Goal: Task Accomplishment & Management: Use online tool/utility

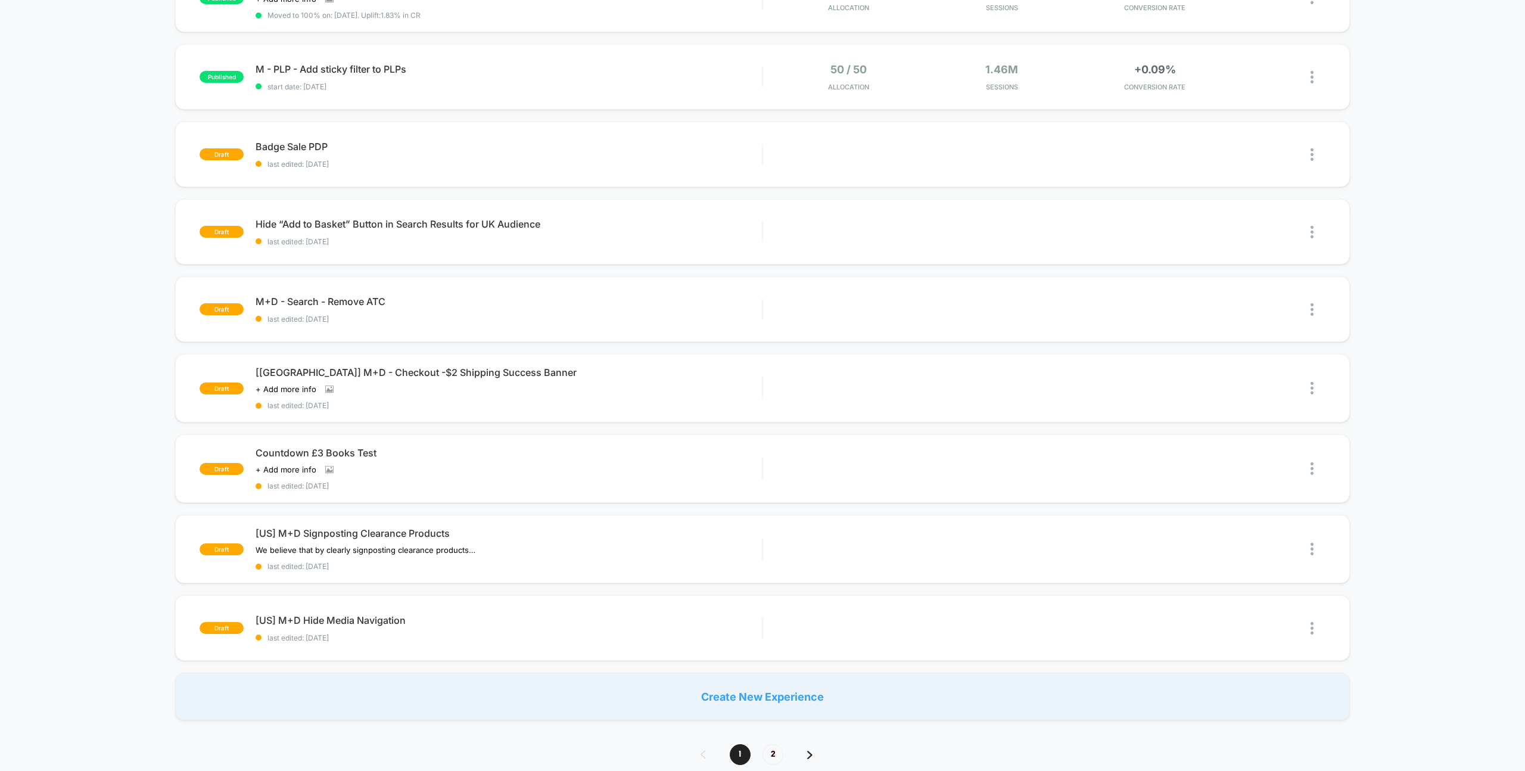
scroll to position [460, 0]
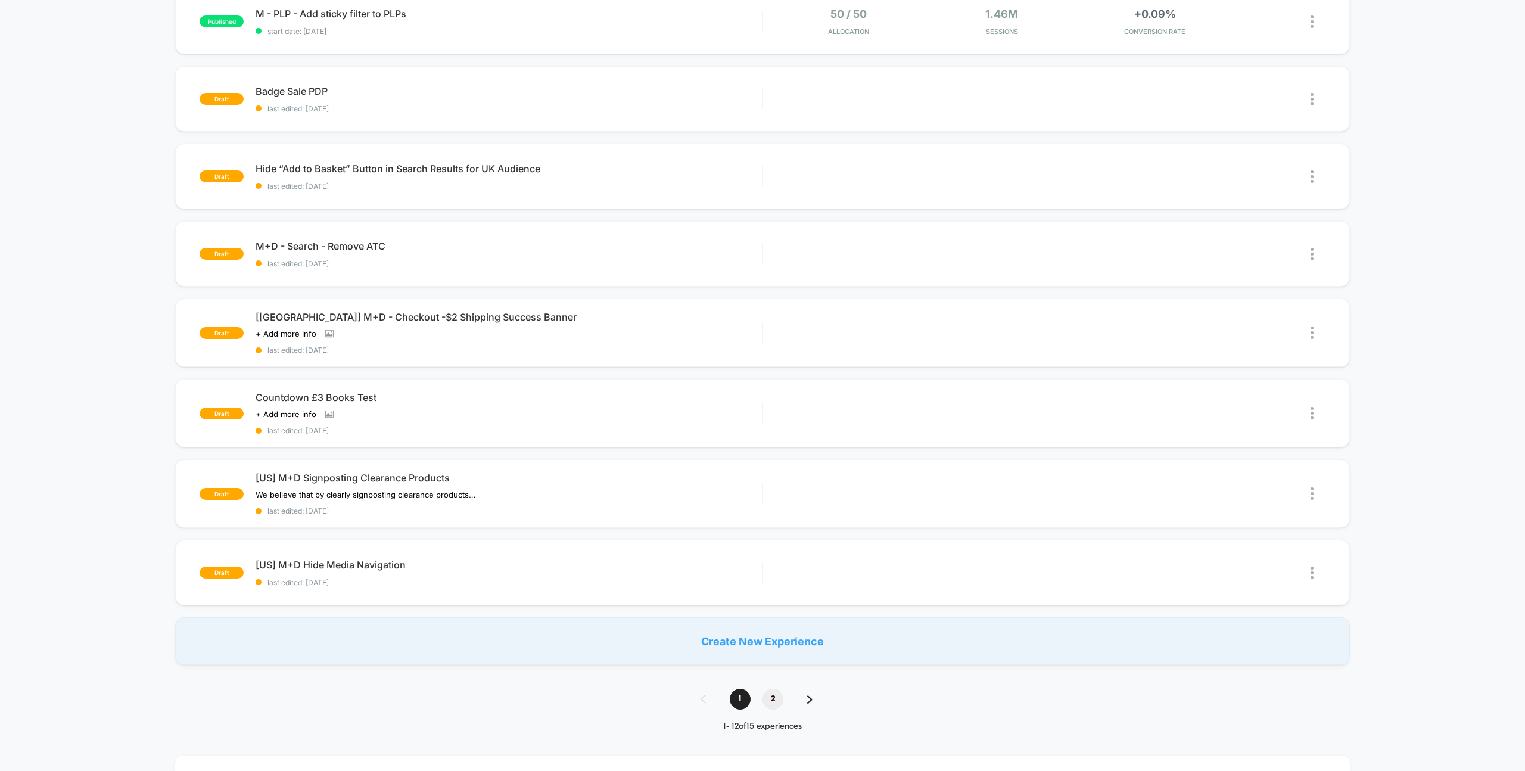
click at [771, 690] on span "2" at bounding box center [772, 698] width 21 height 21
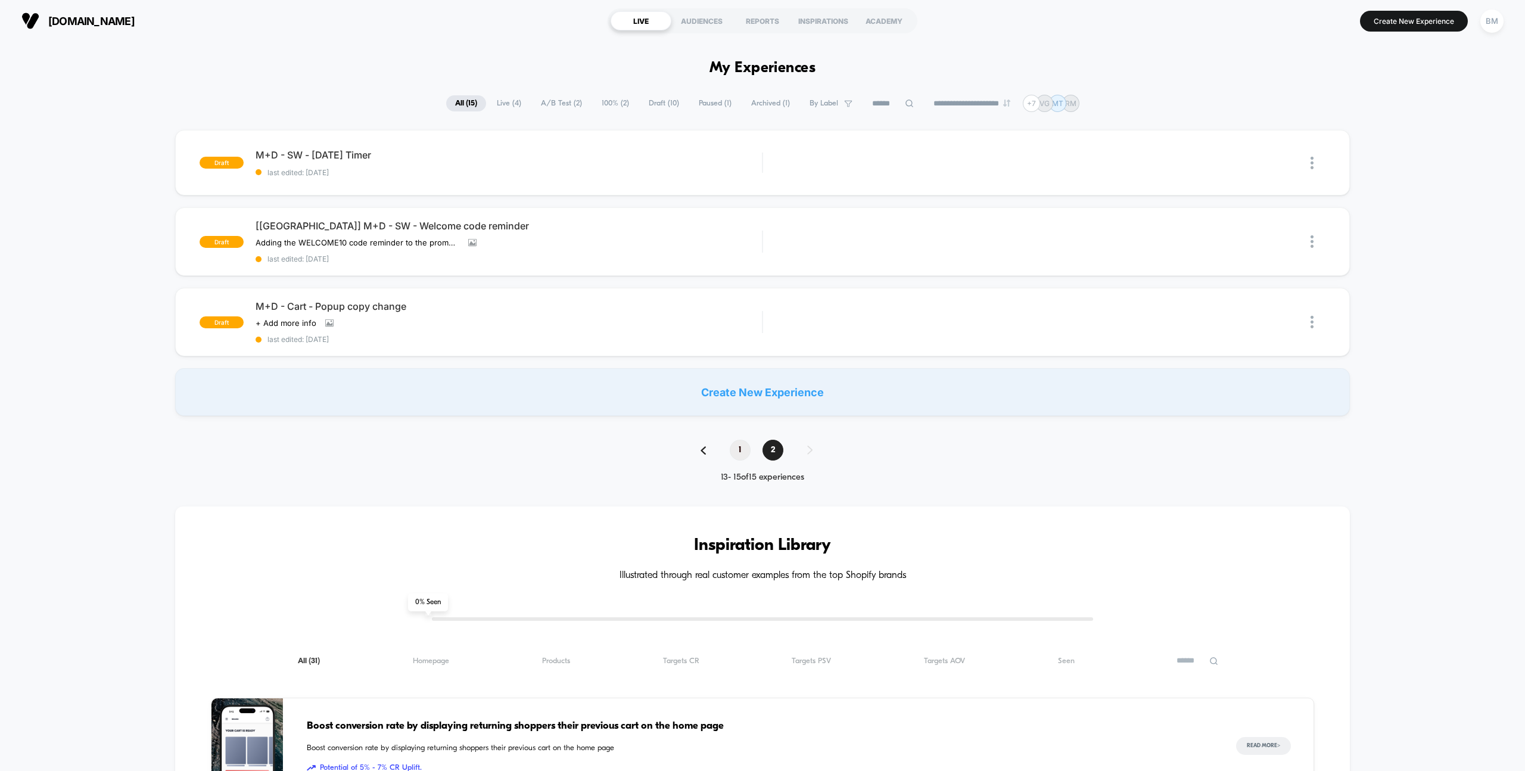
click at [736, 446] on span "1" at bounding box center [740, 450] width 21 height 21
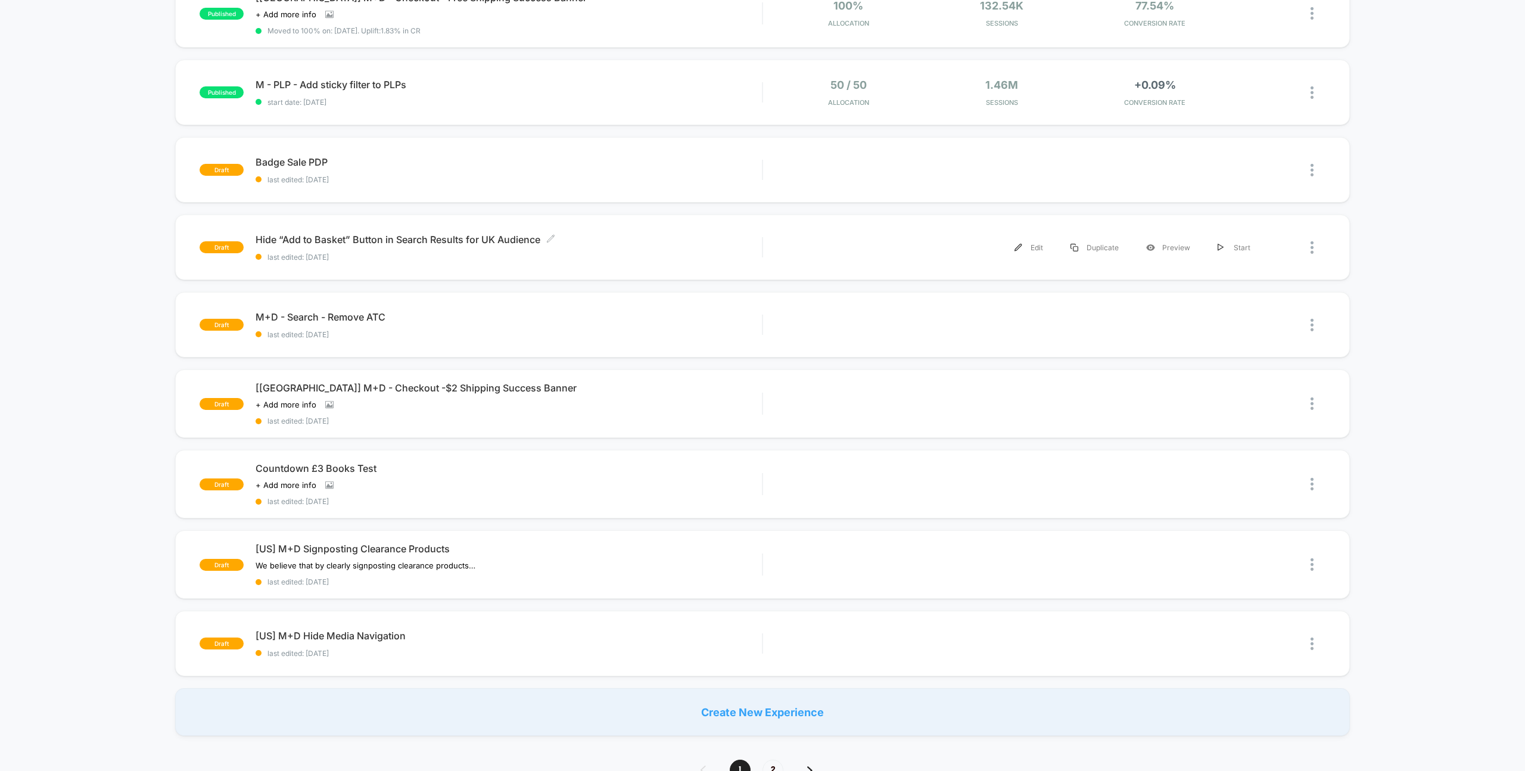
scroll to position [566, 0]
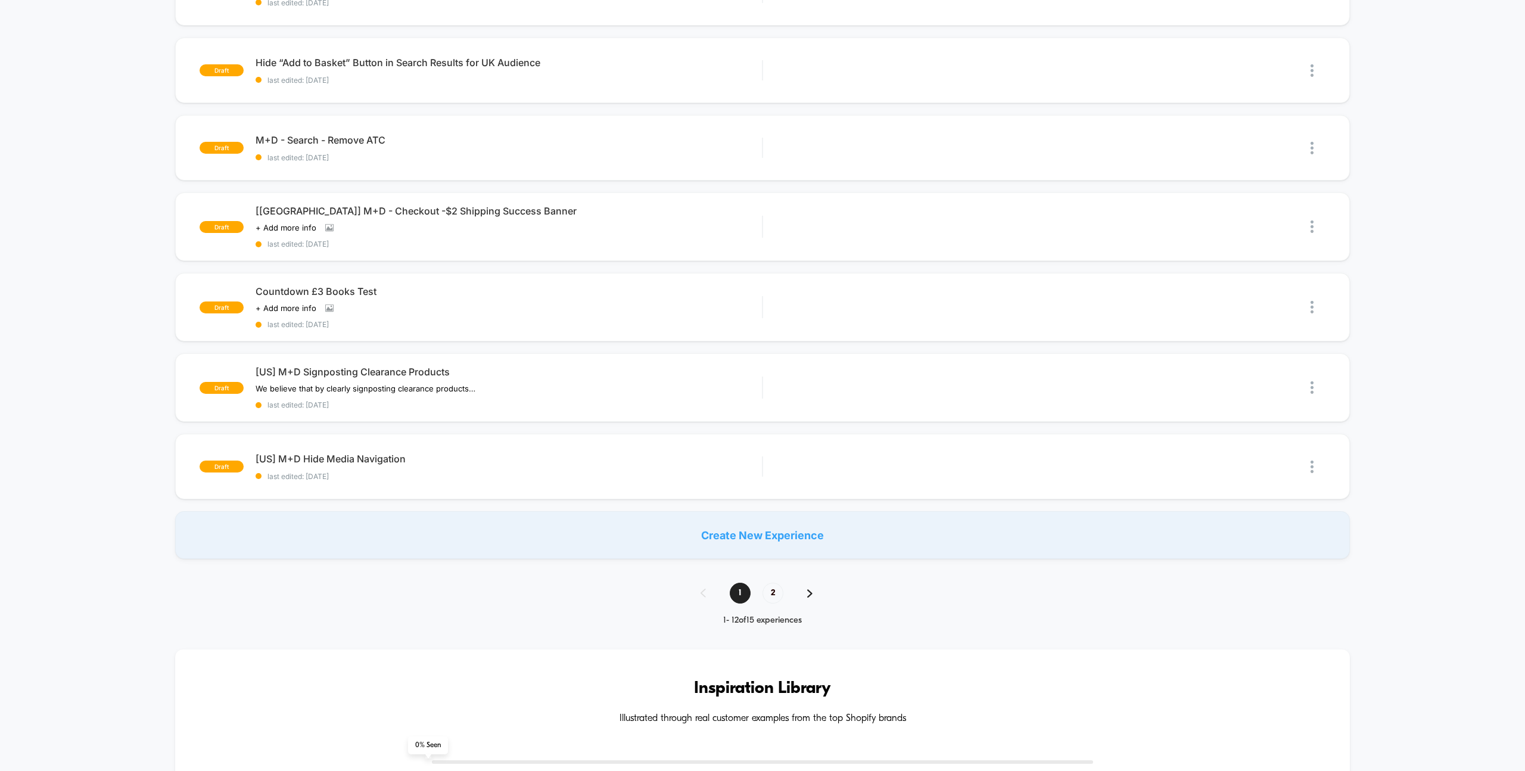
click at [733, 528] on div "Create New Experience" at bounding box center [762, 535] width 1174 height 48
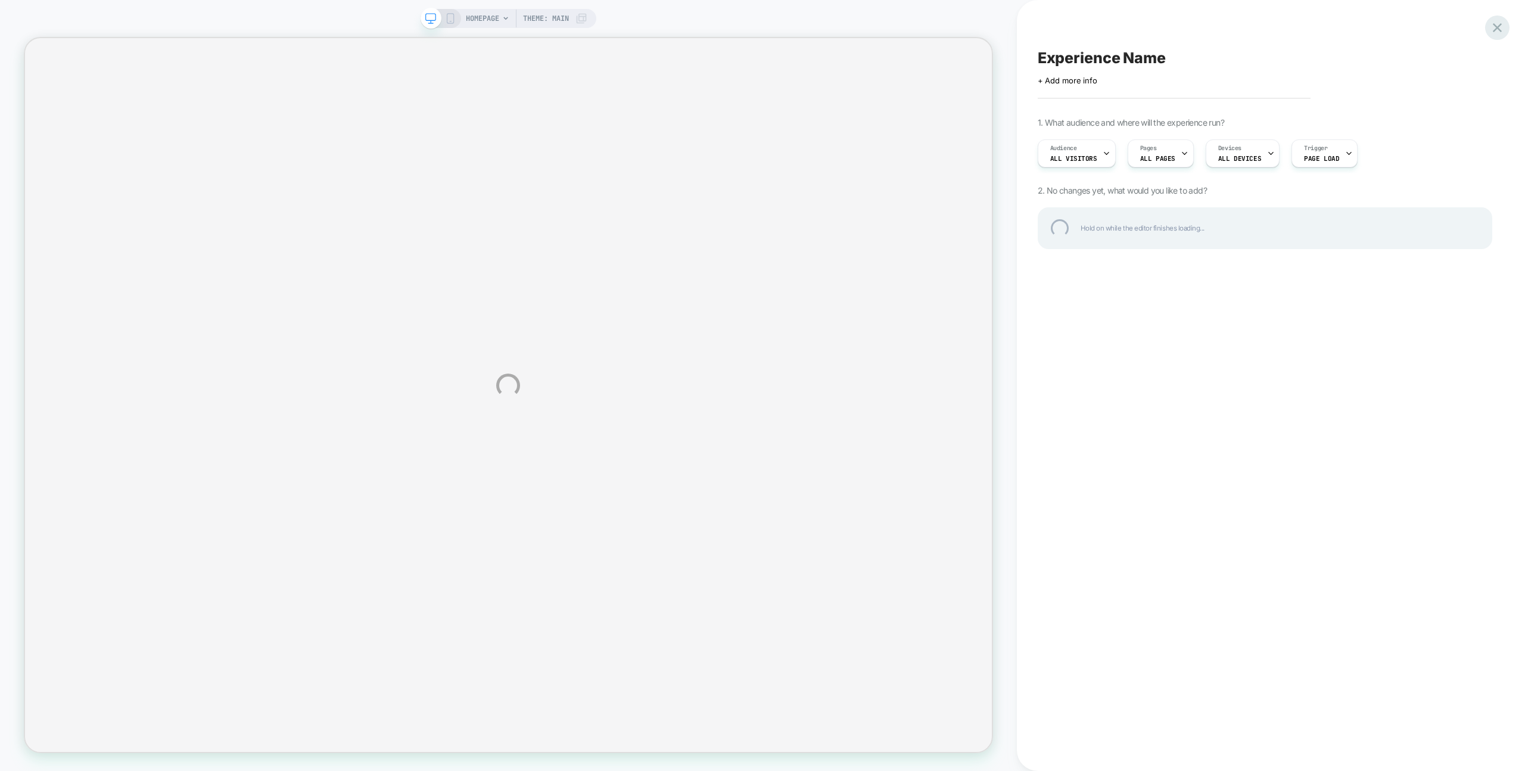
click at [1492, 26] on div at bounding box center [1497, 27] width 24 height 24
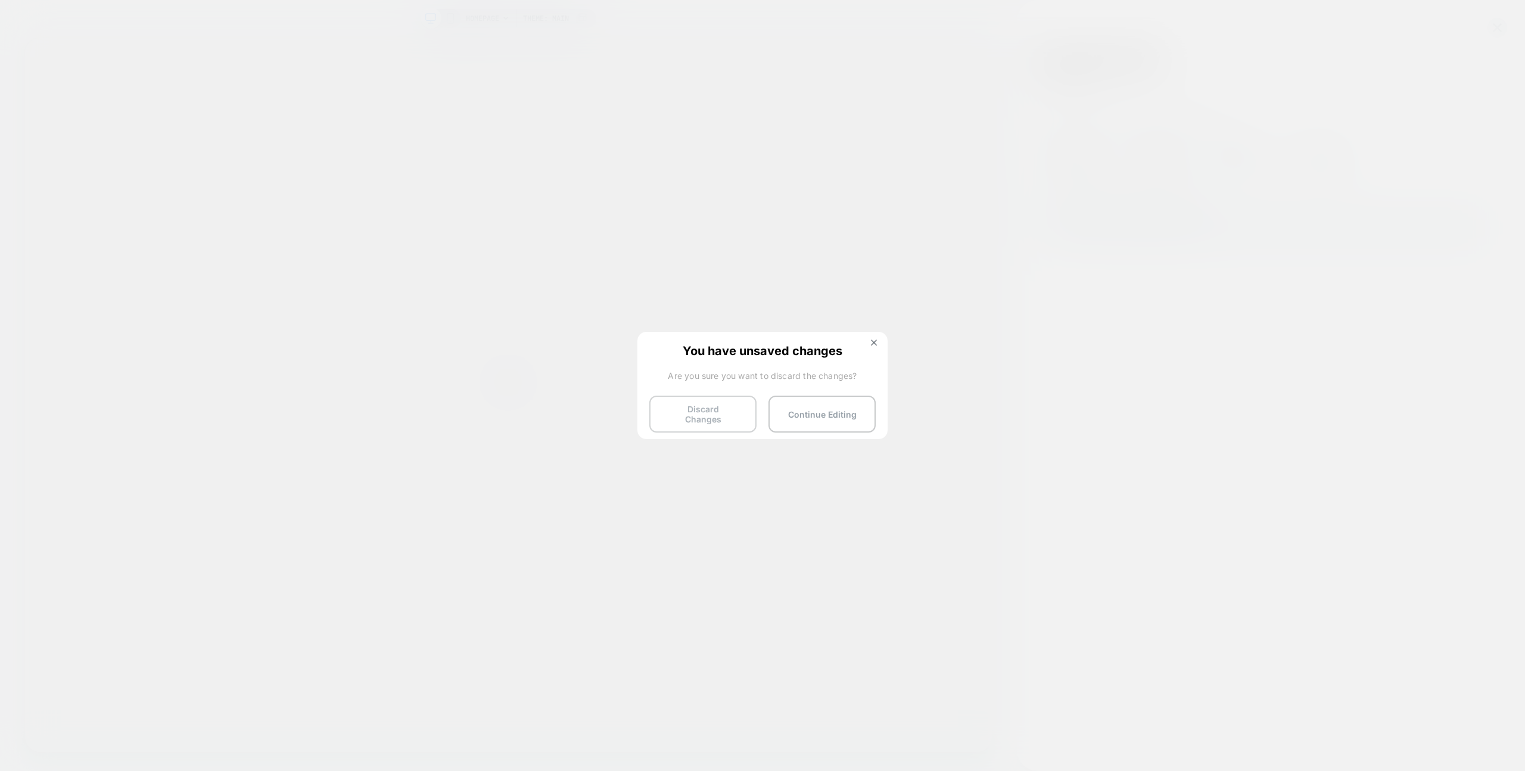
click at [716, 409] on button "Discard Changes" at bounding box center [702, 413] width 107 height 37
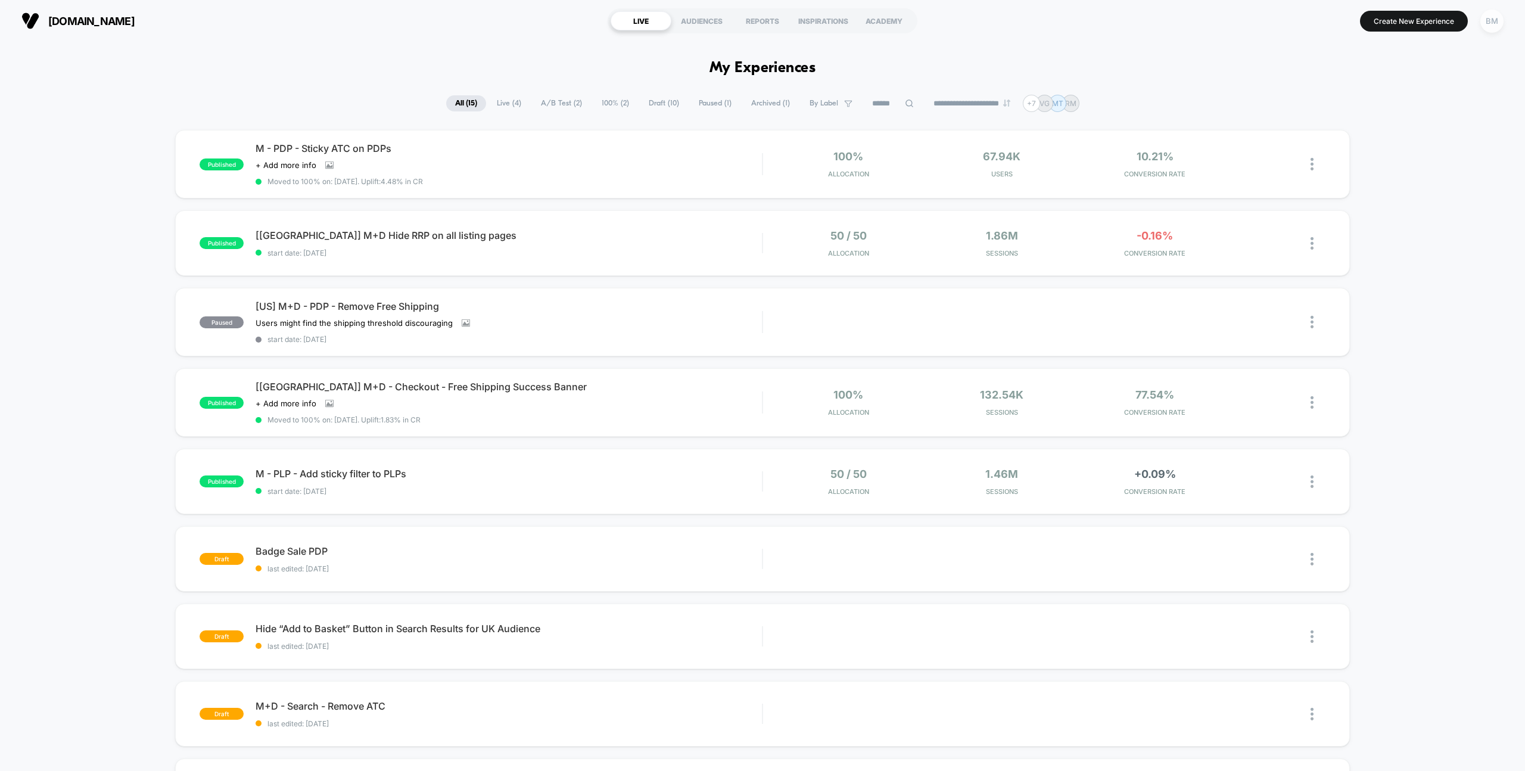
click at [1493, 26] on div "BM" at bounding box center [1491, 21] width 23 height 23
click at [1400, 101] on span "Connected Stores" at bounding box center [1420, 103] width 142 height 10
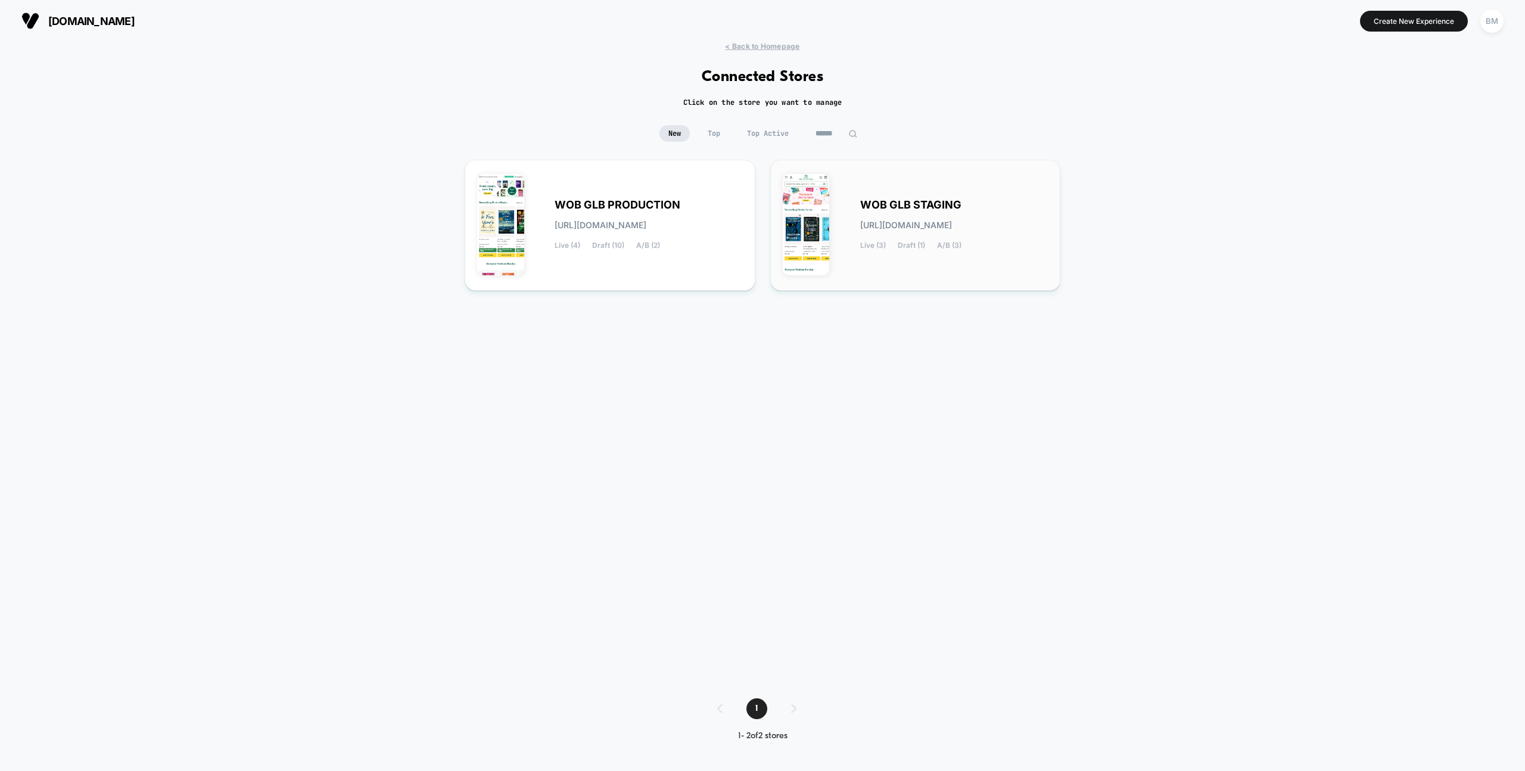
click at [875, 213] on div "WOB GLB STAGING wob-glb_staging.myshopify.com Live (3) Draft (1) A/B (3)" at bounding box center [954, 225] width 188 height 49
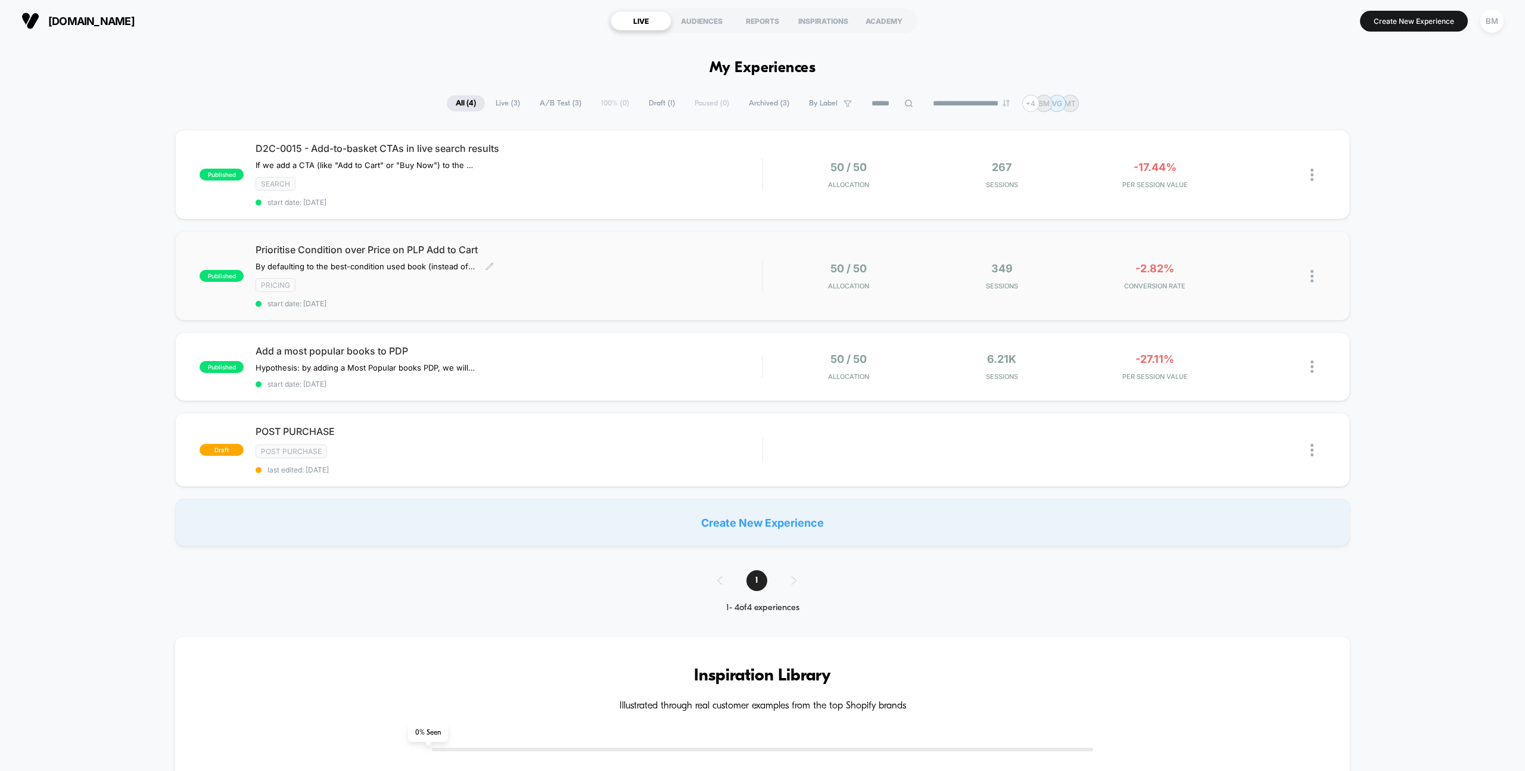
click at [347, 249] on span "Prioritise Condition over Price on PLP Add to Cart" at bounding box center [508, 250] width 506 height 12
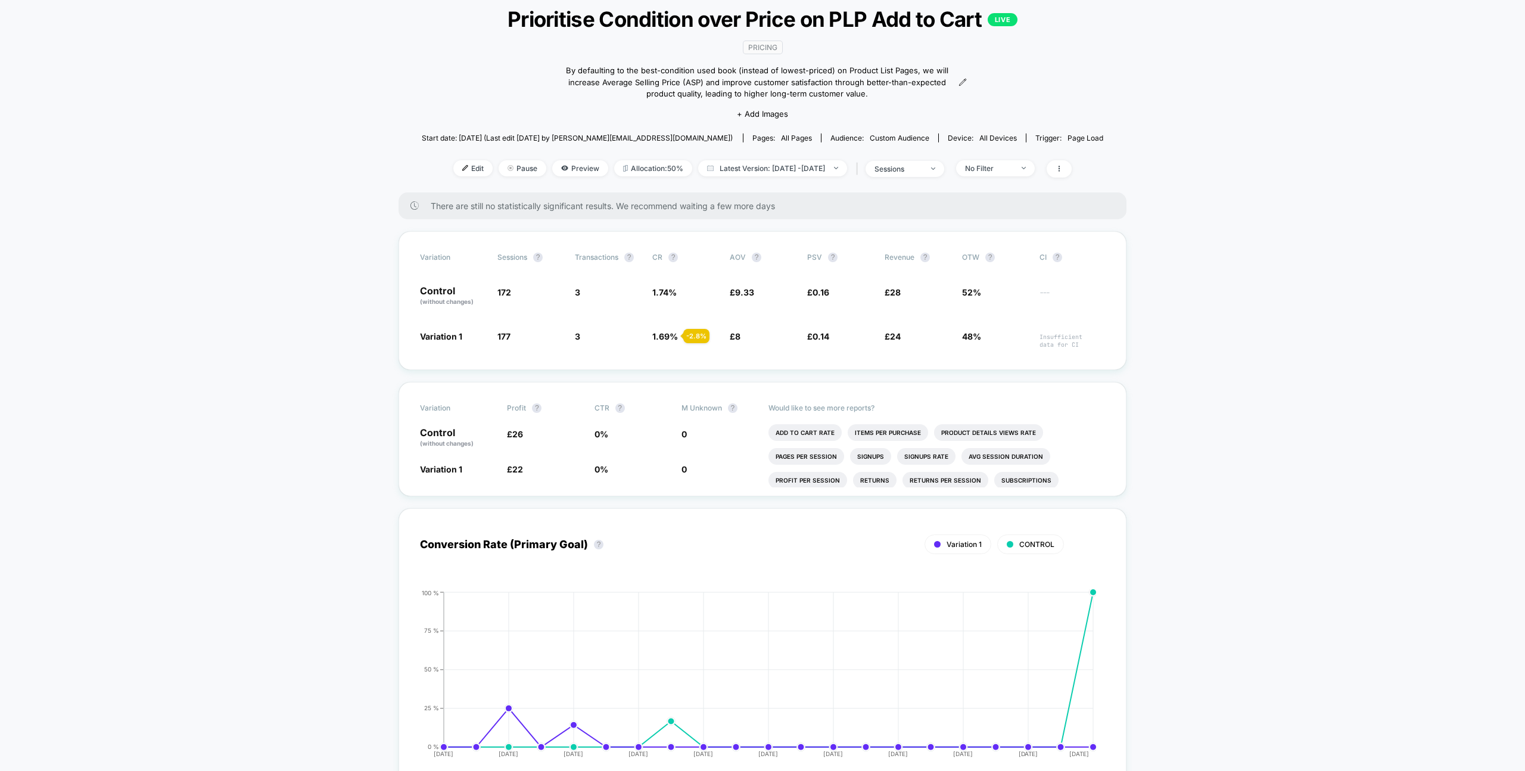
scroll to position [71, 0]
click at [460, 171] on span "Edit" at bounding box center [472, 171] width 39 height 16
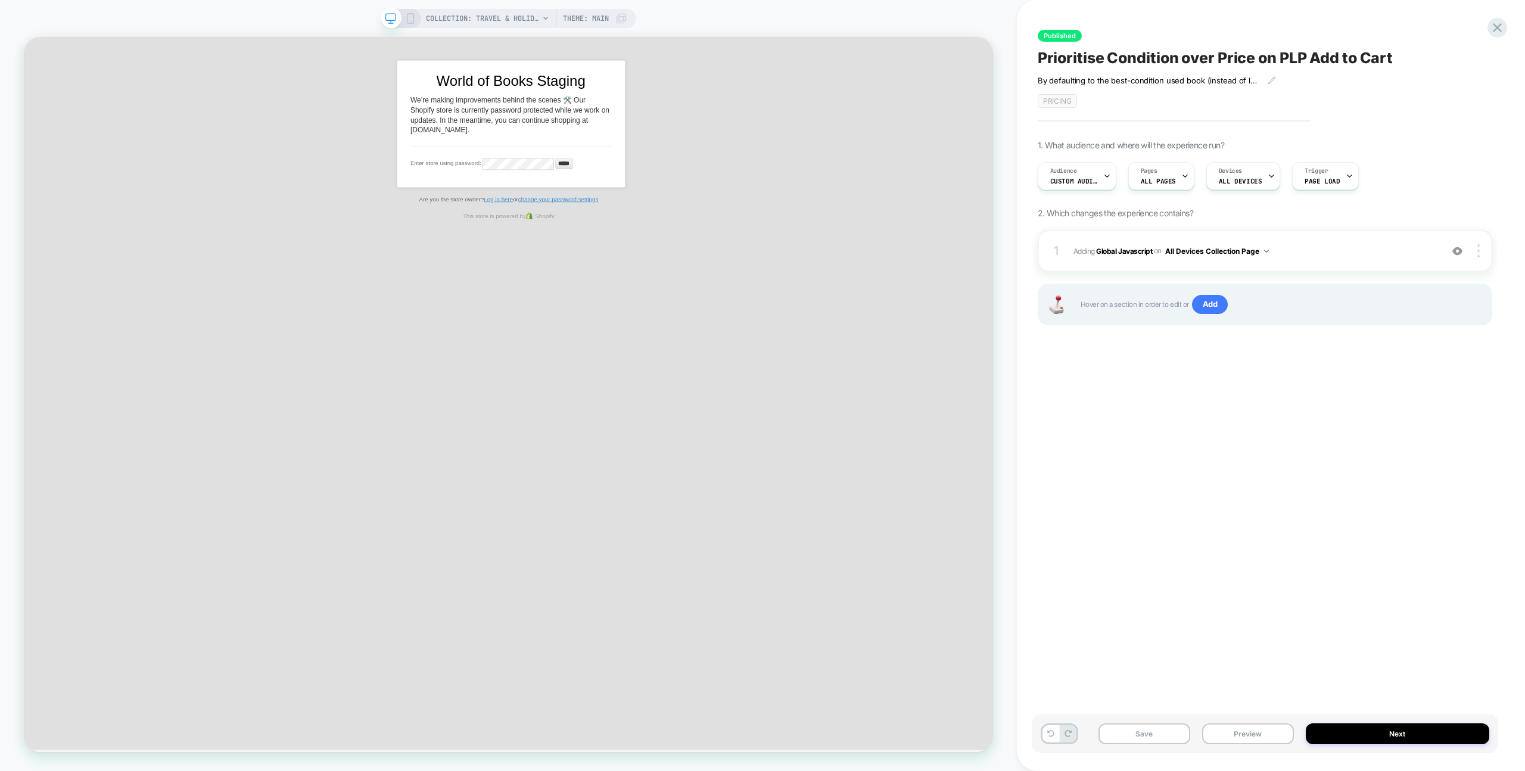
click at [732, 198] on input "*****" at bounding box center [743, 205] width 23 height 14
click at [749, 203] on input "*****" at bounding box center [743, 205] width 23 height 14
click at [1469, 253] on div at bounding box center [1479, 250] width 23 height 13
click at [1474, 250] on div at bounding box center [1479, 250] width 23 height 13
click at [1467, 147] on div "1. What audience and where will the experience run? Audience Custom Audience Pa…" at bounding box center [1264, 247] width 454 height 215
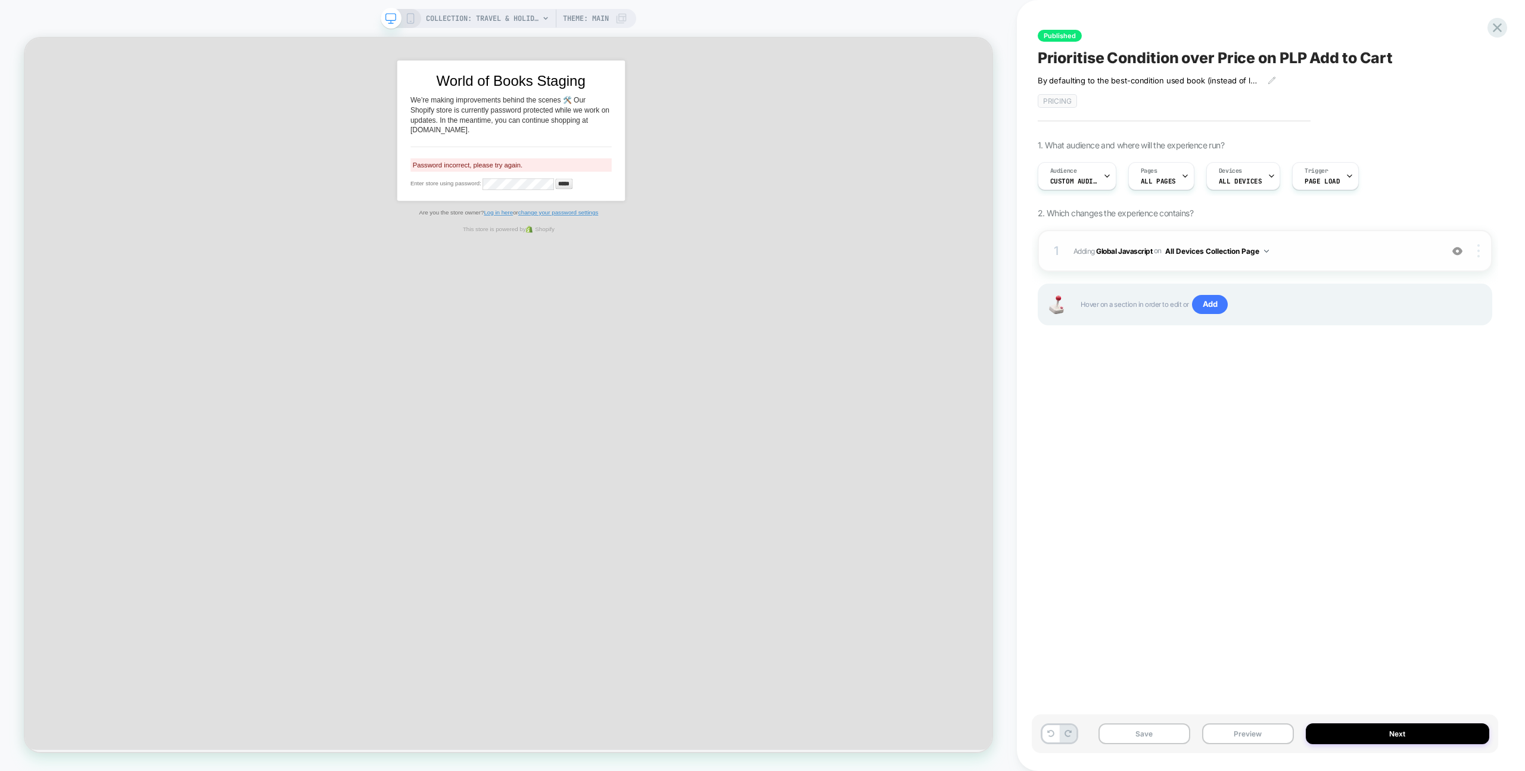
click at [1481, 250] on div at bounding box center [1479, 250] width 23 height 13
click at [1479, 158] on div "Audience Custom Audience Pages ALL PAGES Devices ALL DEVICES Trigger Page Load" at bounding box center [1258, 176] width 454 height 40
click at [1143, 248] on b "Global Javascript" at bounding box center [1124, 250] width 56 height 9
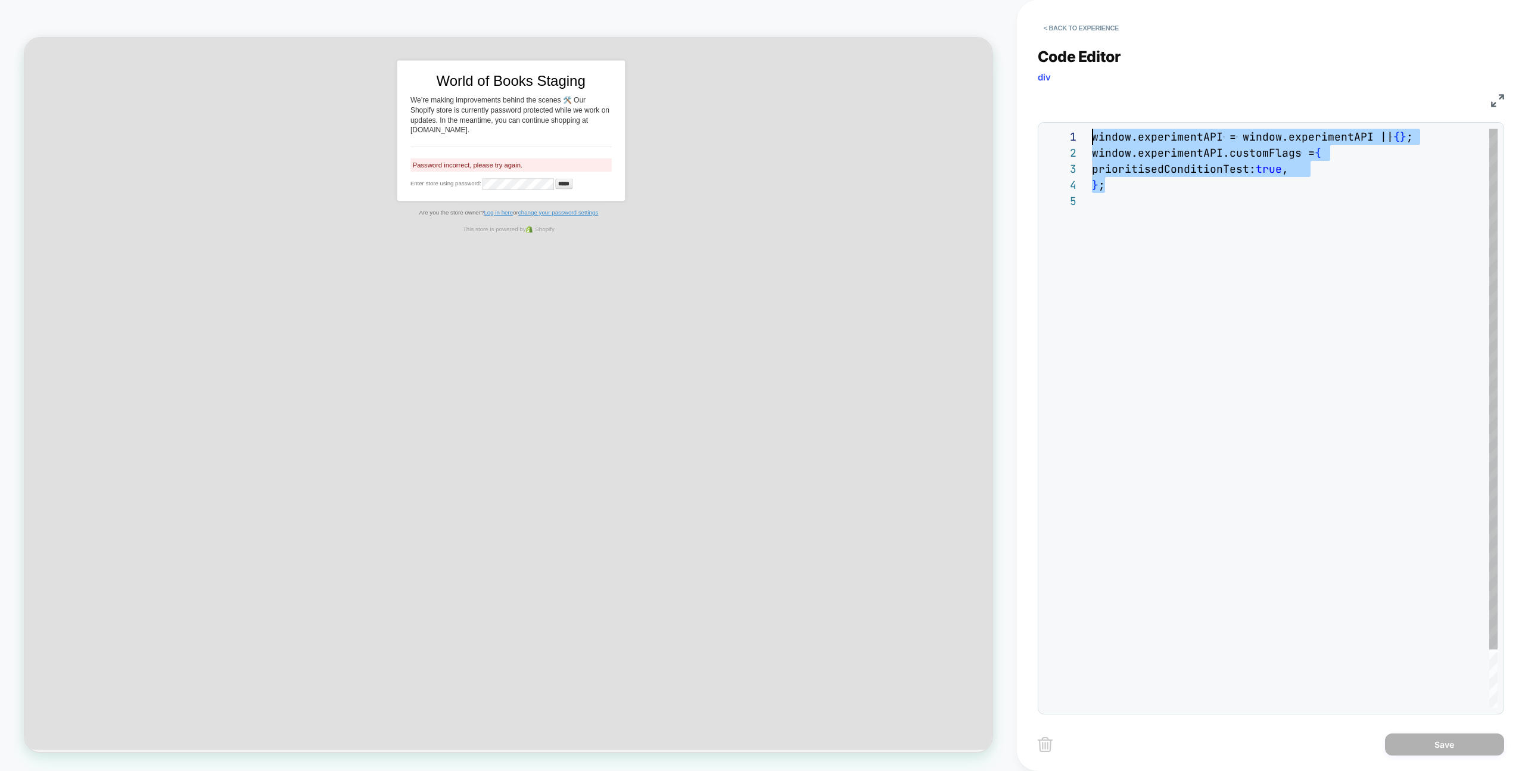
drag, startPoint x: 1107, startPoint y: 192, endPoint x: 1054, endPoint y: 125, distance: 85.7
click at [1092, 129] on div "window.experimentAPI = window.experimentAPI || { } ; window.experimentAPI.custo…" at bounding box center [1295, 450] width 406 height 643
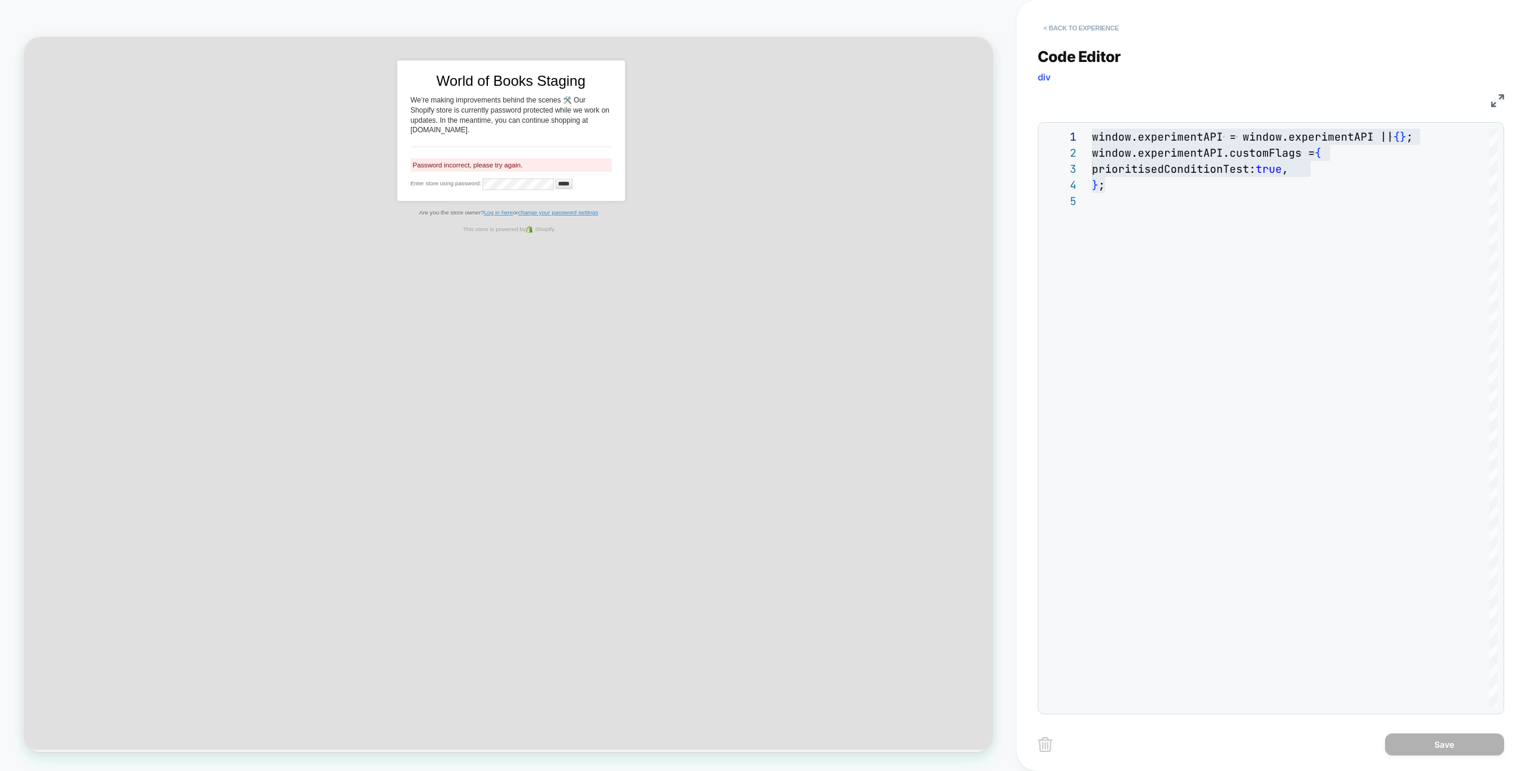
click at [1053, 29] on button "< Back to experience" at bounding box center [1080, 27] width 87 height 19
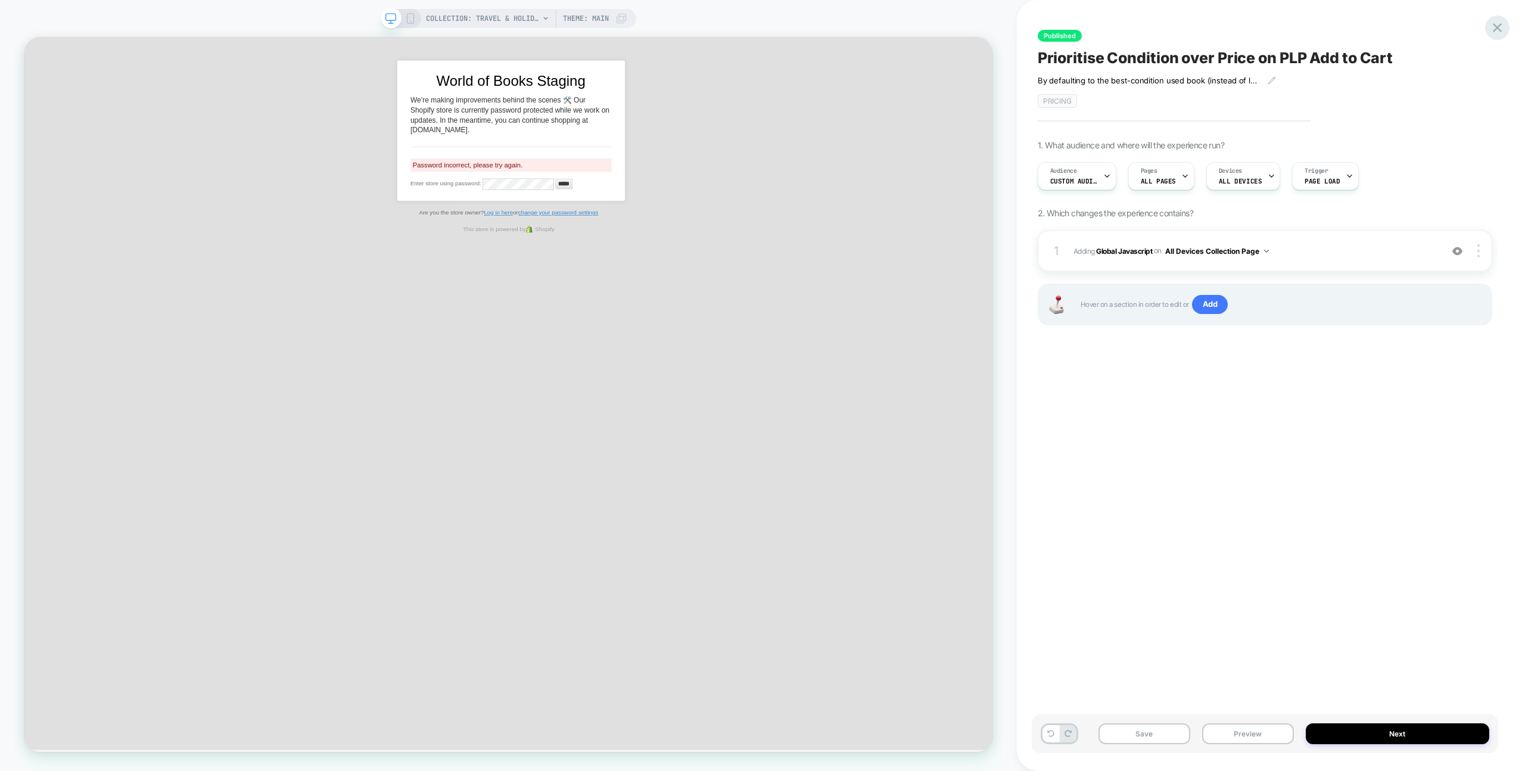
click at [1492, 24] on icon at bounding box center [1497, 28] width 16 height 16
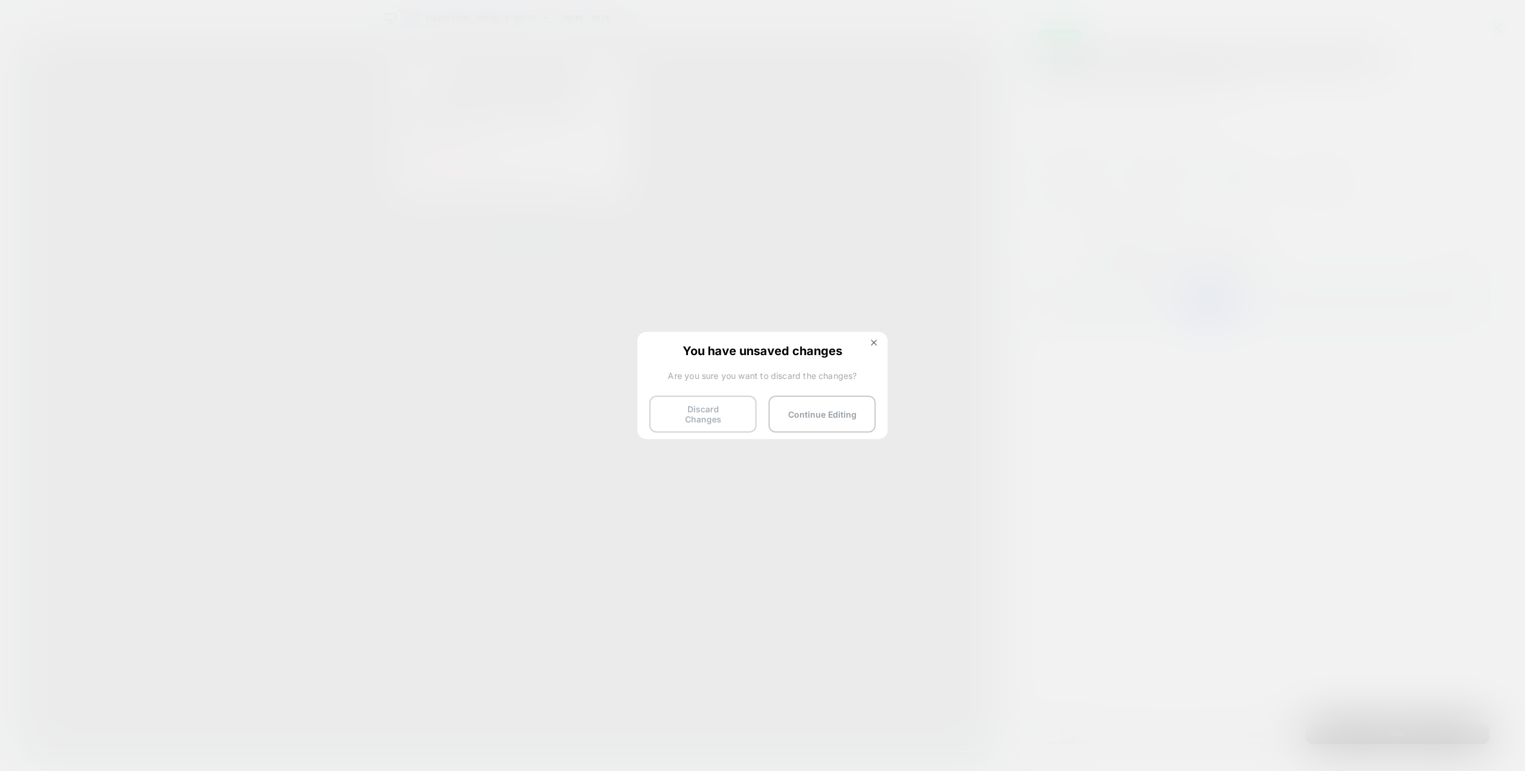
click at [705, 412] on button "Discard Changes" at bounding box center [702, 413] width 107 height 37
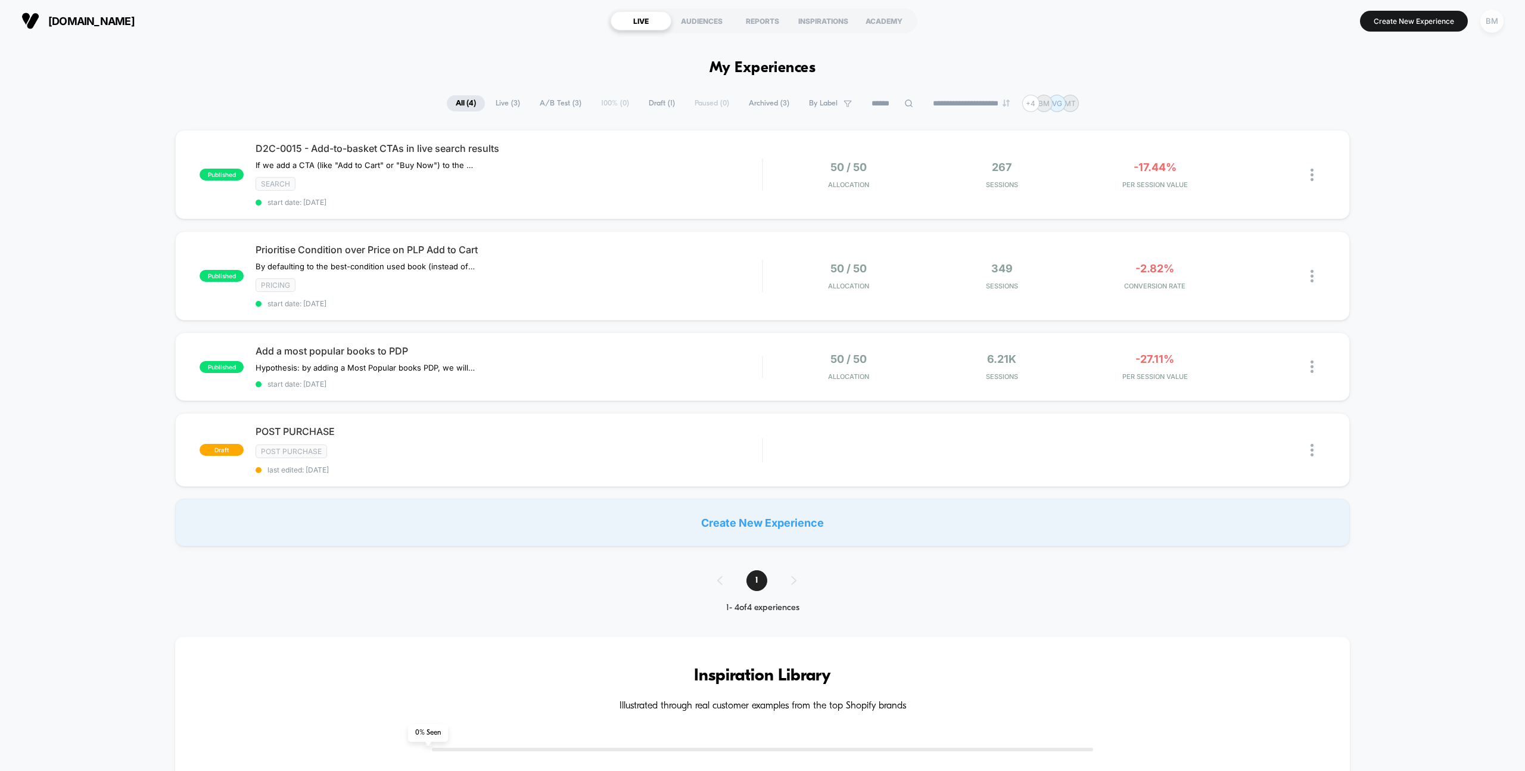
click at [1488, 26] on div "BM" at bounding box center [1491, 21] width 23 height 23
click at [1401, 98] on span "Connected Stores" at bounding box center [1420, 103] width 142 height 10
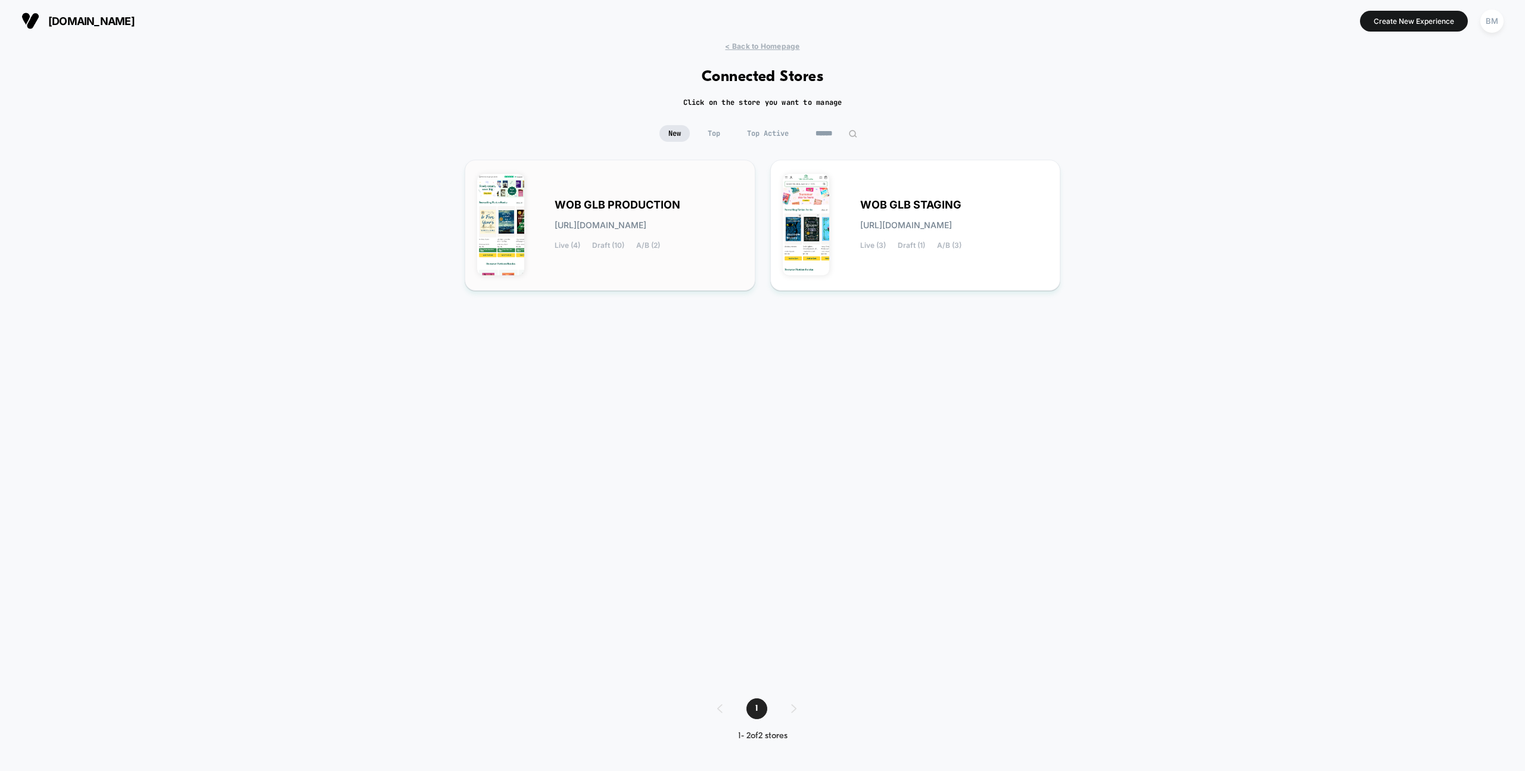
click at [657, 211] on div "WOB GLB PRODUCTION wob-glb_production.myshopify.com Live (4) Draft (10) A/B (2)" at bounding box center [648, 225] width 188 height 49
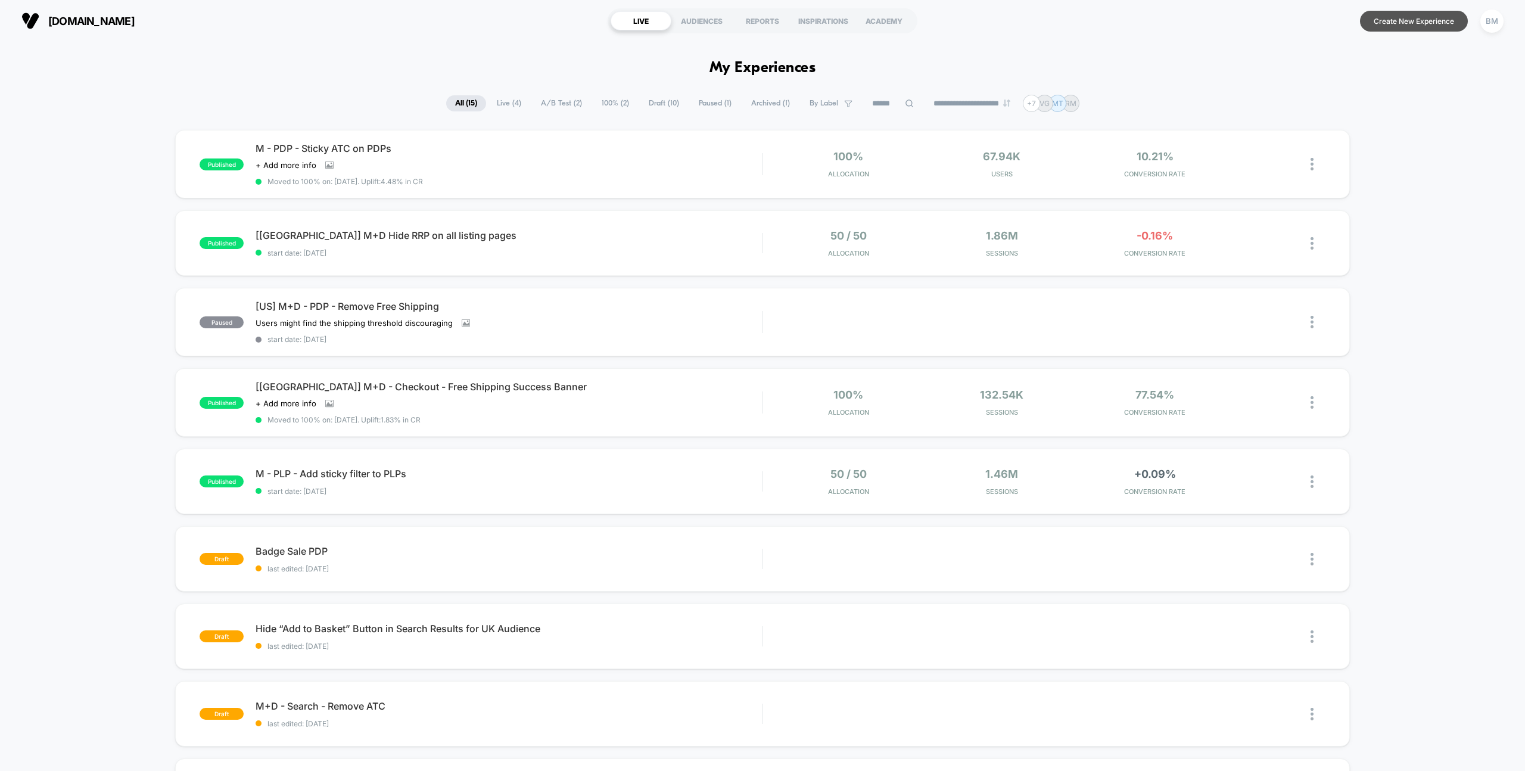
click at [1389, 21] on button "Create New Experience" at bounding box center [1414, 21] width 108 height 21
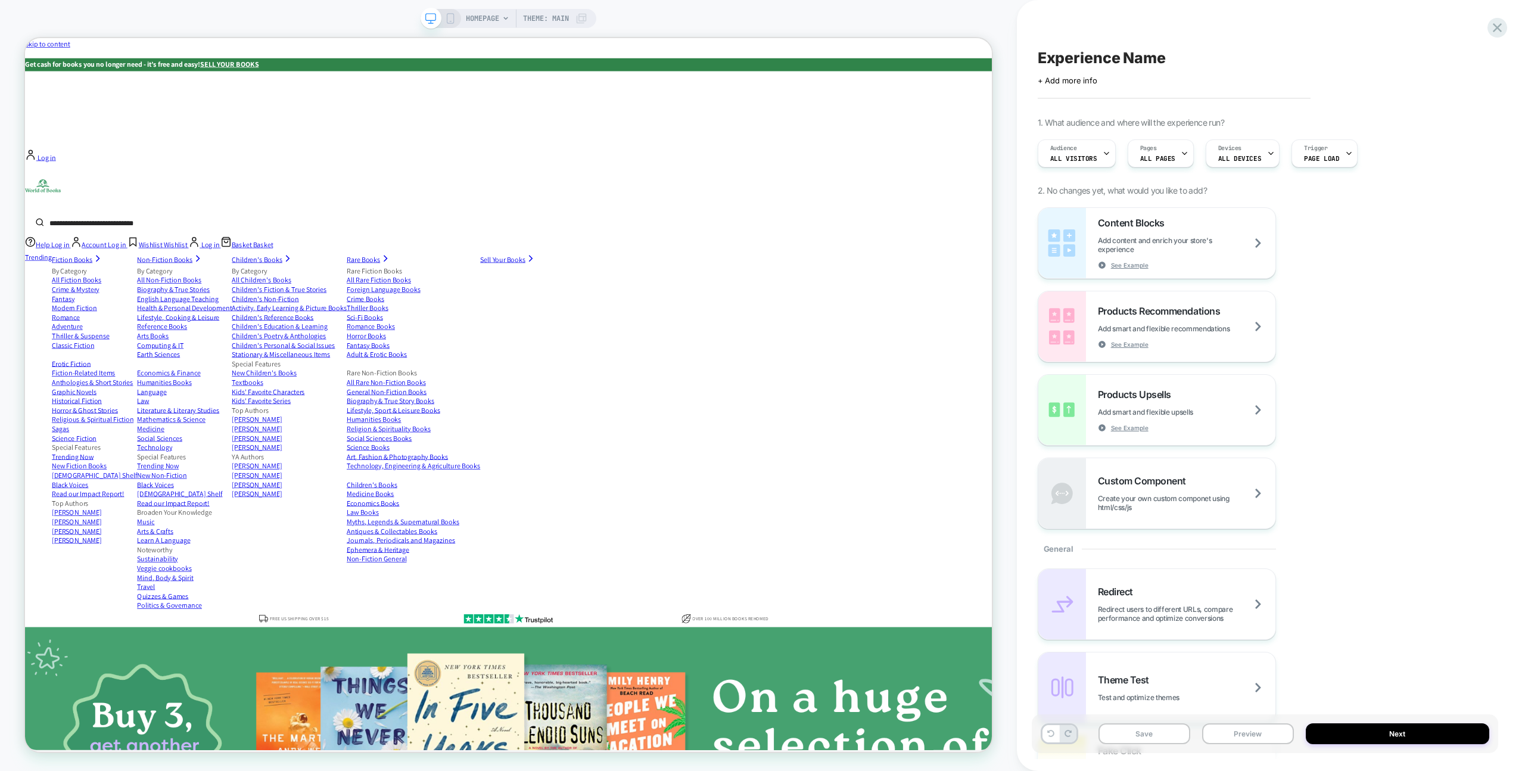
click at [1085, 61] on span "Experience Name" at bounding box center [1101, 58] width 128 height 18
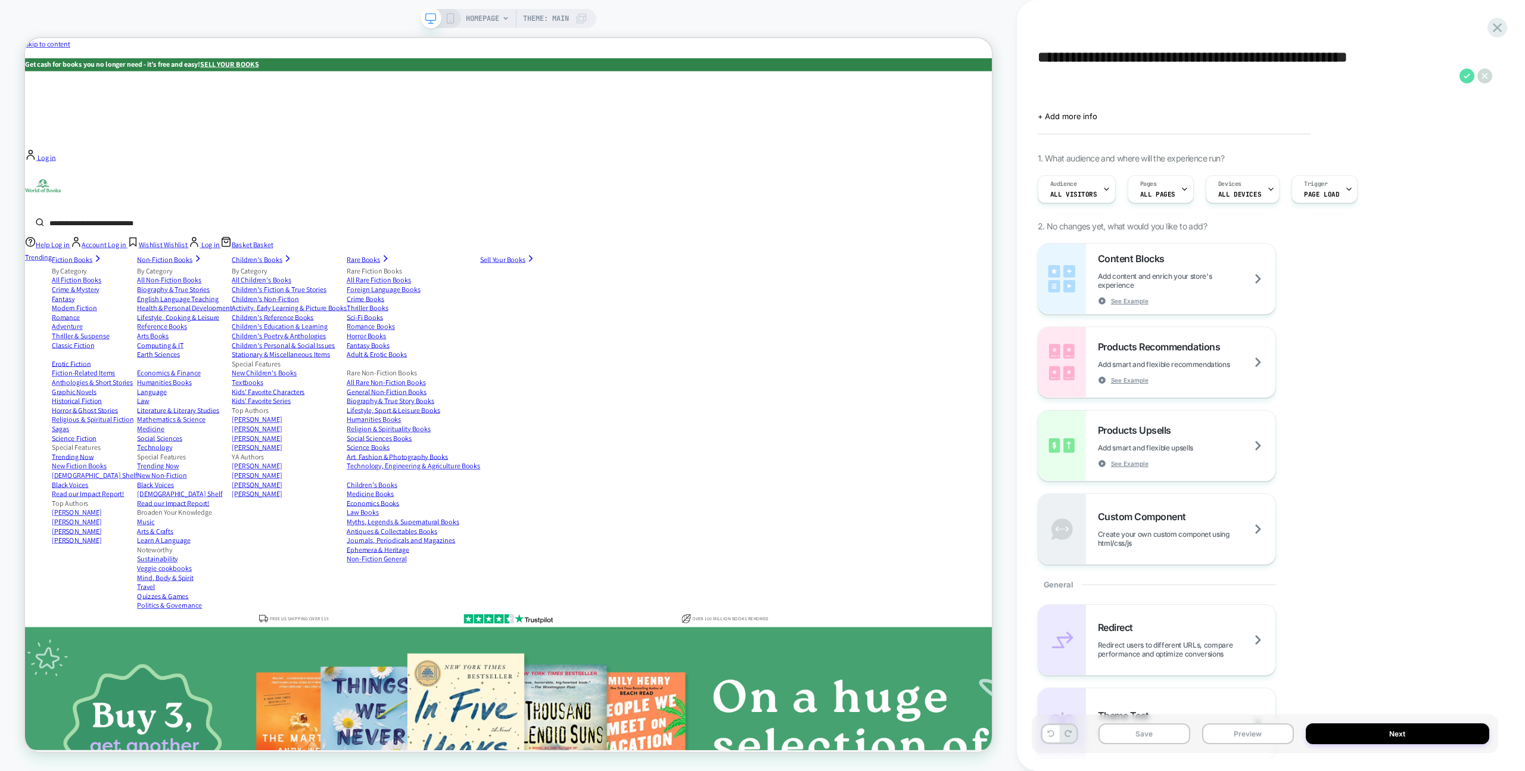
type textarea "**********"
click at [1466, 79] on icon at bounding box center [1466, 75] width 15 height 15
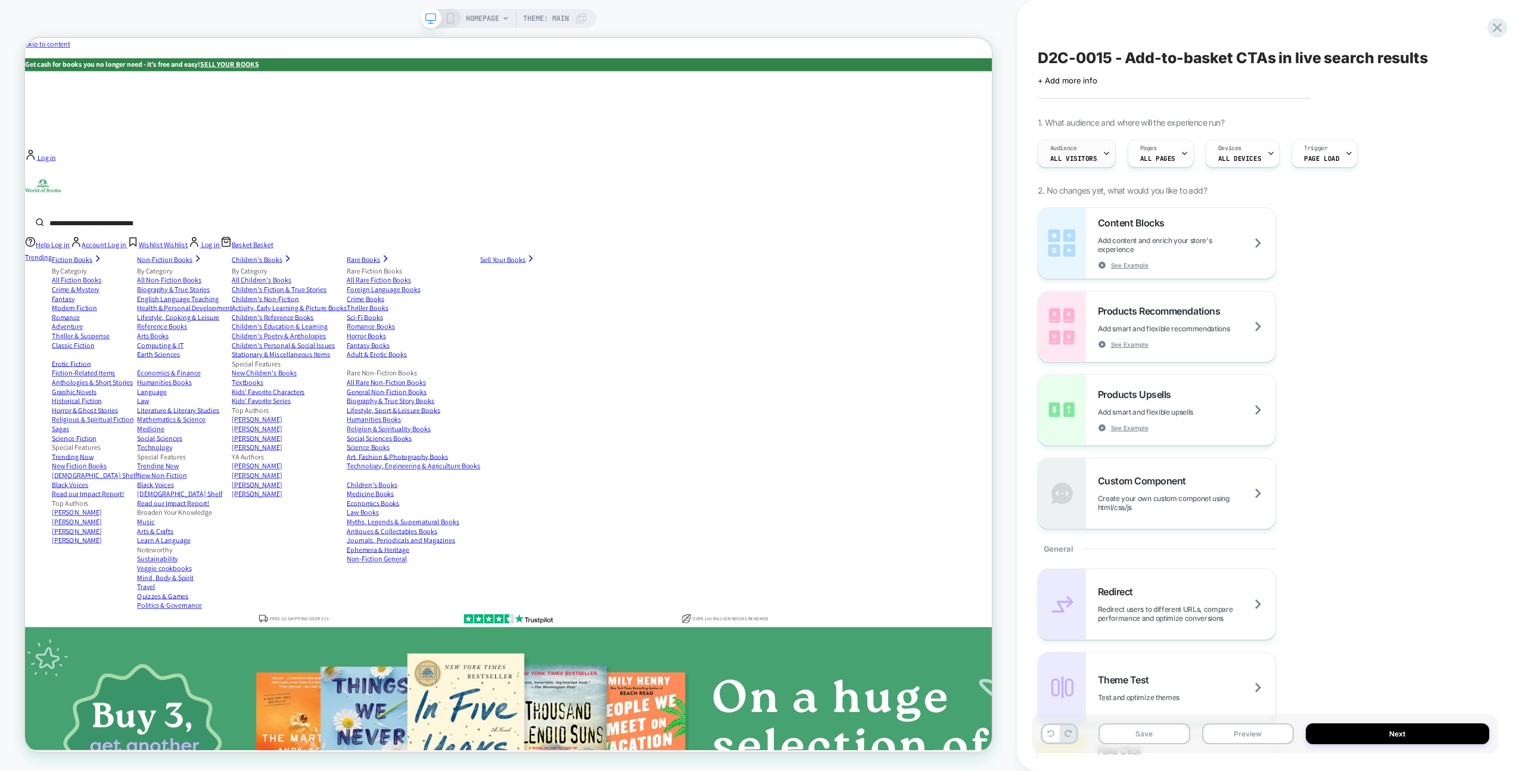
click at [1093, 161] on span "All Visitors" at bounding box center [1073, 158] width 47 height 8
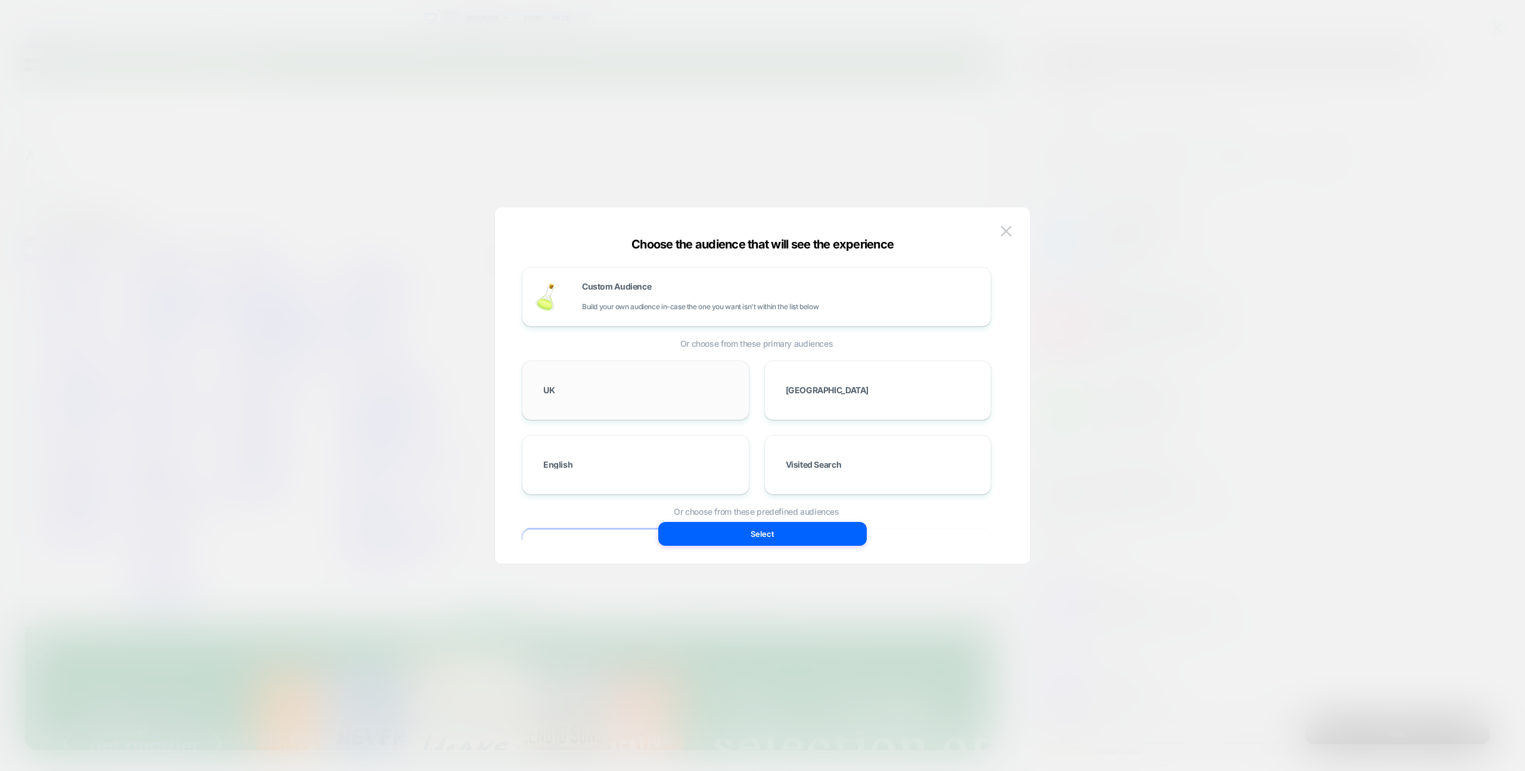
click at [650, 379] on div "UK" at bounding box center [635, 390] width 202 height 35
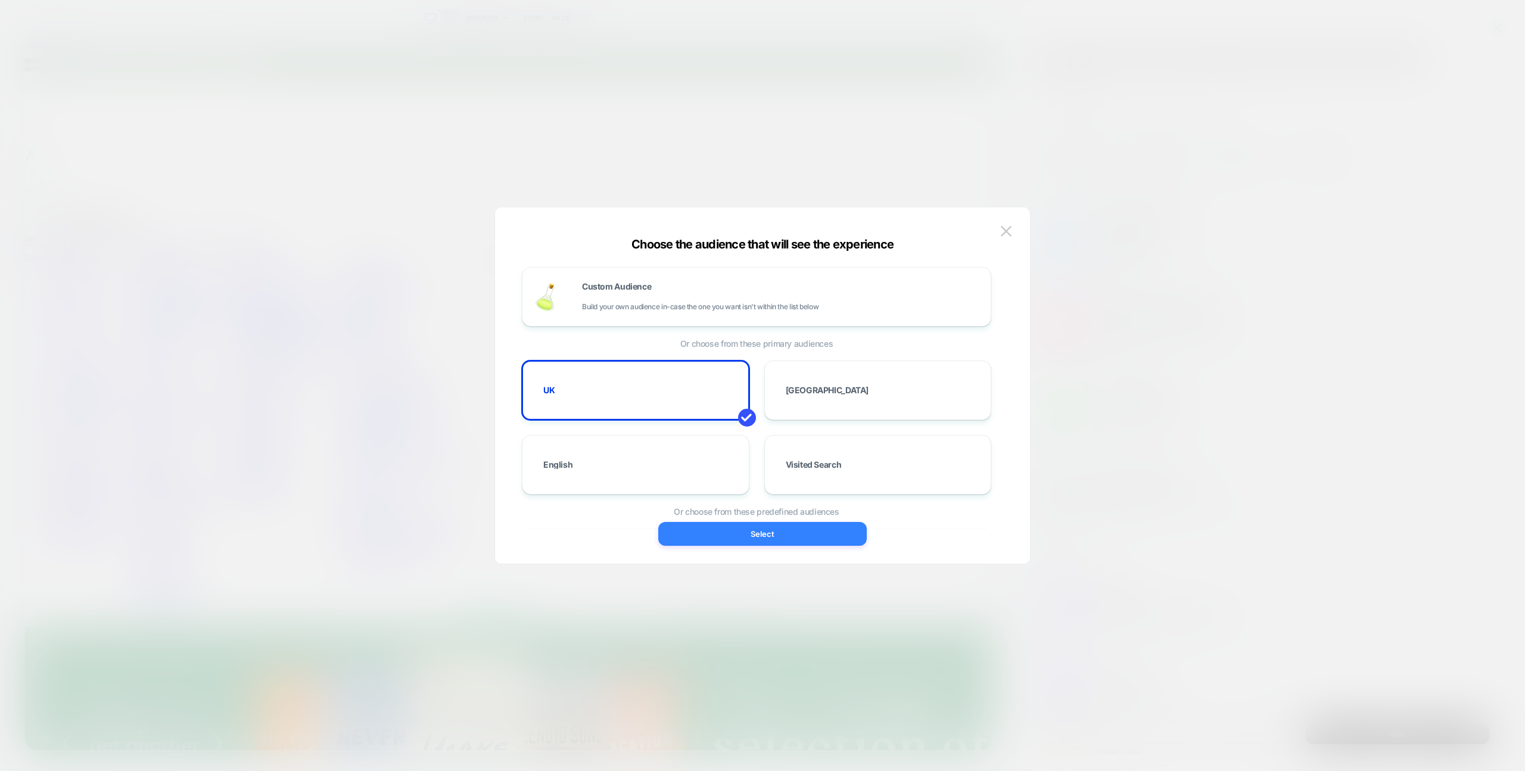
click at [733, 532] on button "Select" at bounding box center [762, 534] width 208 height 24
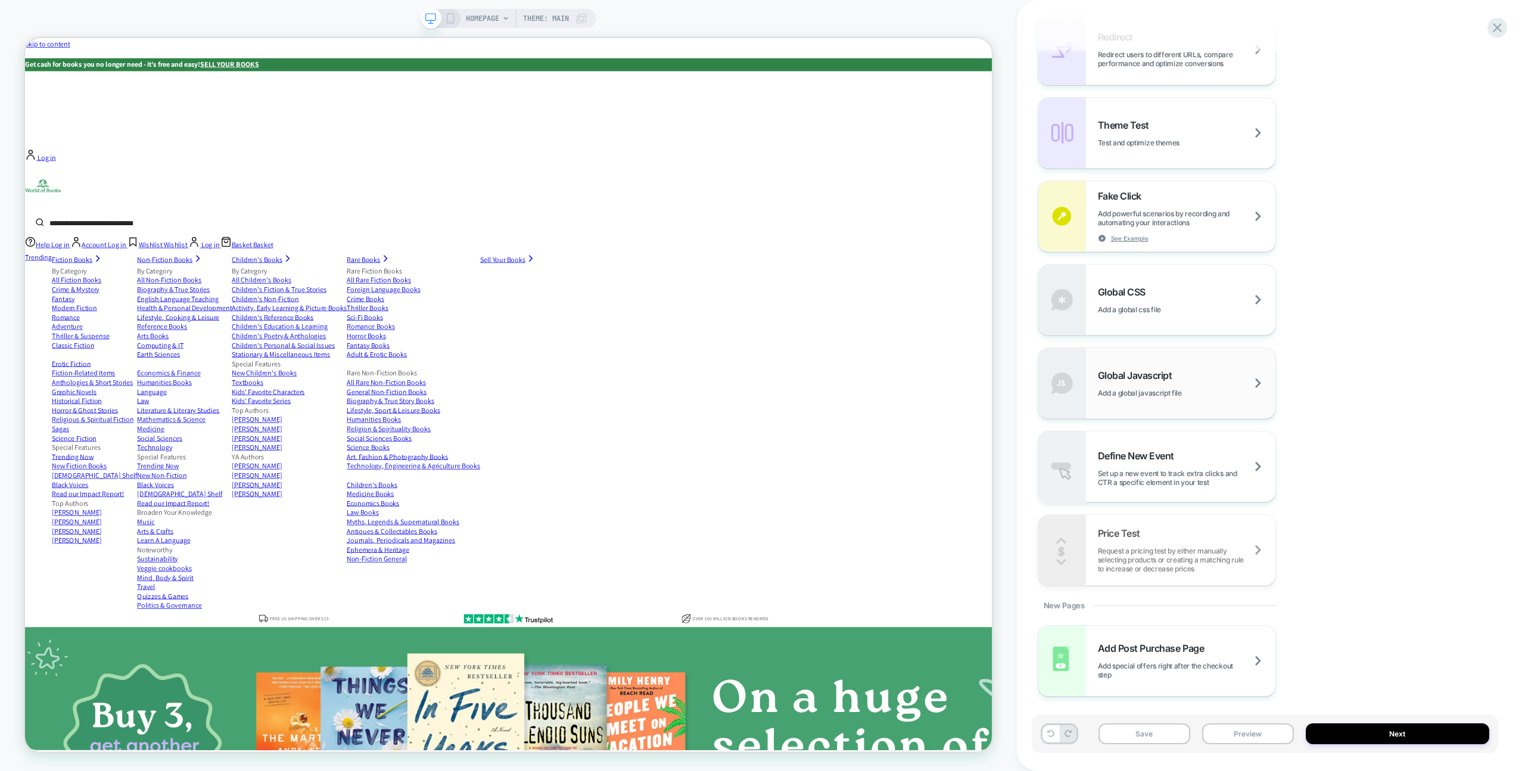
scroll to position [556, 0]
click at [1201, 393] on span "Add a global javascript file" at bounding box center [1155, 391] width 114 height 9
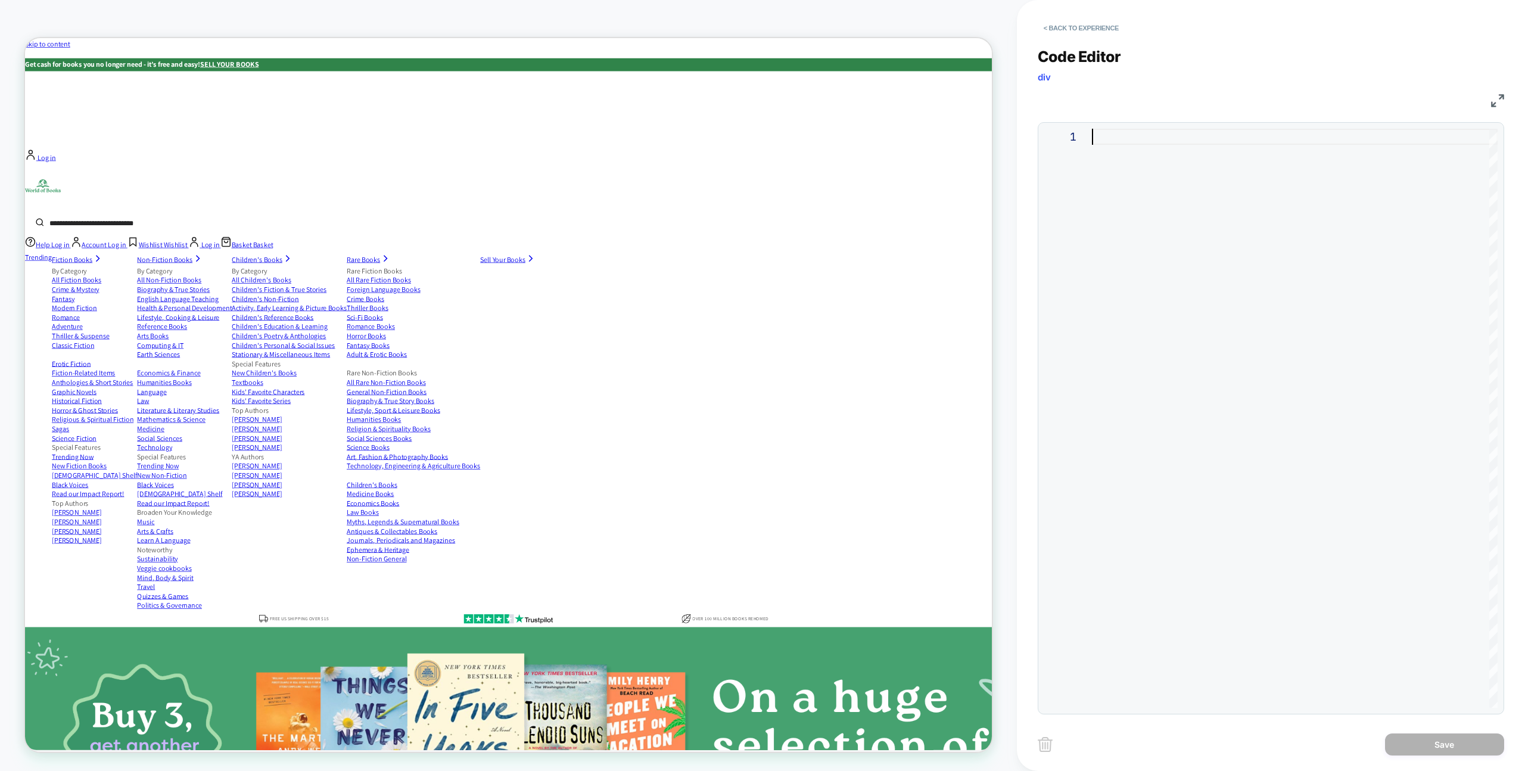
click at [1141, 217] on div at bounding box center [1295, 418] width 406 height 579
type textarea "**********"
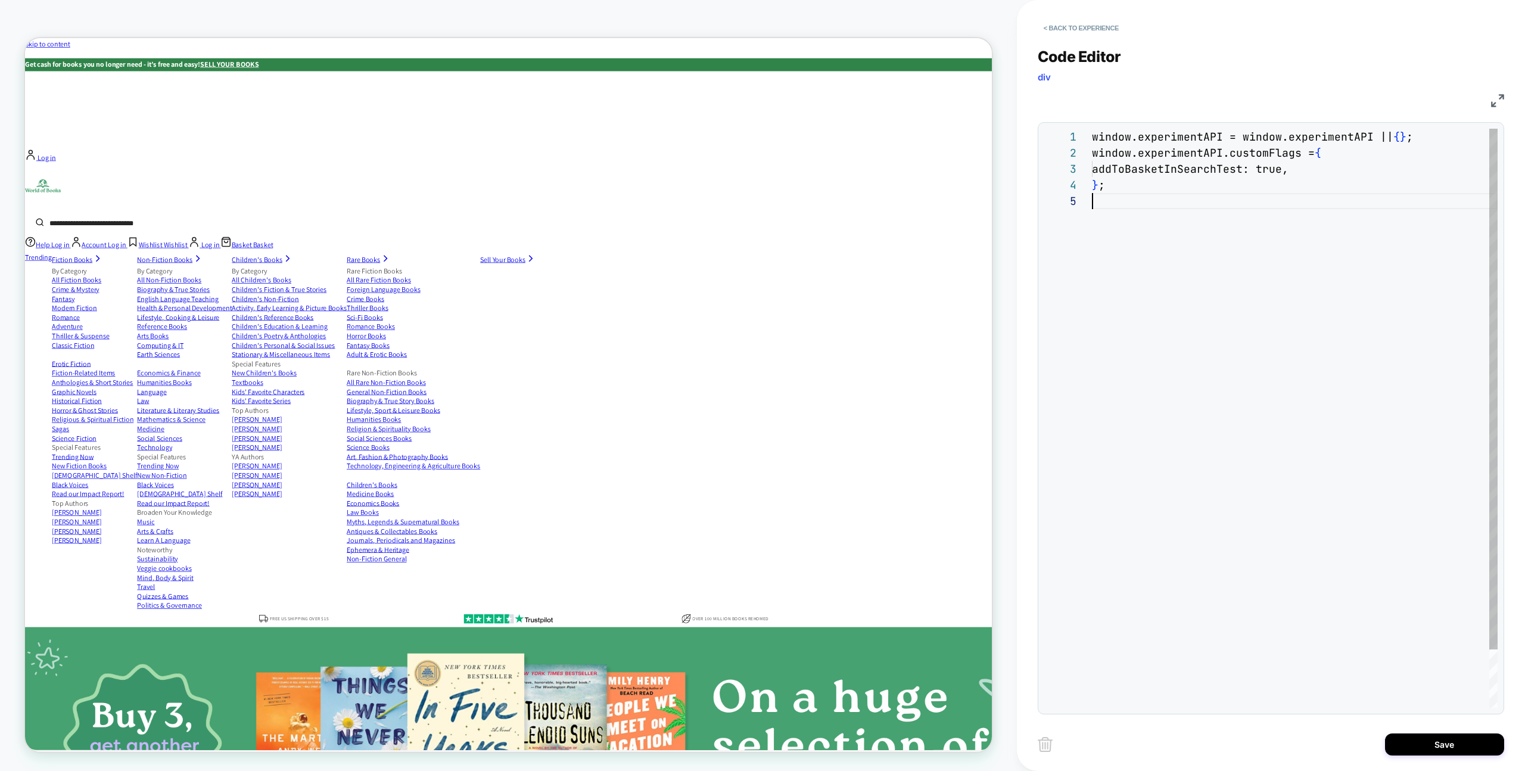
scroll to position [64, 0]
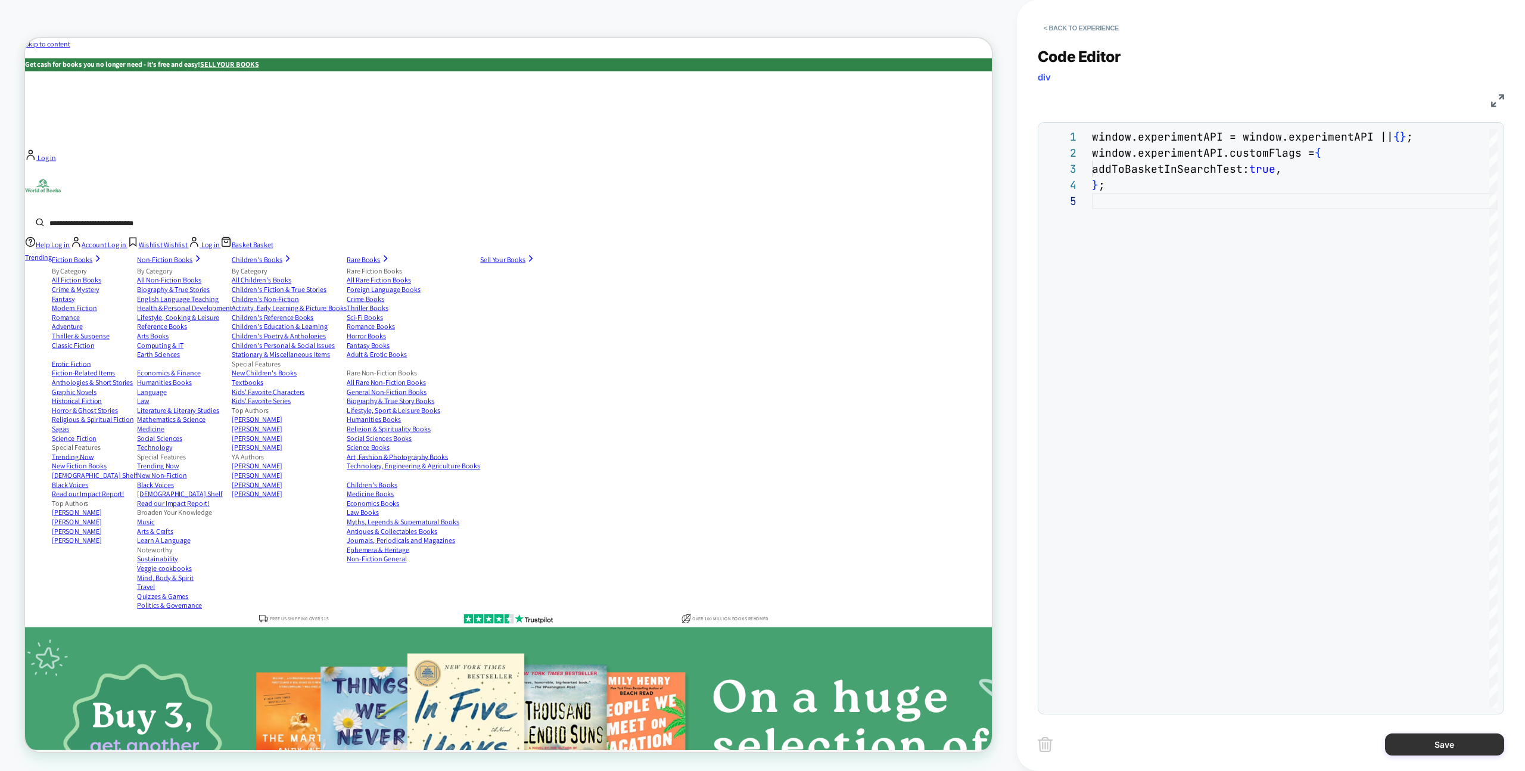
click at [1421, 746] on button "Save" at bounding box center [1444, 744] width 119 height 22
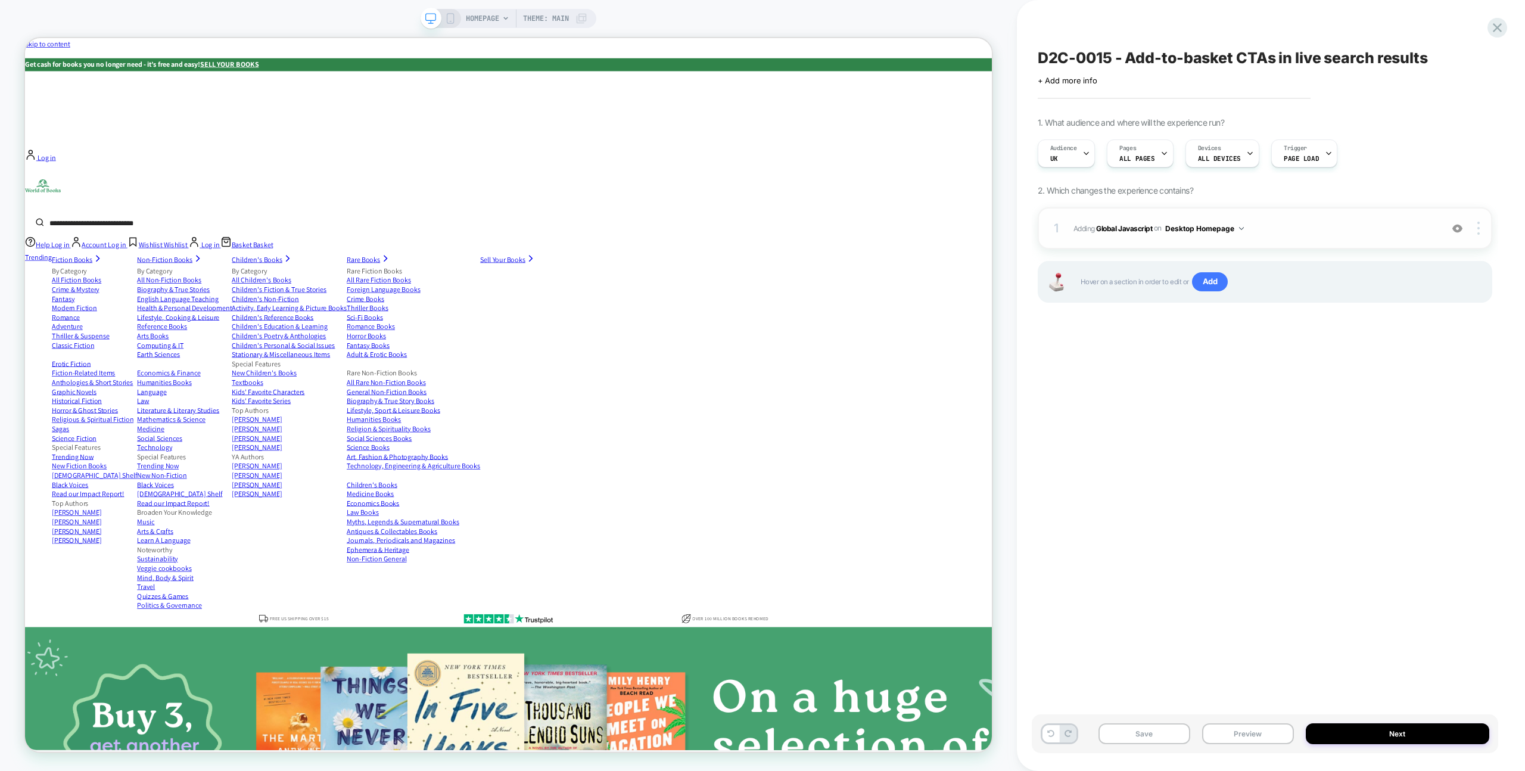
click at [1220, 231] on button "Desktop Homepage" at bounding box center [1204, 228] width 79 height 15
click at [1220, 230] on button "Desktop Homepage" at bounding box center [1204, 228] width 79 height 15
click at [1473, 228] on div at bounding box center [1479, 228] width 23 height 13
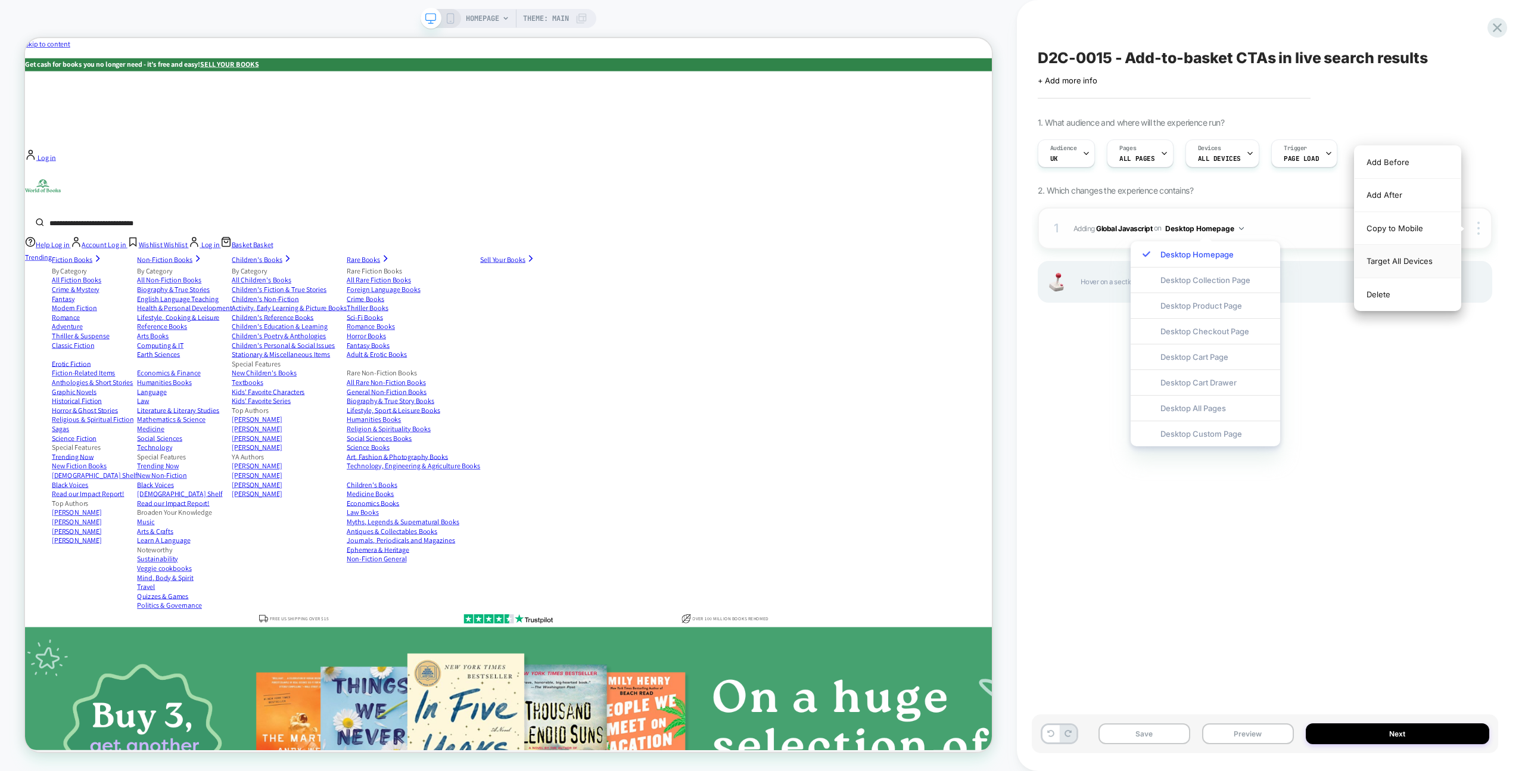
click at [1427, 263] on div "Target All Devices" at bounding box center [1407, 261] width 106 height 33
click at [1223, 257] on div "All Devices Homepage" at bounding box center [1210, 254] width 160 height 26
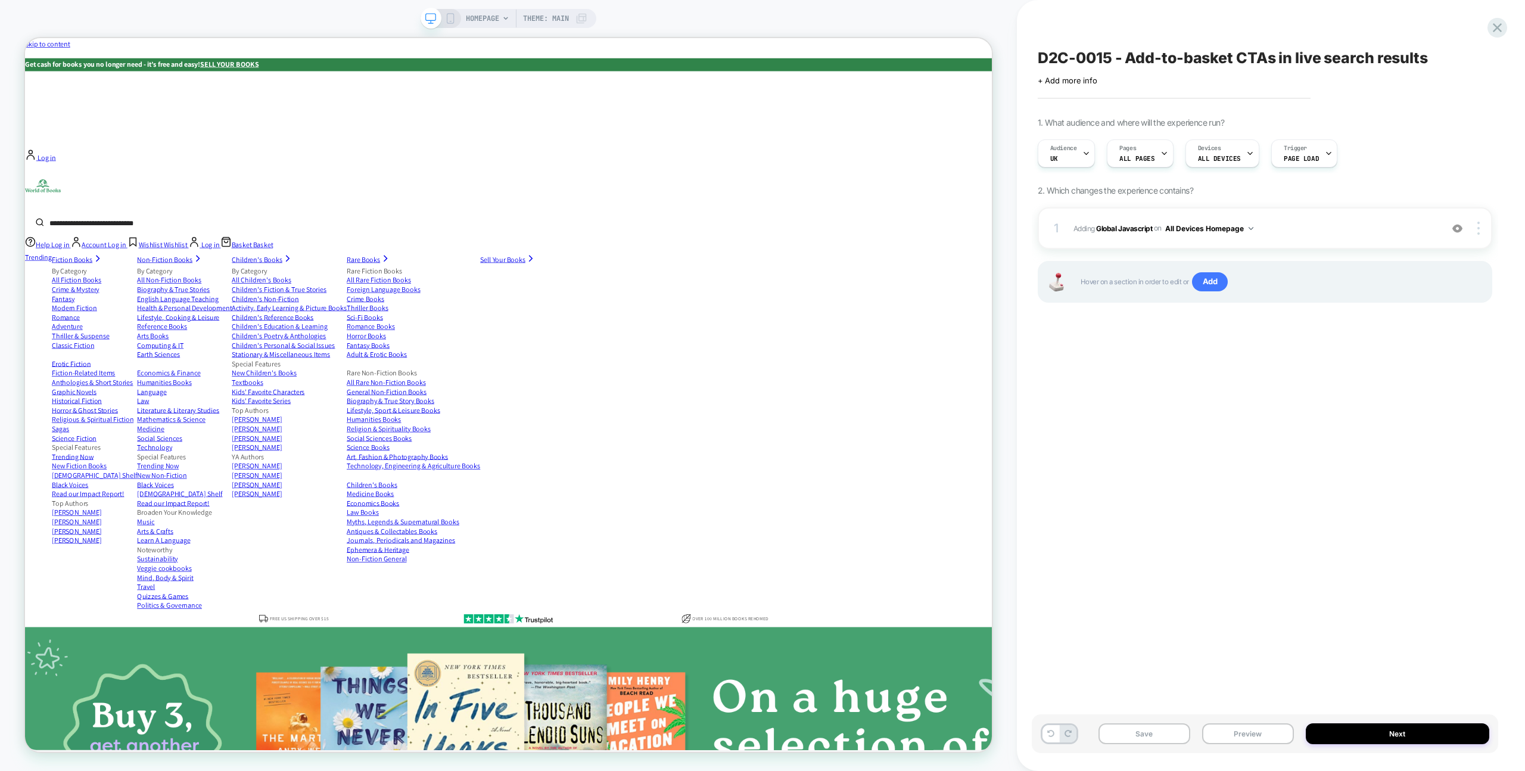
click at [1078, 75] on div "Click to edit experience details + Add more info" at bounding box center [1264, 76] width 454 height 18
click at [1079, 76] on span "+ Add more info" at bounding box center [1067, 81] width 60 height 10
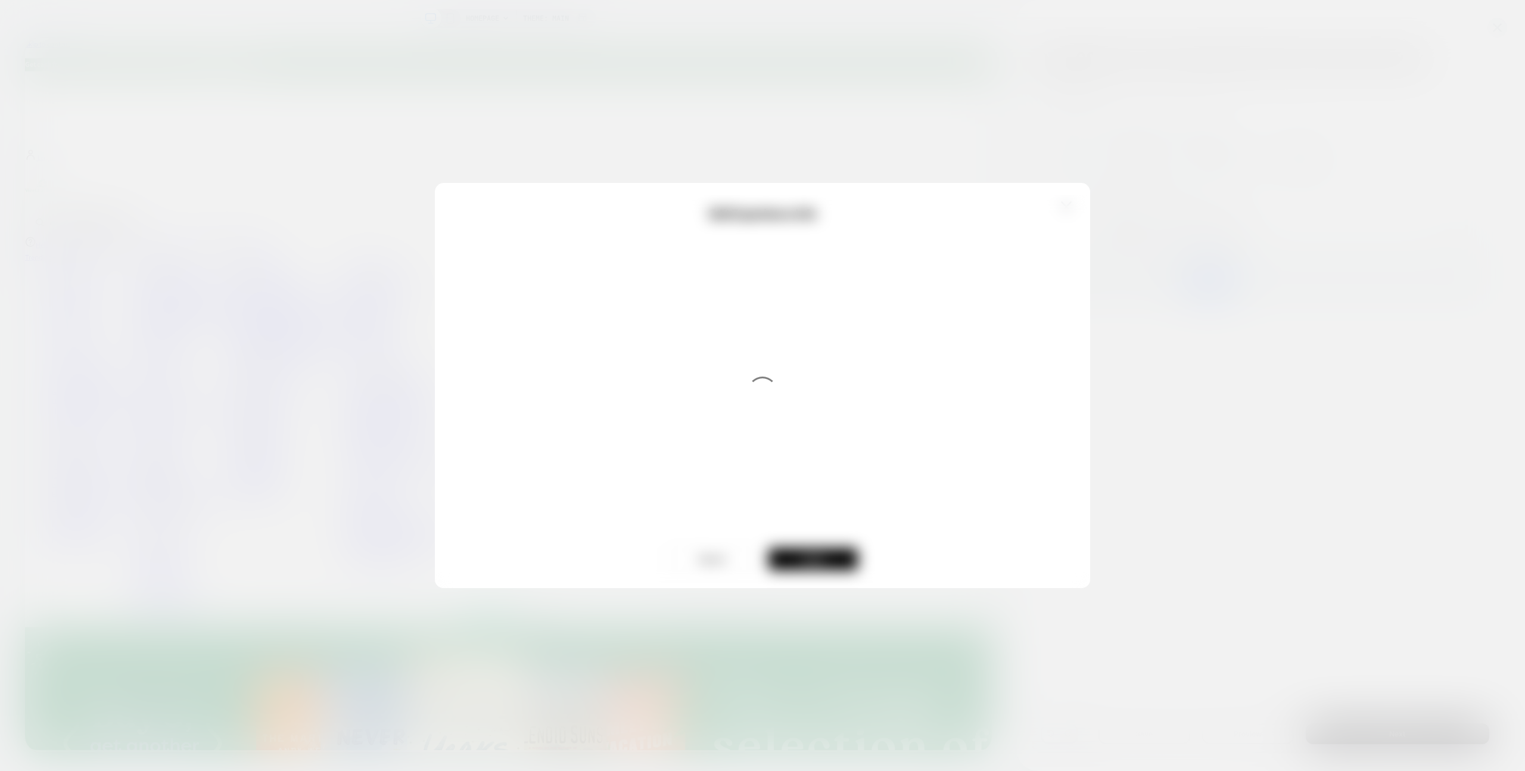
click at [852, 140] on div at bounding box center [762, 385] width 1525 height 771
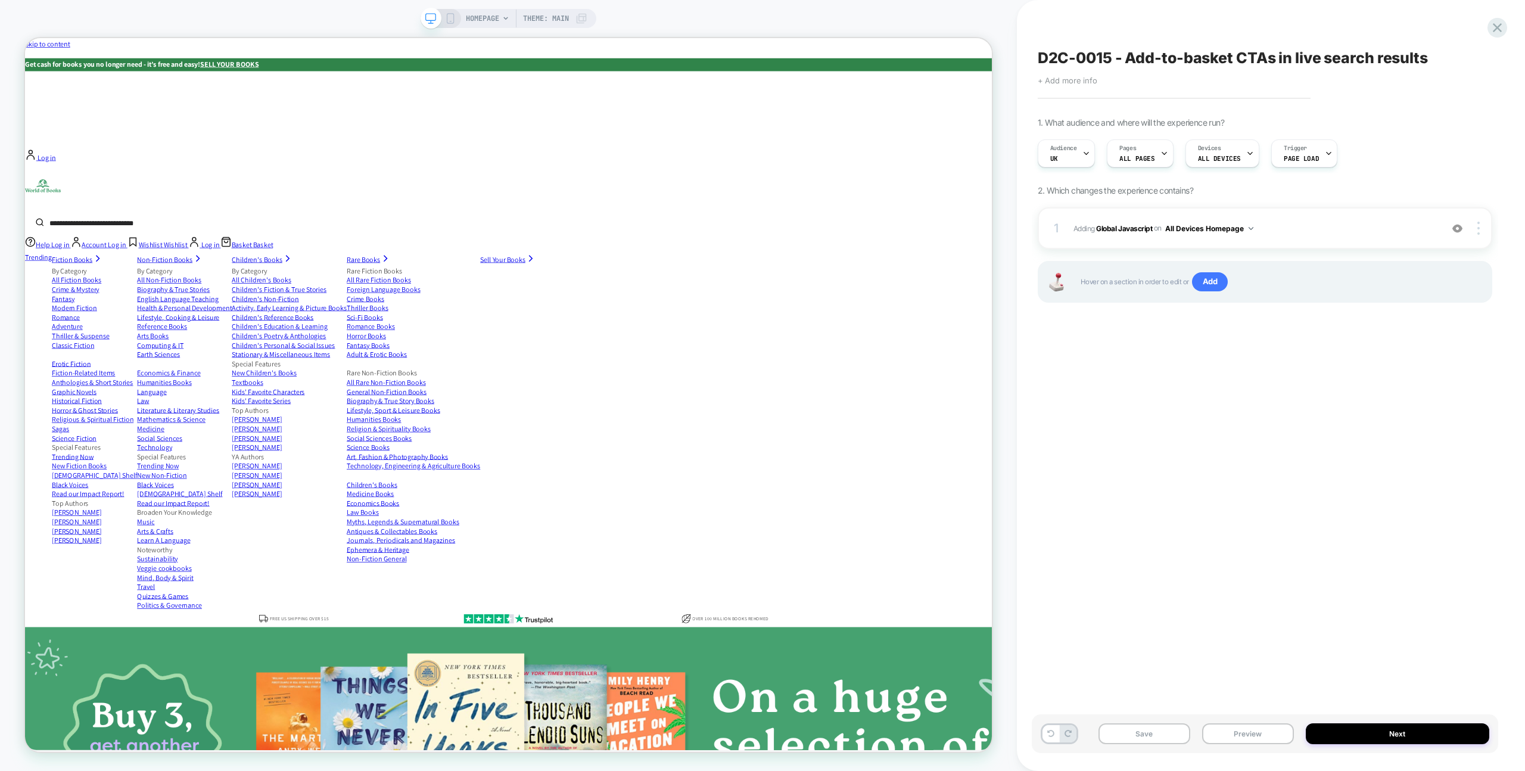
click at [1076, 80] on span "+ Add more info" at bounding box center [1067, 81] width 60 height 10
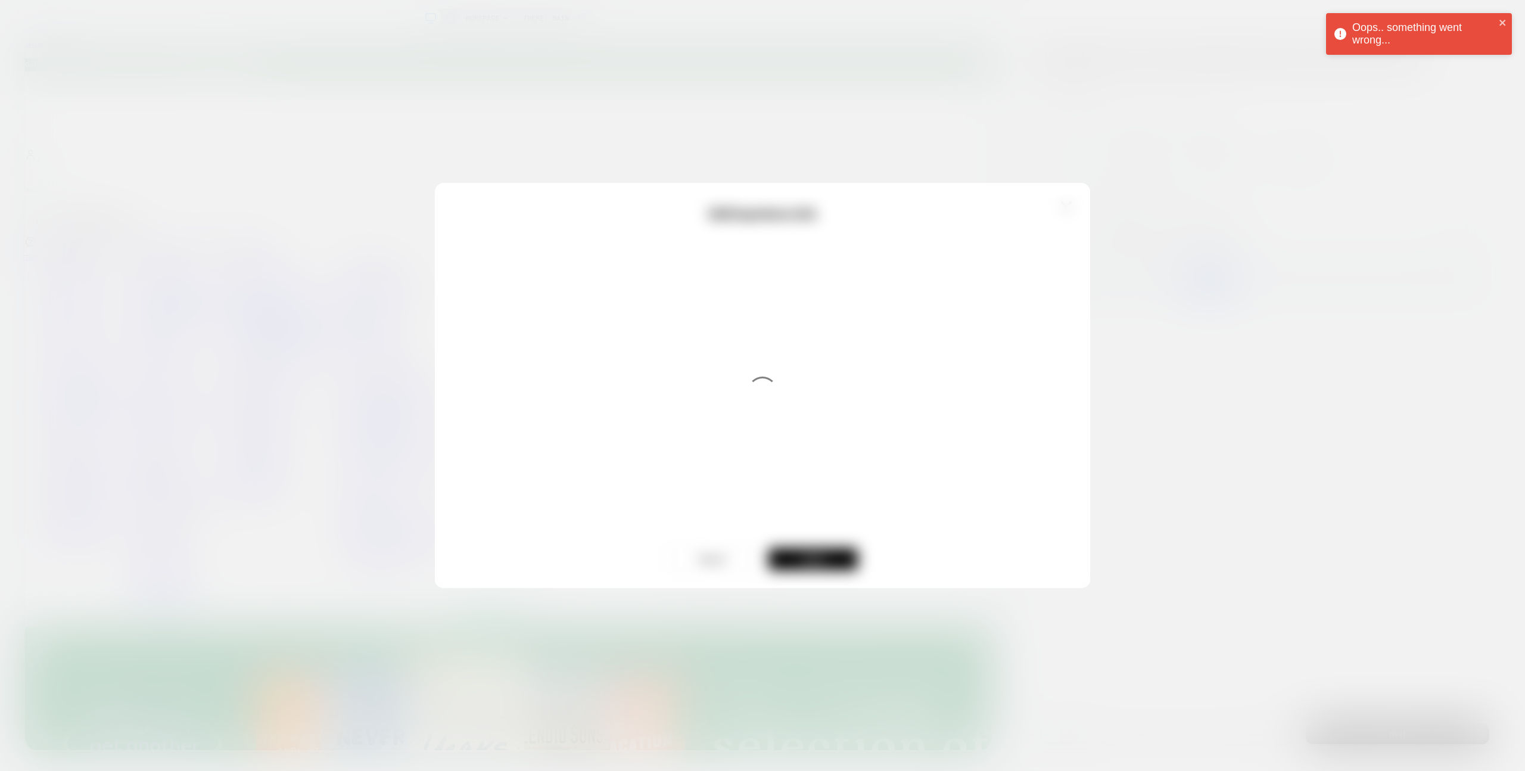
click at [1030, 108] on div at bounding box center [762, 385] width 1525 height 771
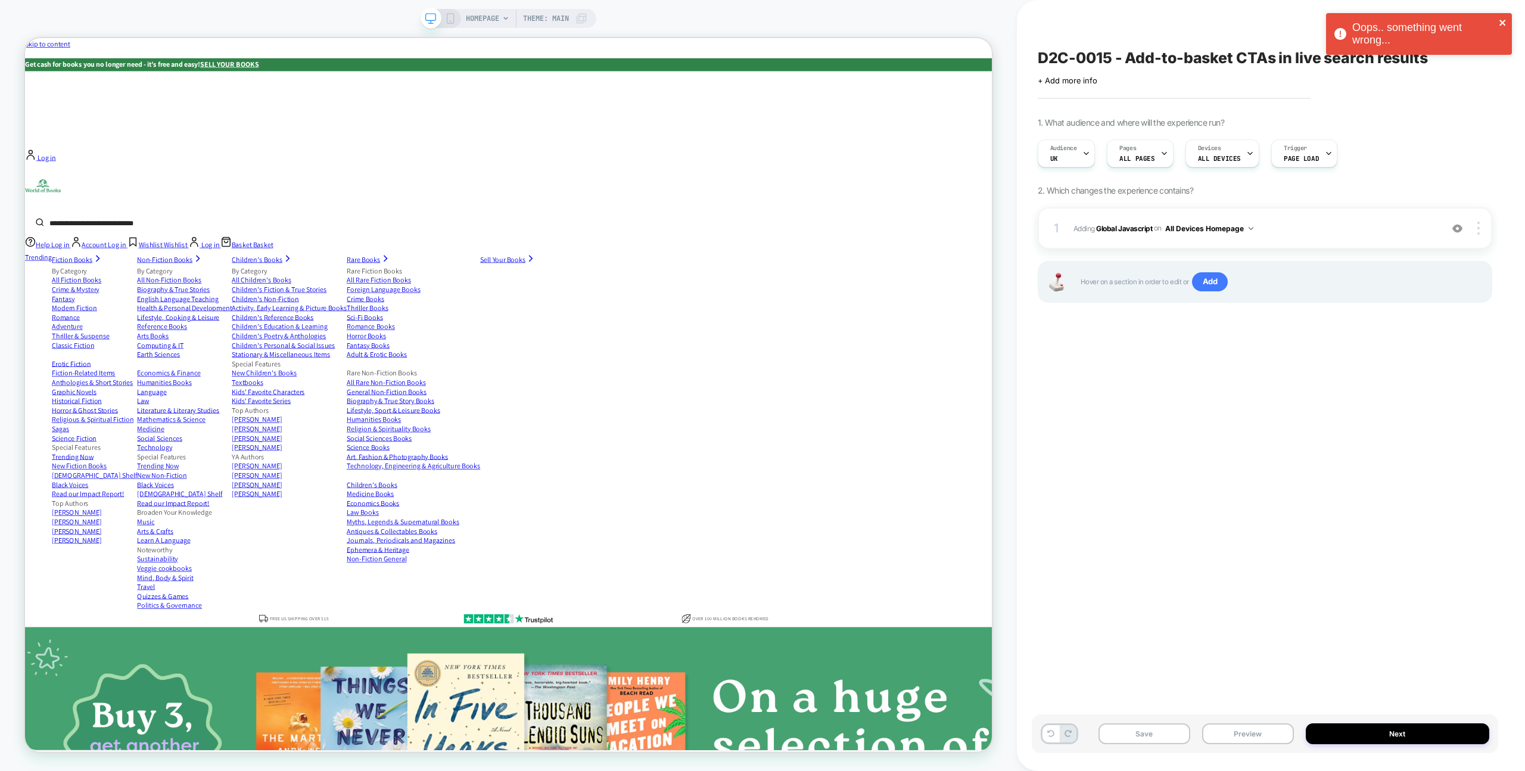
click at [1501, 21] on icon "close" at bounding box center [1502, 23] width 6 height 6
click at [1073, 153] on div "Audience UK" at bounding box center [1063, 153] width 51 height 27
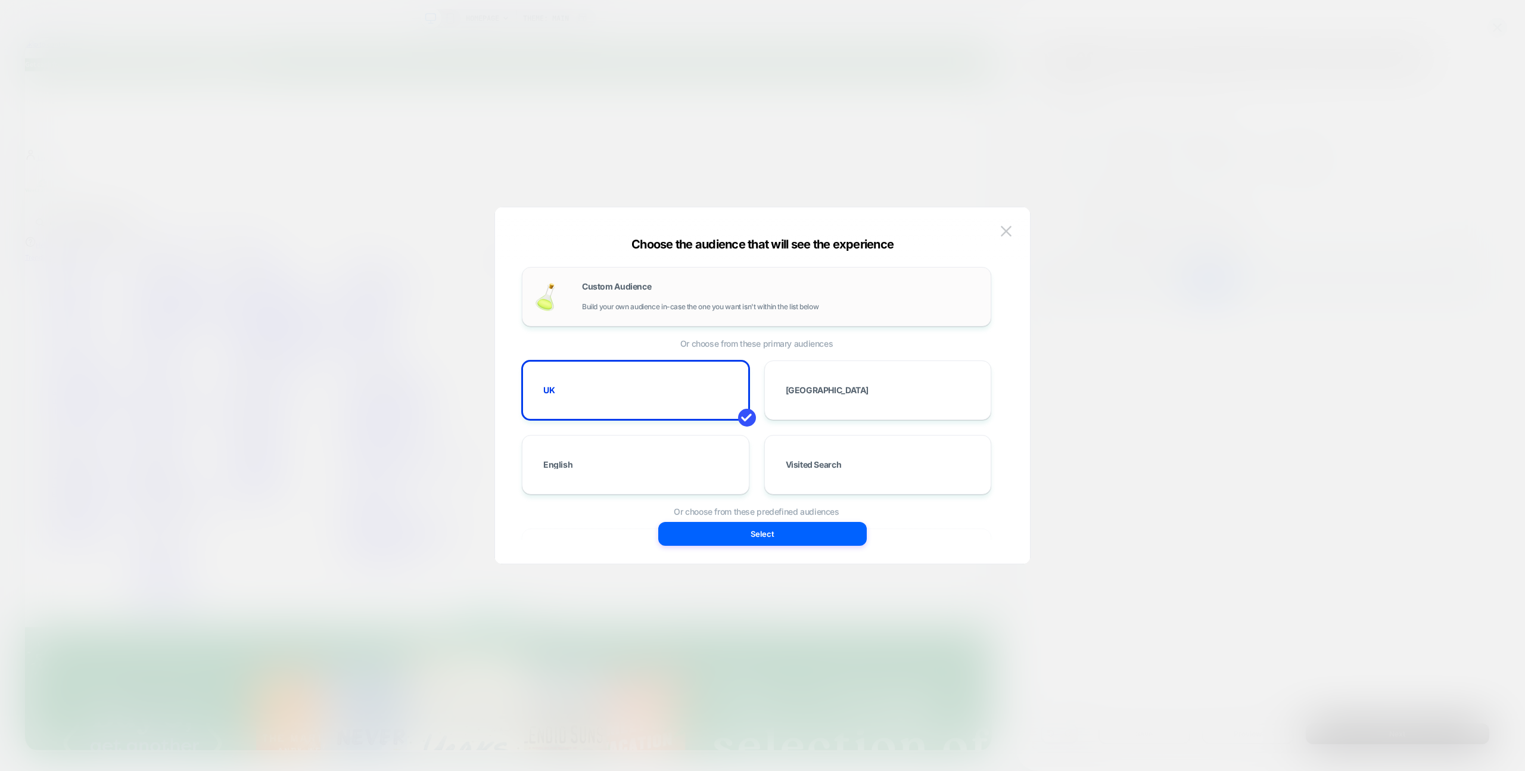
click at [686, 293] on div "Custom Audience Build your own audience in-case the one you want isn't within t…" at bounding box center [780, 296] width 397 height 29
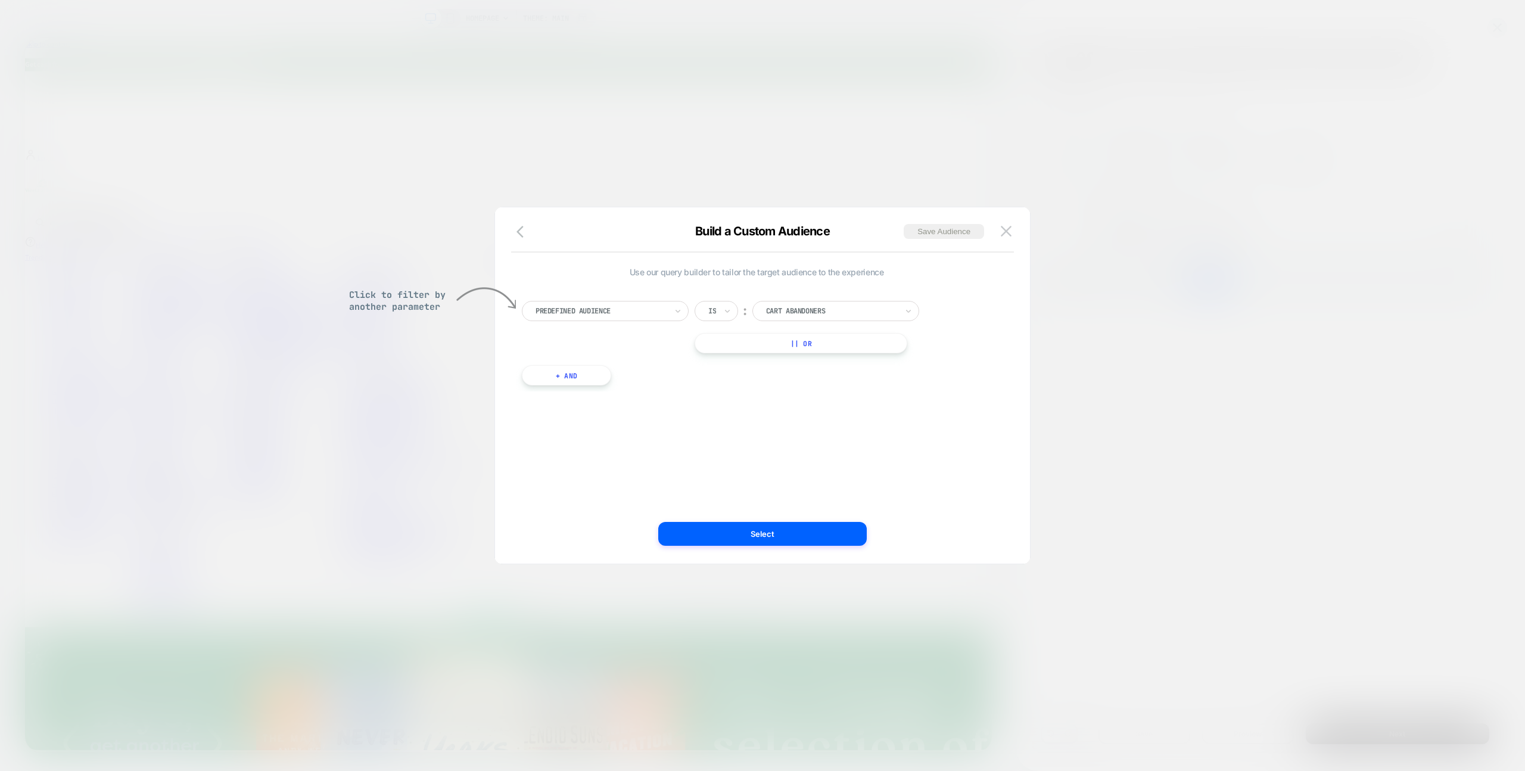
click at [632, 310] on div at bounding box center [600, 311] width 131 height 11
click at [645, 316] on div "Predefined Audience" at bounding box center [600, 310] width 133 height 13
type input "******"
click at [586, 356] on div "Country" at bounding box center [611, 359] width 155 height 19
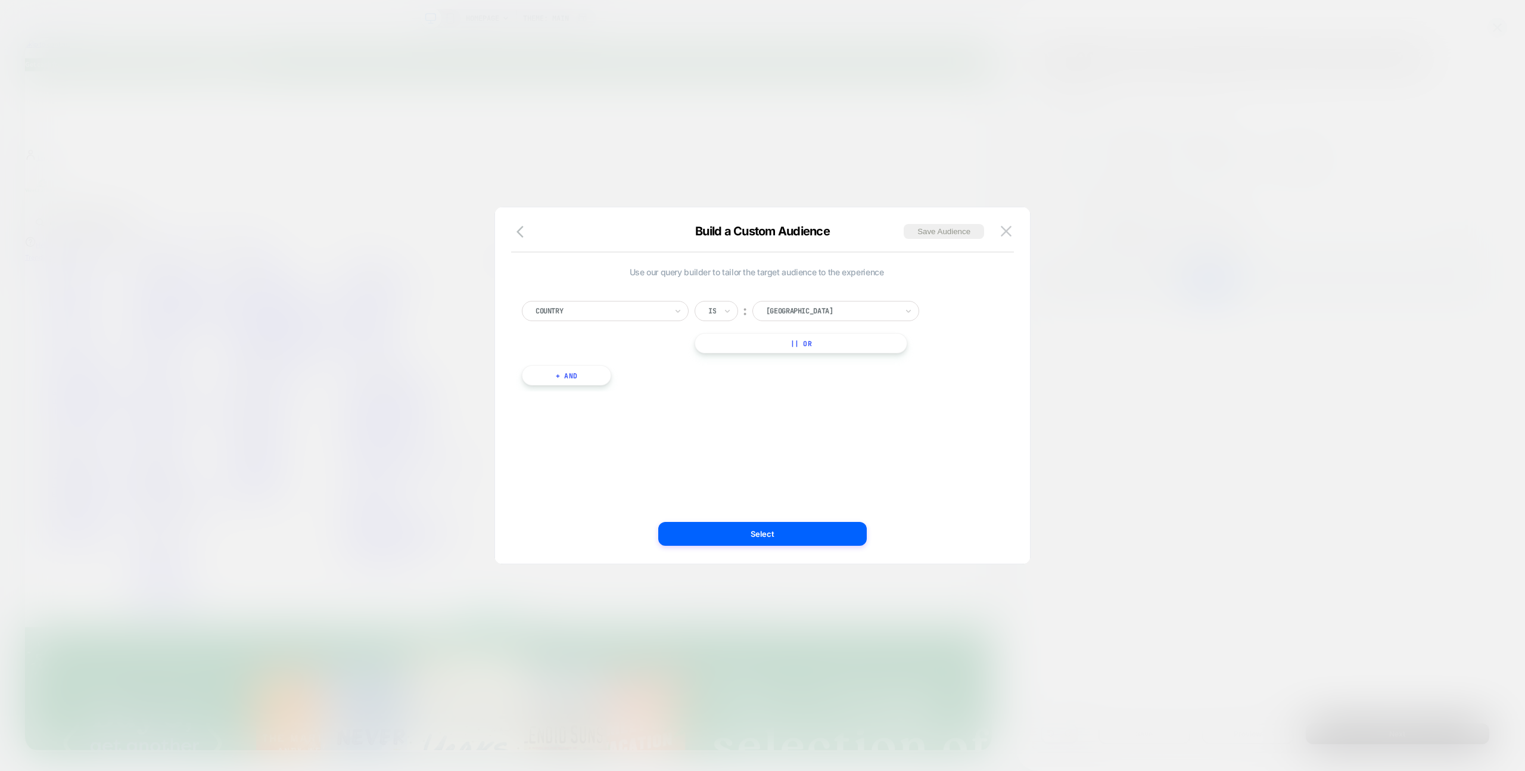
click at [786, 314] on div at bounding box center [831, 311] width 131 height 11
type input "******"
click at [821, 382] on div "[GEOGRAPHIC_DATA]" at bounding box center [842, 391] width 155 height 19
click at [775, 525] on button "Select" at bounding box center [762, 534] width 208 height 24
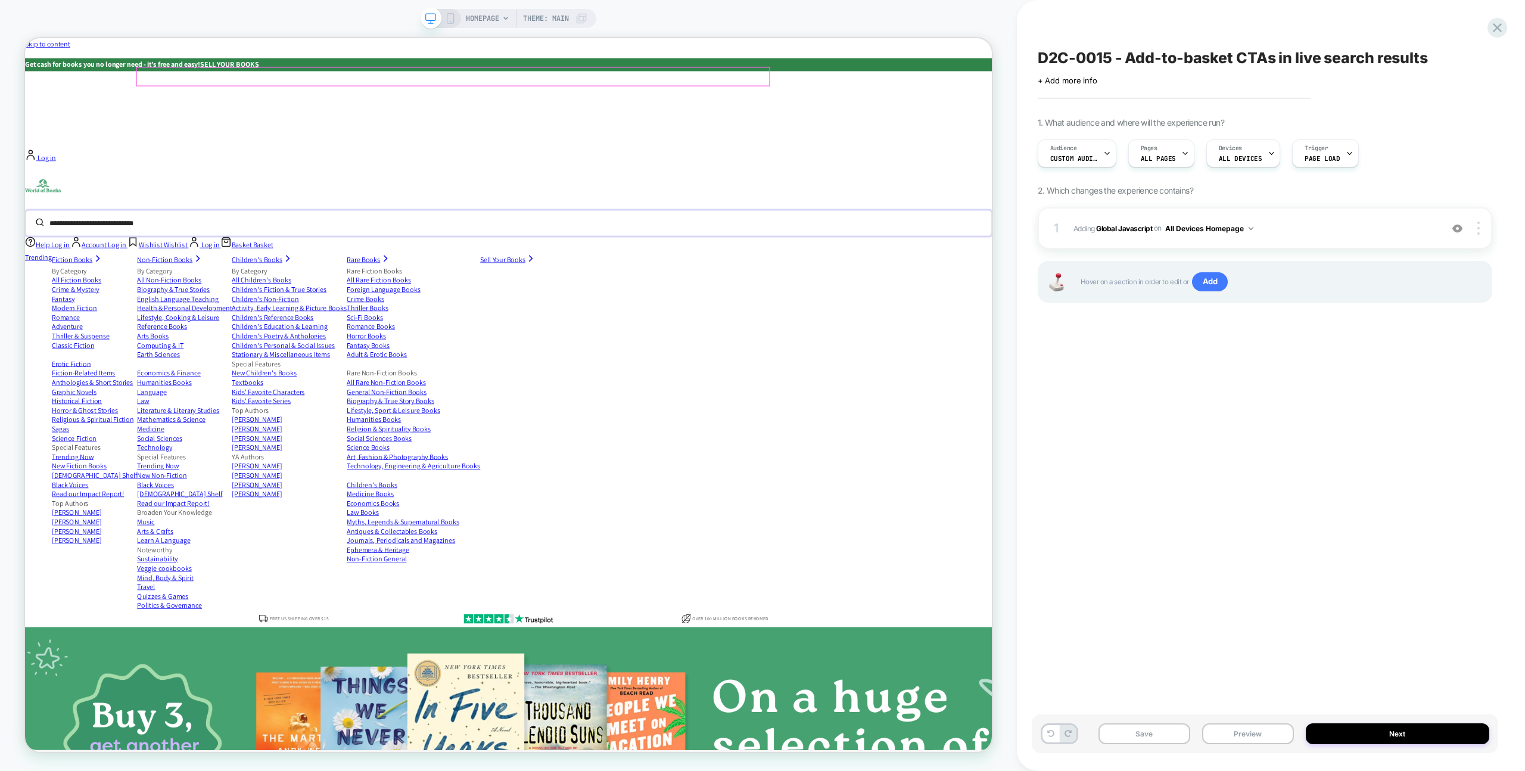
click at [775, 272] on input "search" at bounding box center [635, 285] width 1155 height 26
click at [1279, 739] on button "Preview" at bounding box center [1248, 733] width 92 height 21
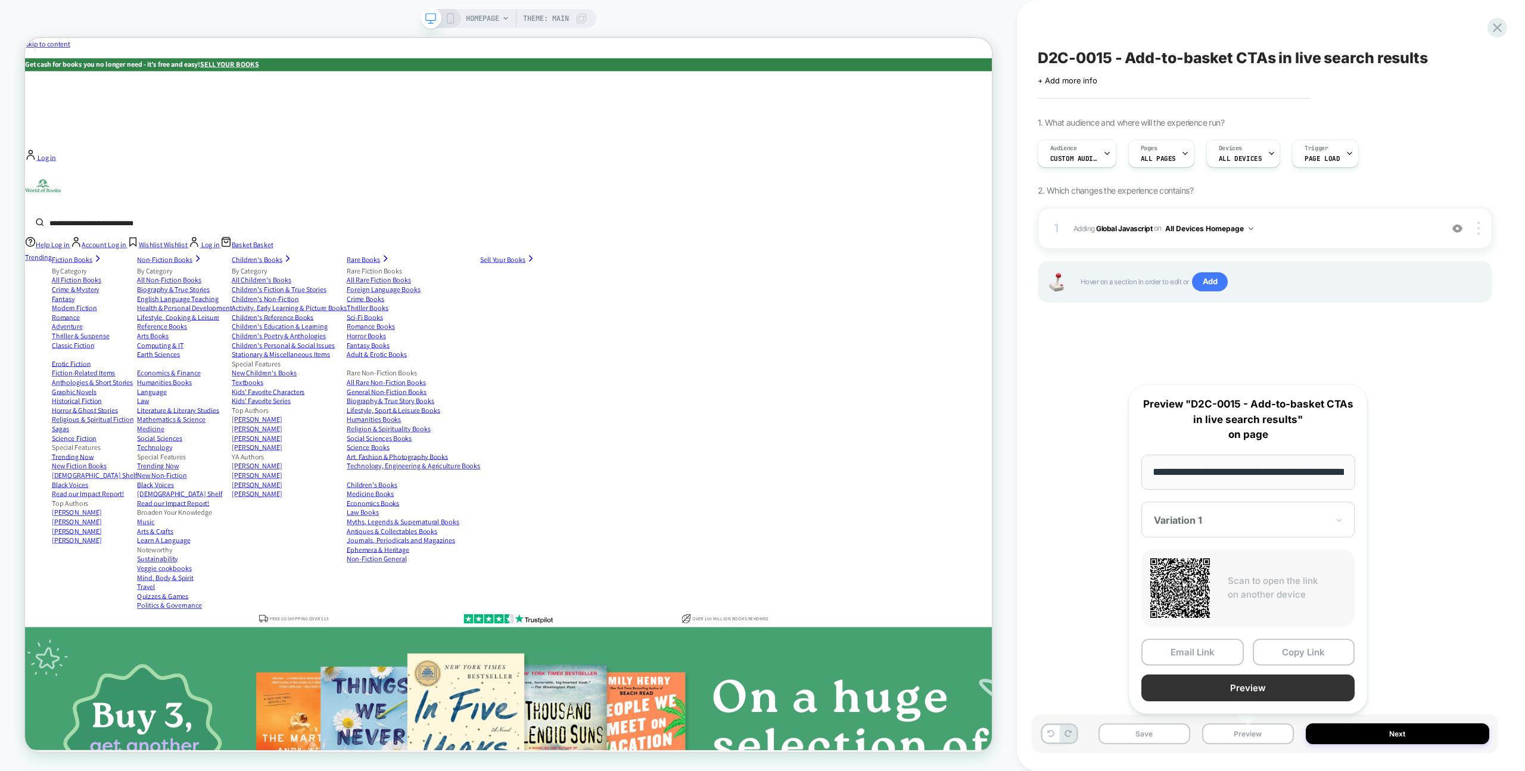
click at [1225, 684] on button "Preview" at bounding box center [1247, 687] width 213 height 27
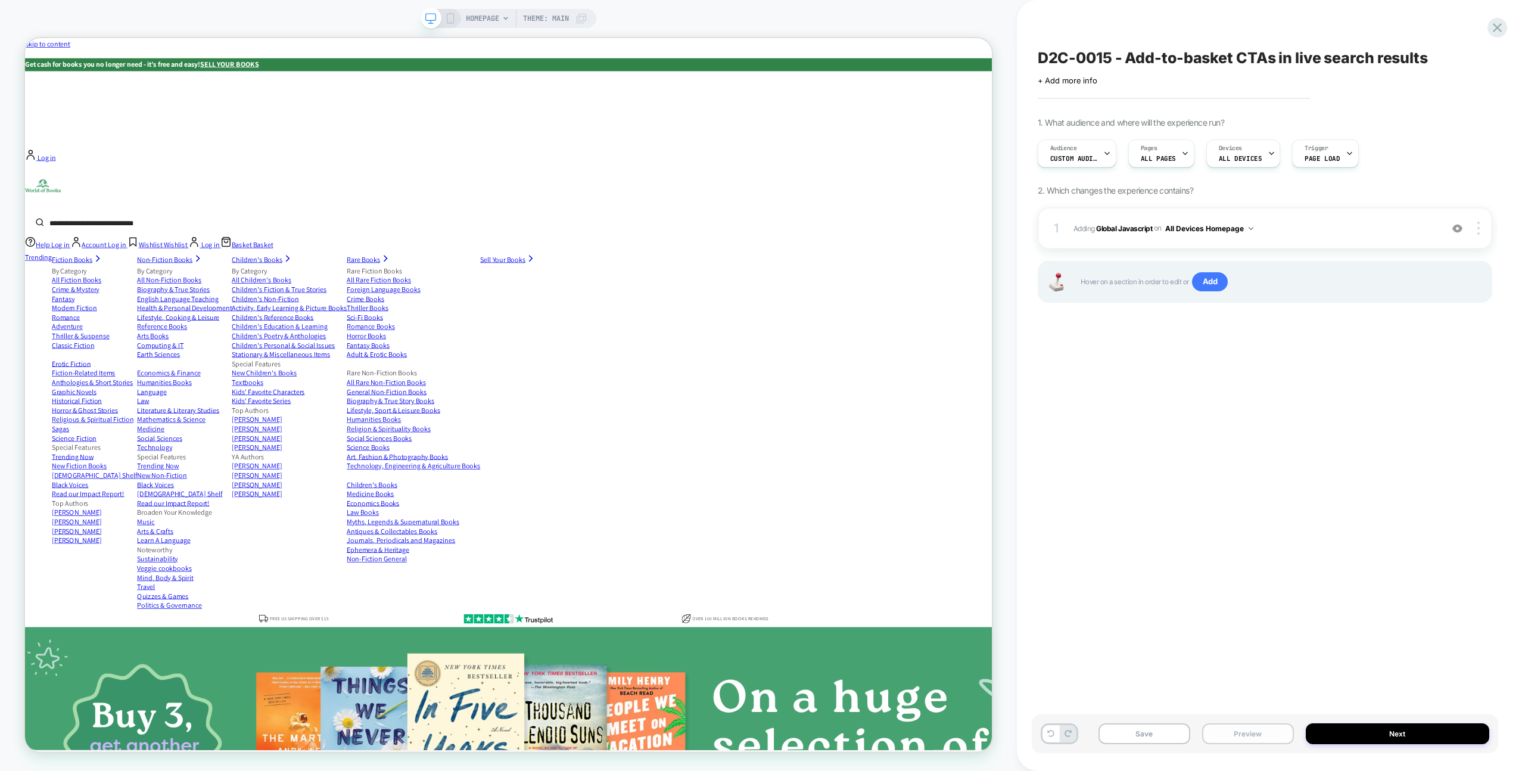
click at [1239, 736] on button "Preview" at bounding box center [1248, 733] width 92 height 21
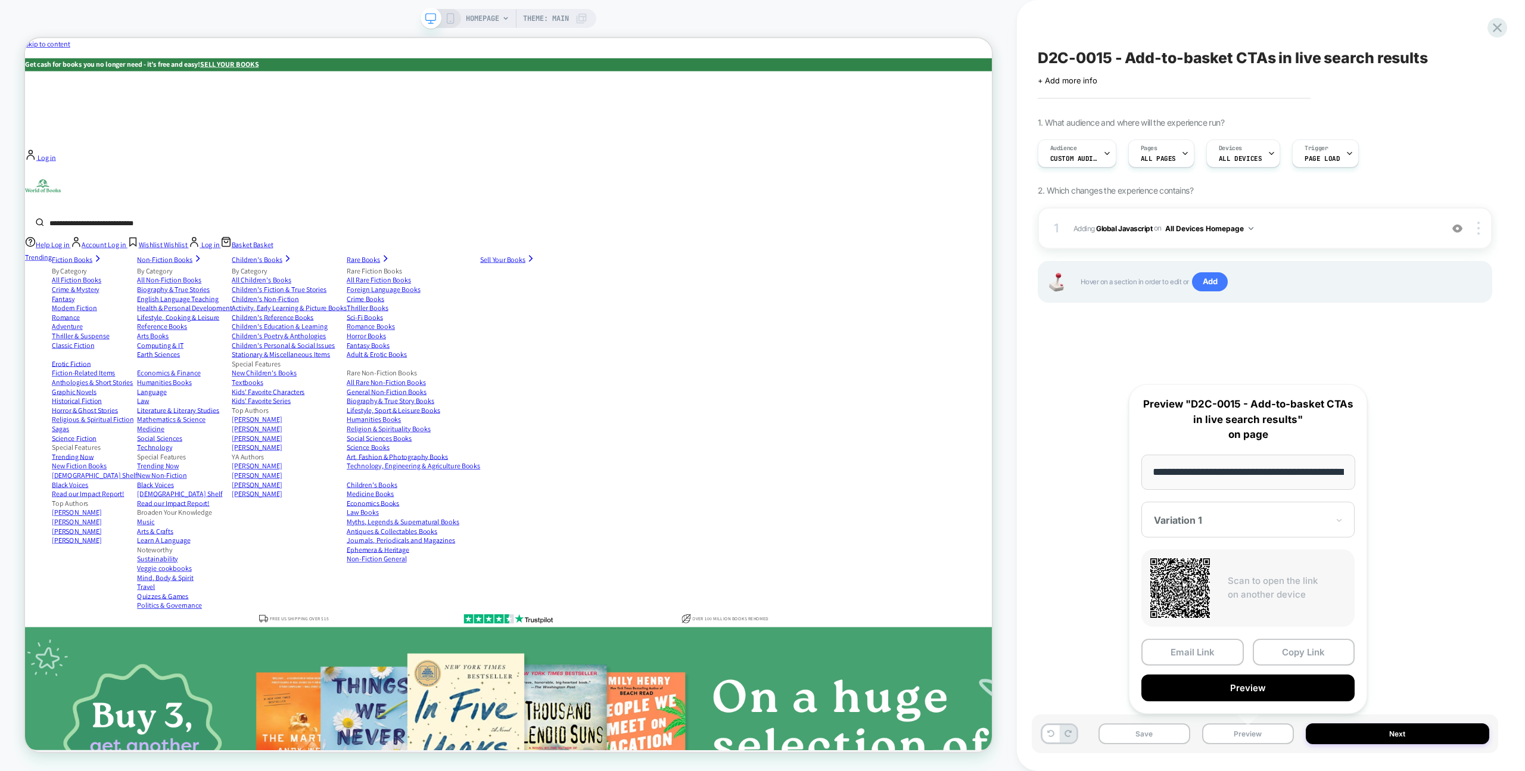
click at [1219, 517] on div at bounding box center [1241, 520] width 174 height 12
click at [1211, 584] on div "CONTROL" at bounding box center [1247, 582] width 201 height 21
click at [1264, 683] on button "Preview" at bounding box center [1247, 687] width 213 height 27
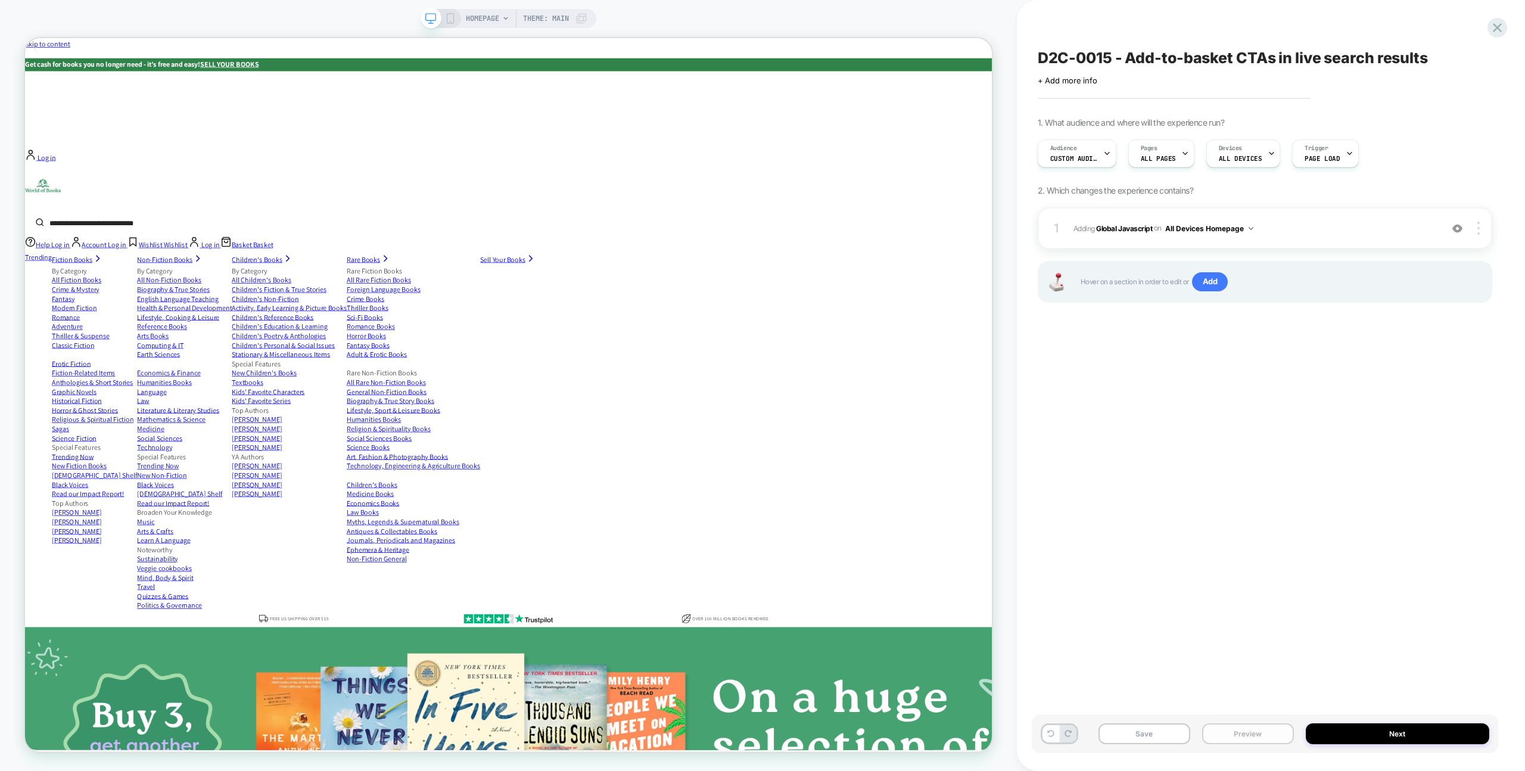
click at [1263, 739] on button "Preview" at bounding box center [1248, 733] width 92 height 21
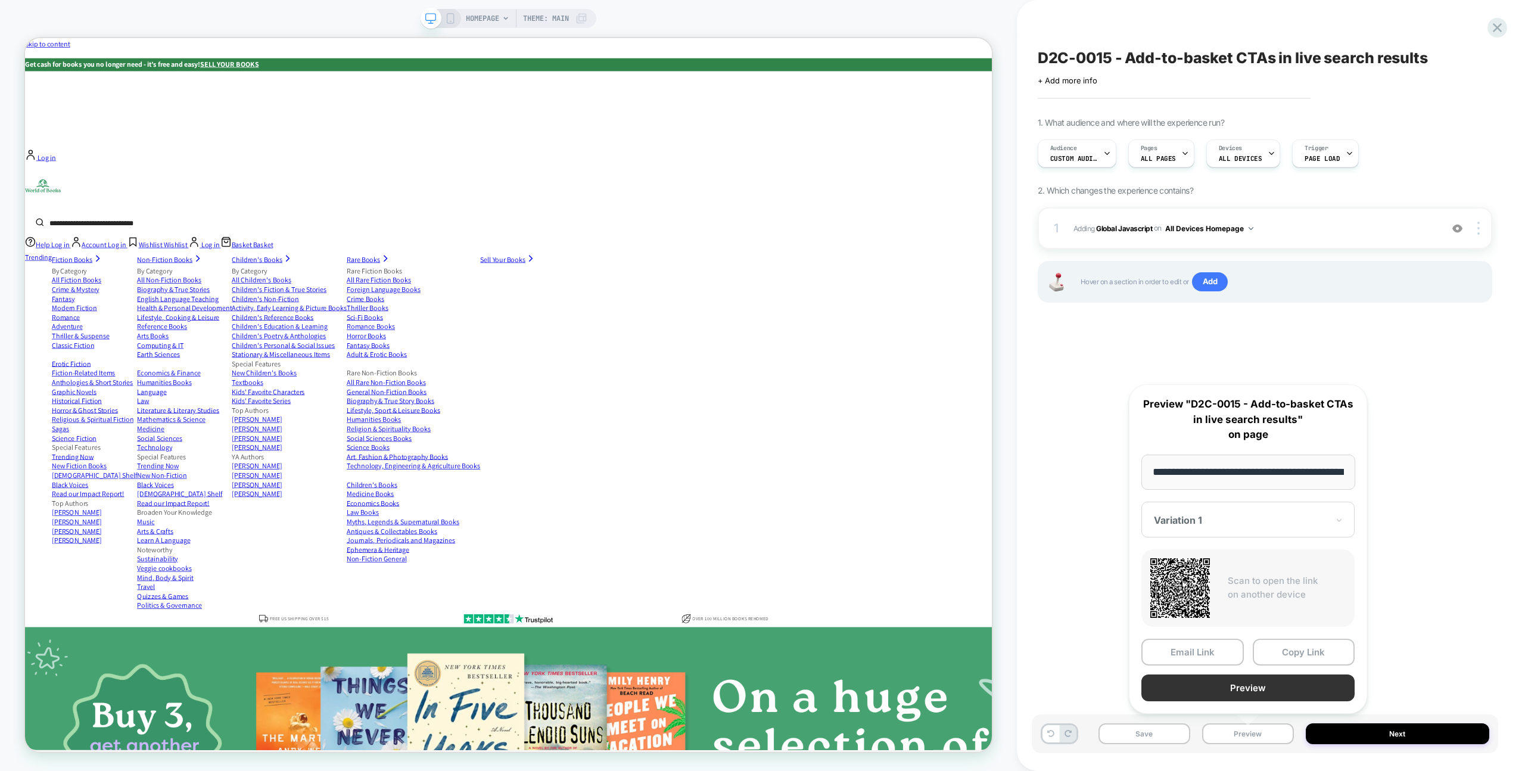
click at [1221, 693] on button "Preview" at bounding box center [1247, 687] width 213 height 27
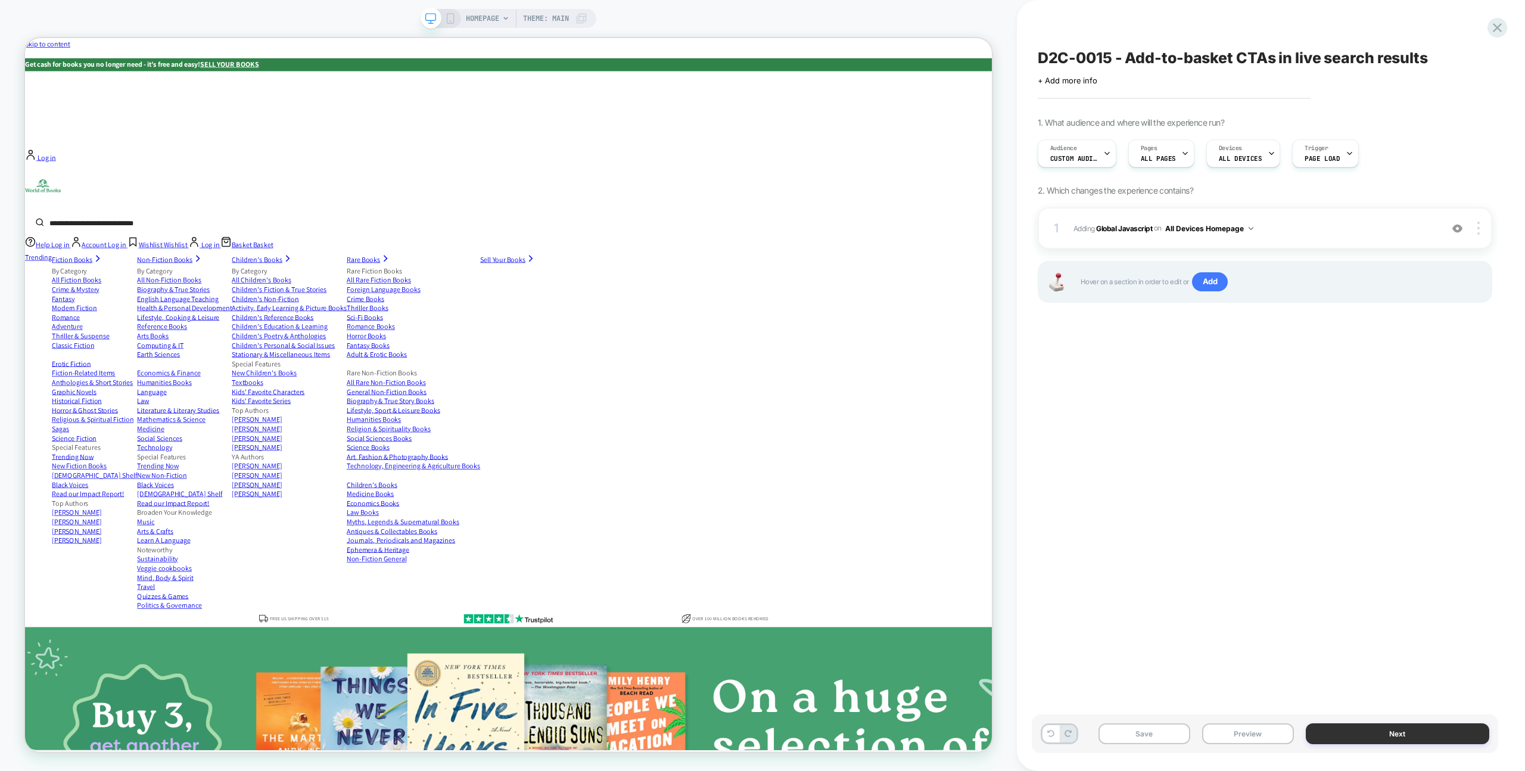
click at [1350, 728] on button "Next" at bounding box center [1396, 733] width 183 height 21
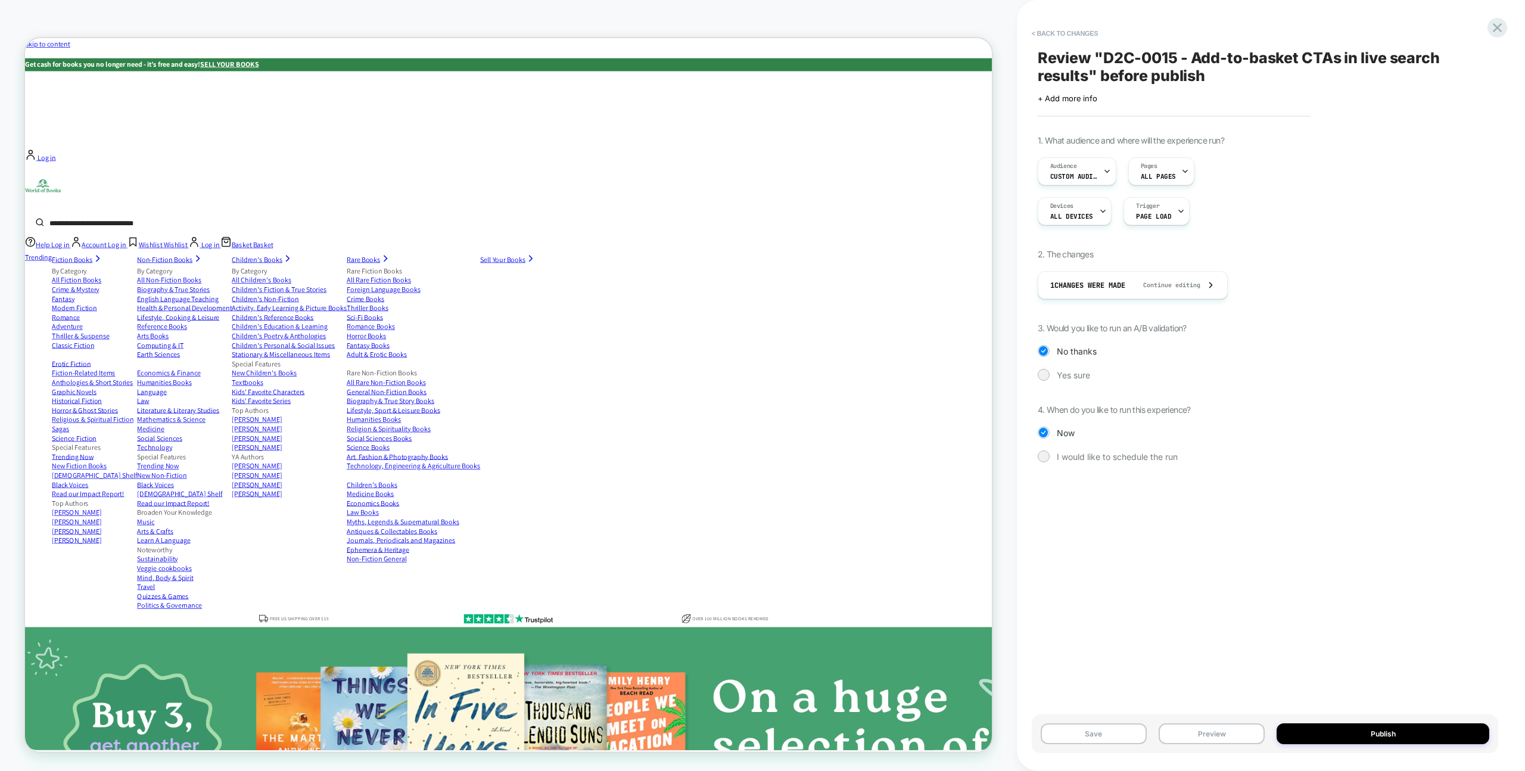
drag, startPoint x: 1122, startPoint y: 334, endPoint x: 1180, endPoint y: 333, distance: 57.8
click at [1180, 333] on div "1. What audience and where will the experience run? Audience Custom Audience Pa…" at bounding box center [1264, 307] width 454 height 345
click at [1066, 384] on div "1. What audience and where will the experience run? Audience Custom Audience Pa…" at bounding box center [1264, 307] width 454 height 345
click at [1068, 371] on span "Yes sure" at bounding box center [1073, 375] width 33 height 10
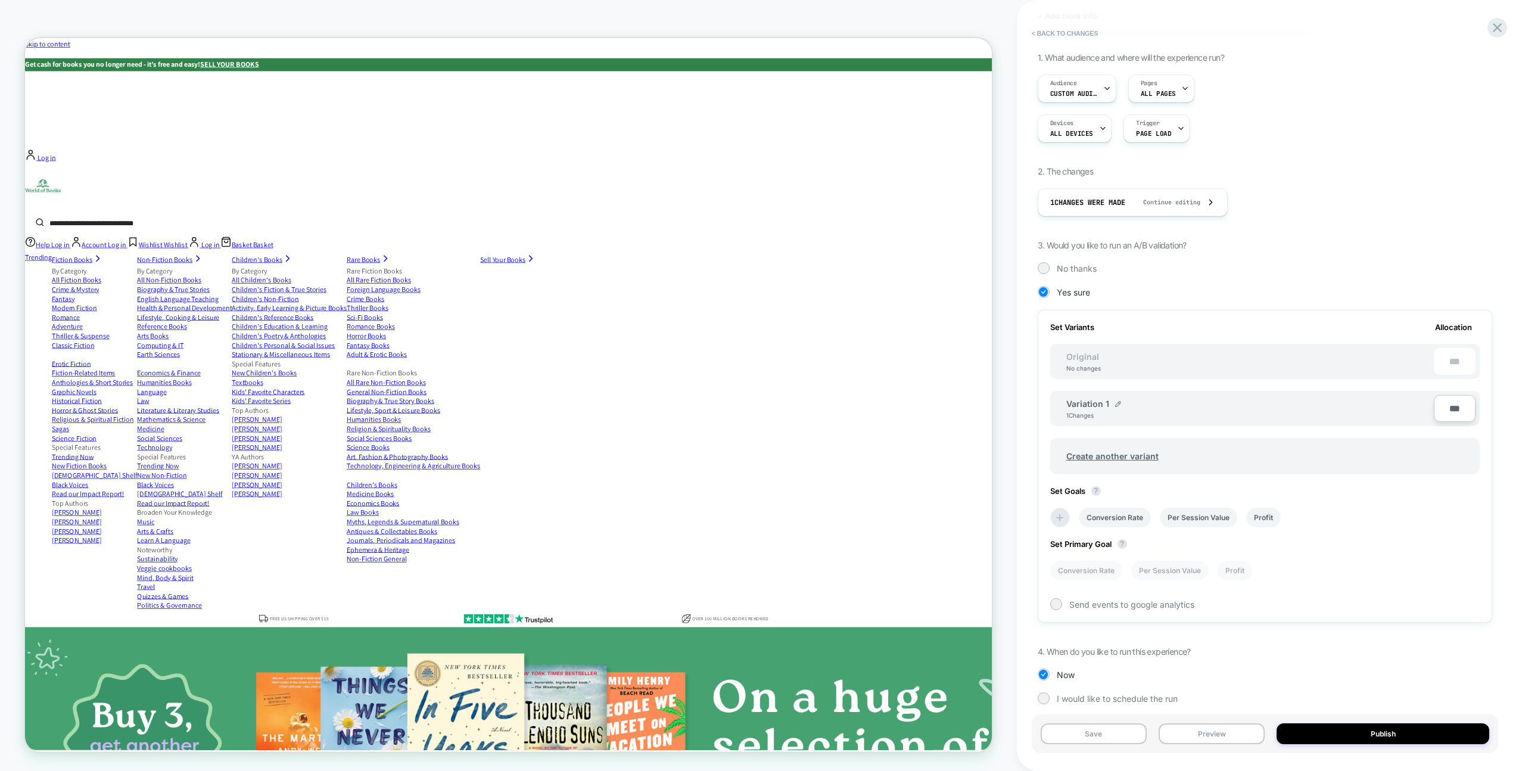
scroll to position [94, 0]
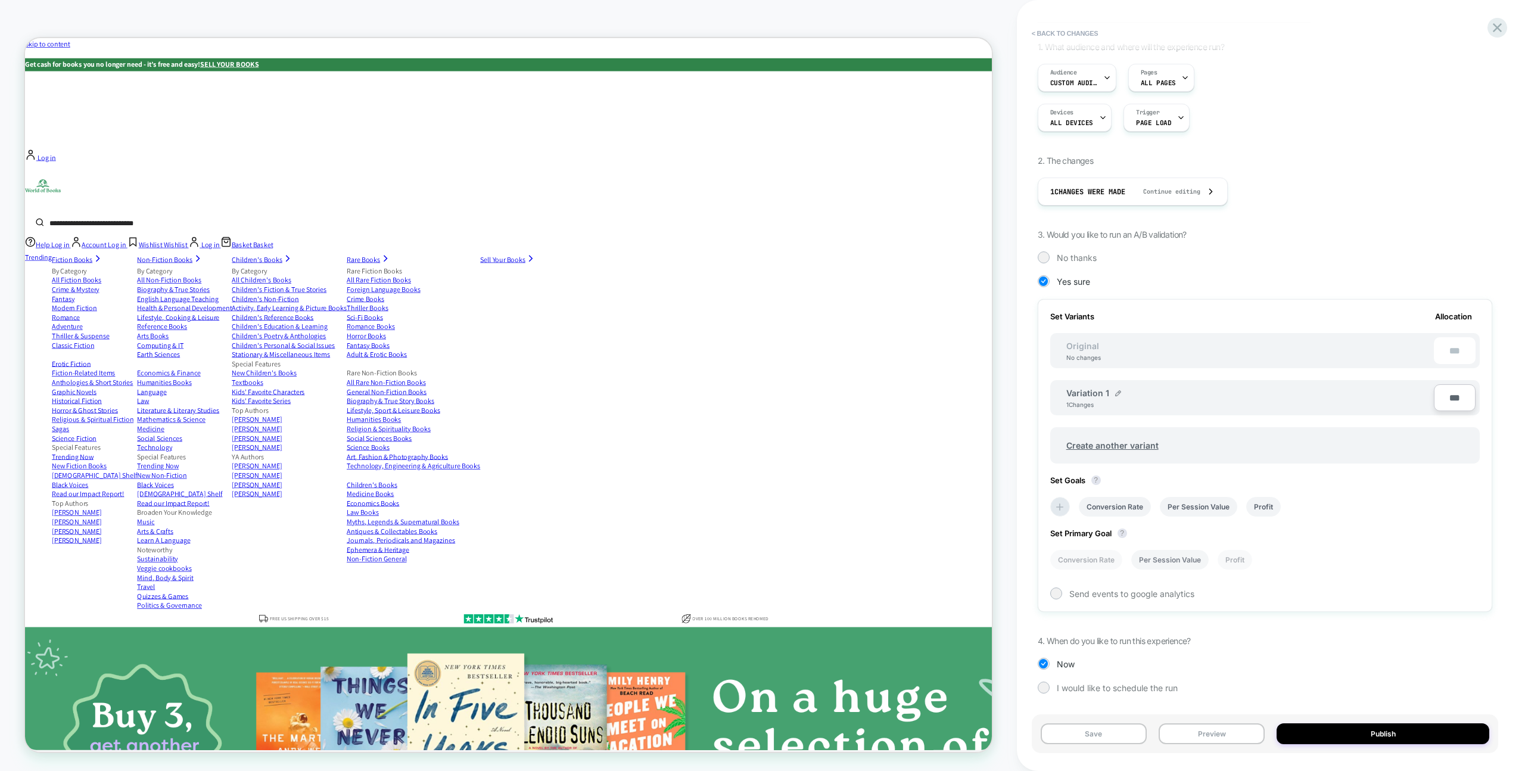
click at [1177, 554] on li "Per Session Value" at bounding box center [1169, 560] width 77 height 20
click at [1273, 504] on li "Profit" at bounding box center [1263, 507] width 35 height 20
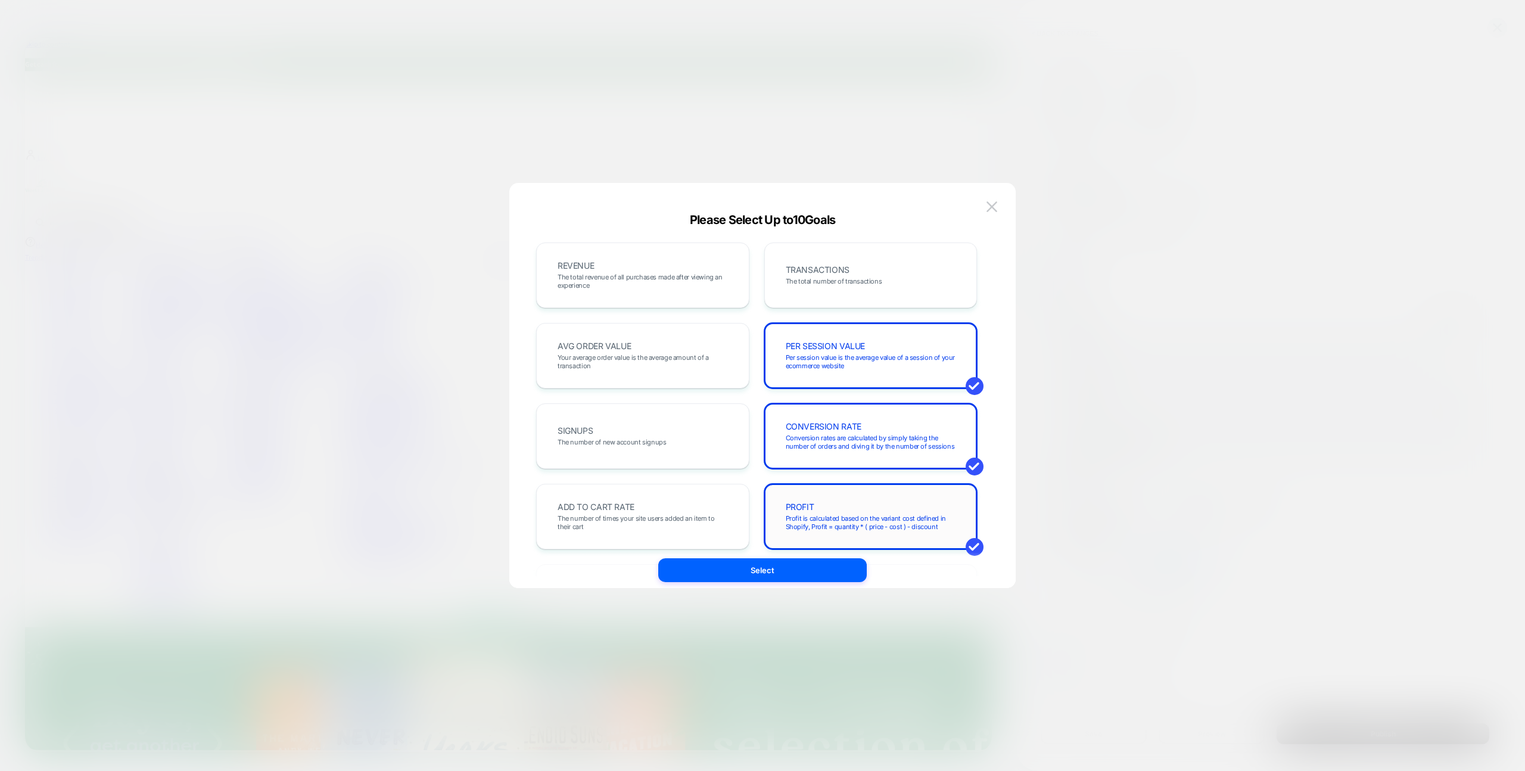
click at [859, 519] on span "Profit is calculated based on the variant cost defined in Shopify, Profit = qua…" at bounding box center [871, 522] width 170 height 17
click at [710, 528] on span "The number of times your site users added an item to their cart" at bounding box center [642, 522] width 170 height 17
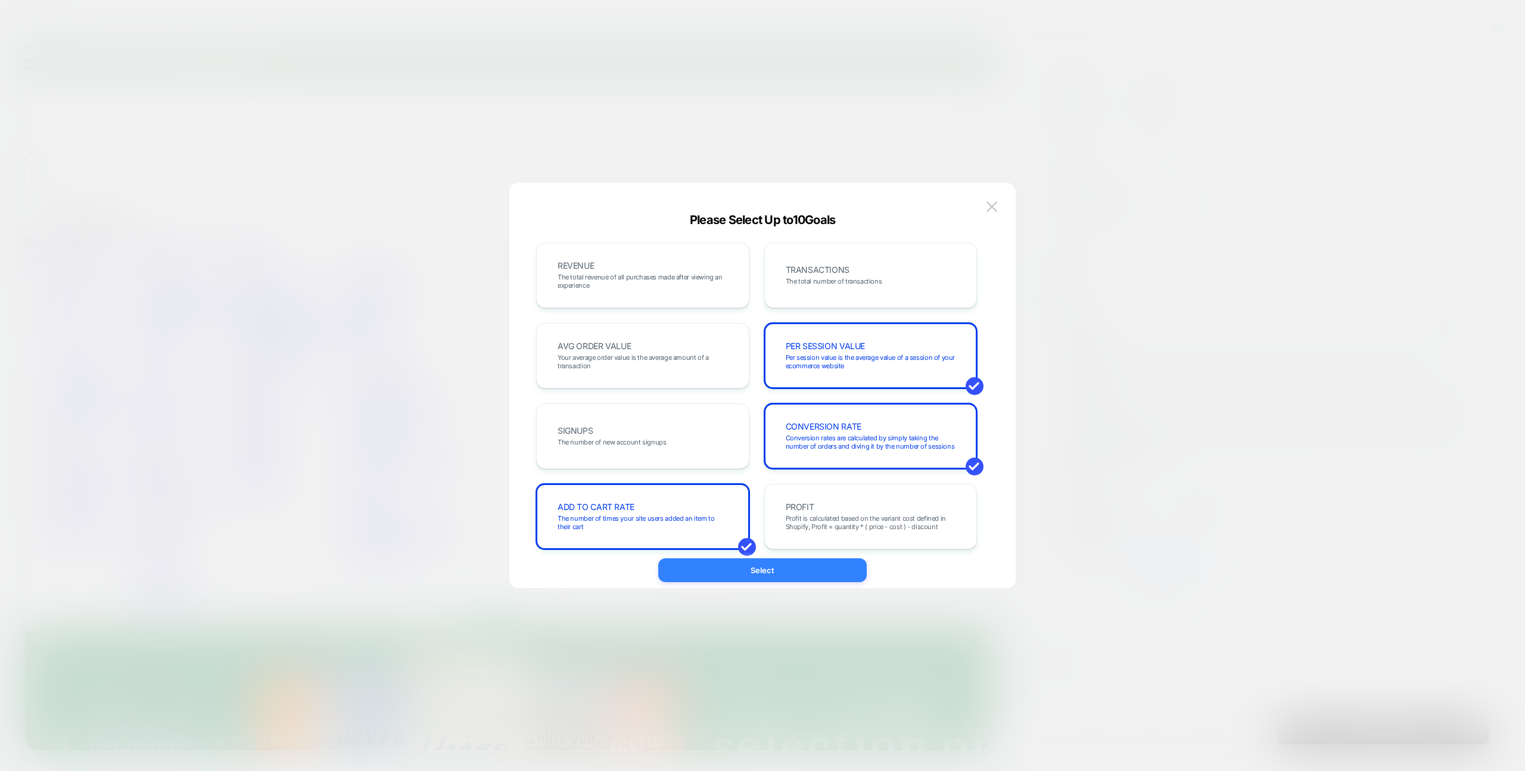
click at [770, 567] on button "Select" at bounding box center [762, 570] width 208 height 24
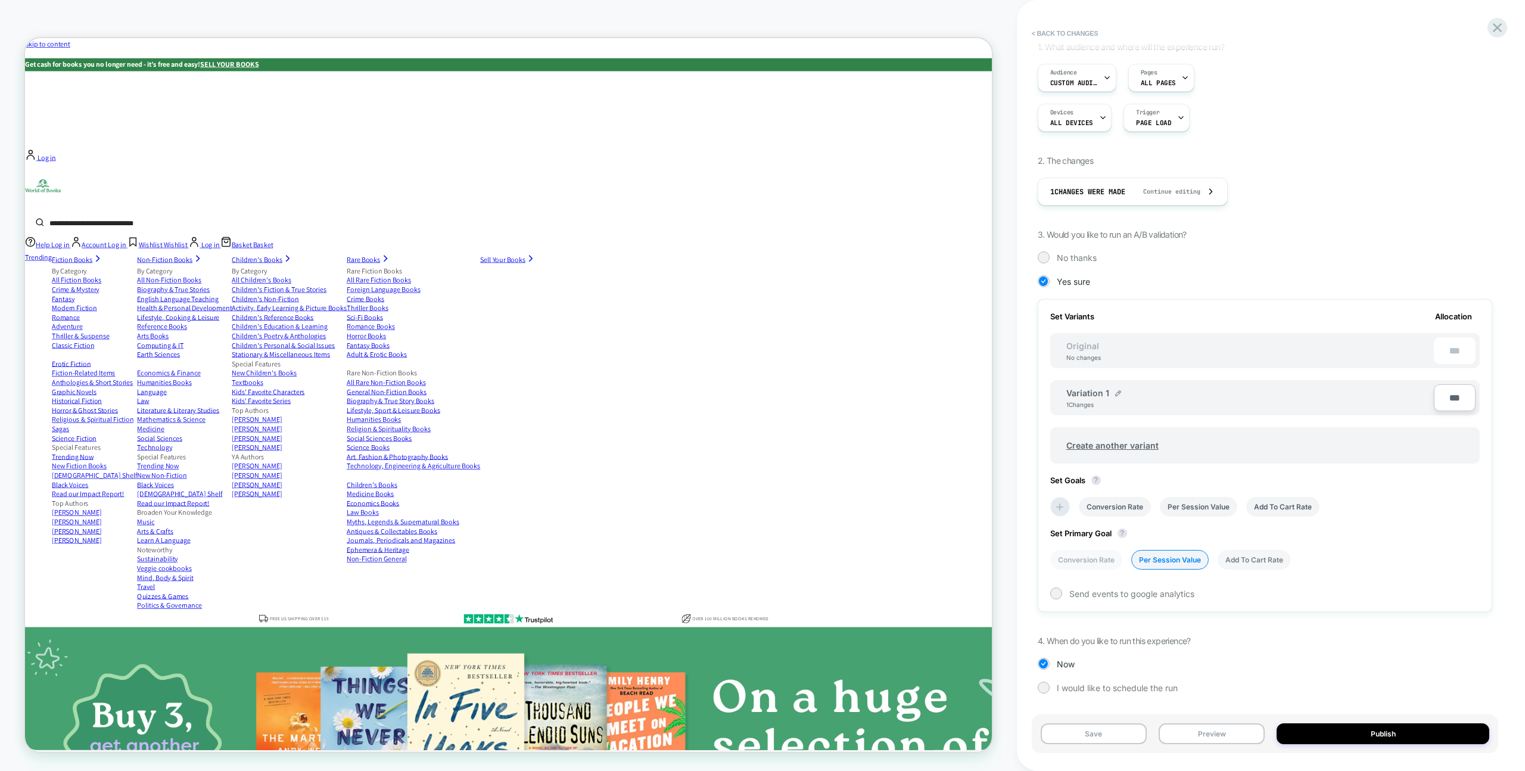
click at [1246, 565] on li "Add To Cart Rate" at bounding box center [1253, 560] width 73 height 20
click at [1158, 568] on li "Per Session Value" at bounding box center [1169, 560] width 77 height 20
click at [1335, 730] on button "Publish" at bounding box center [1382, 733] width 213 height 21
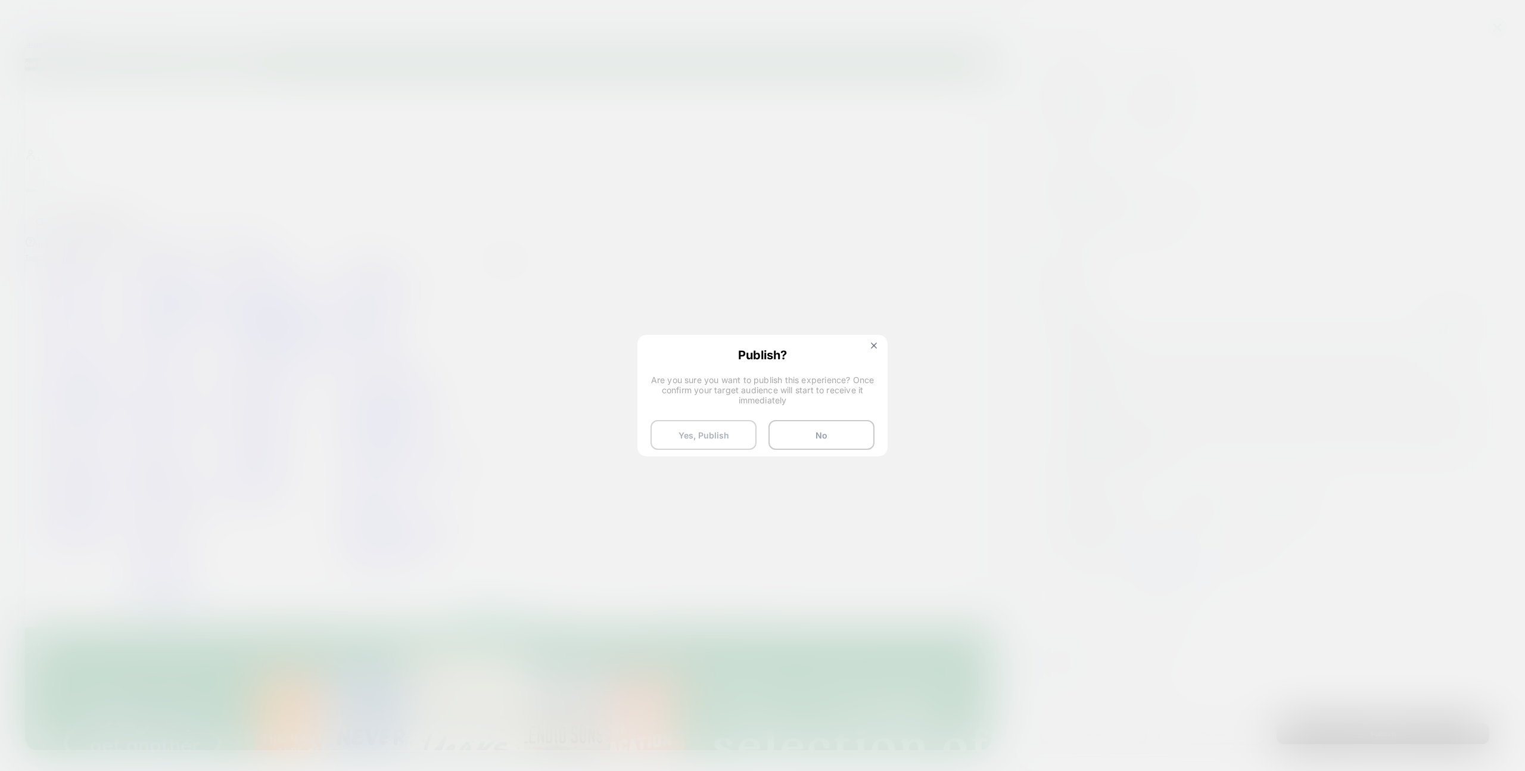
click at [715, 438] on button "Yes, Publish" at bounding box center [703, 435] width 106 height 30
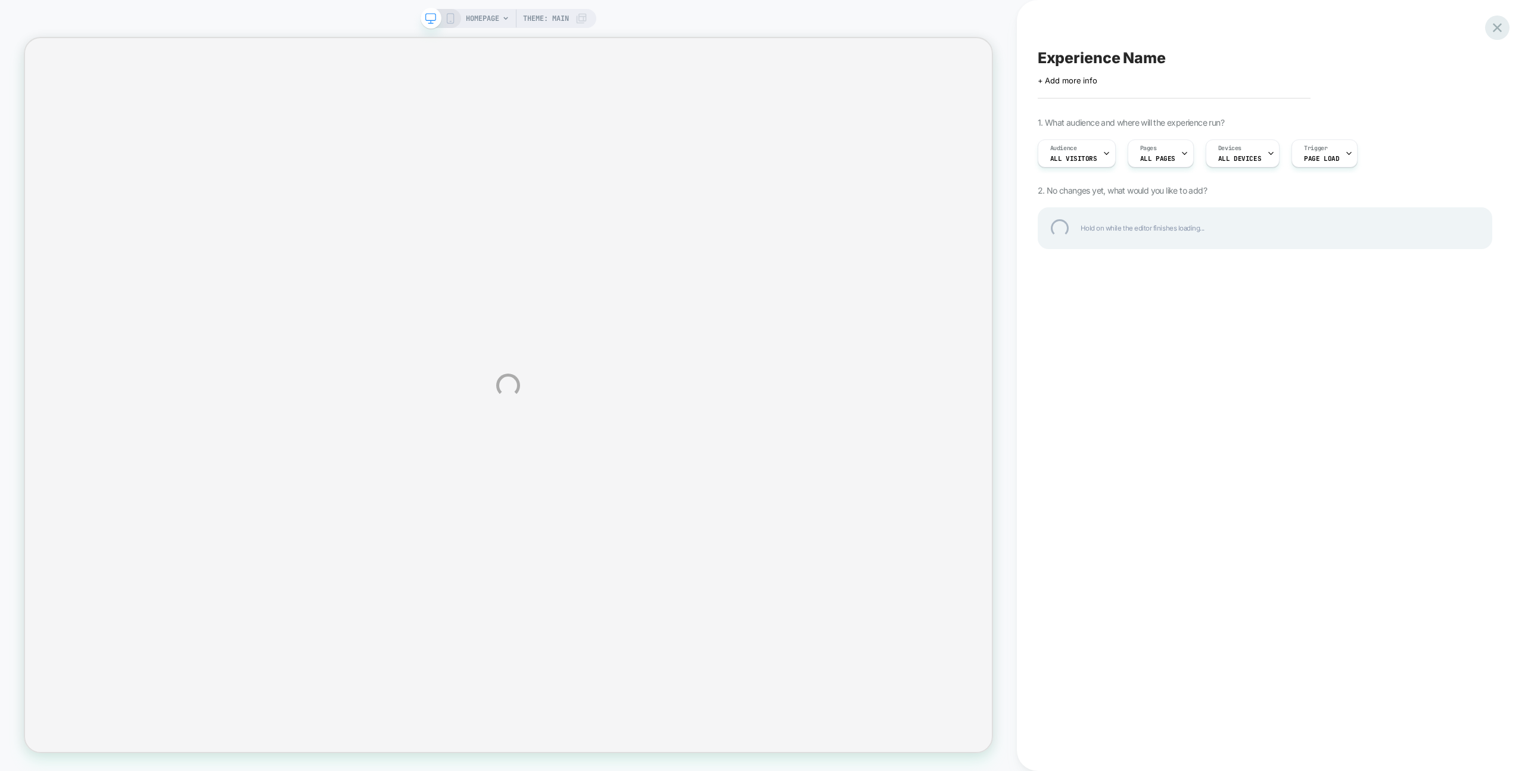
click at [1492, 25] on div at bounding box center [1497, 27] width 24 height 24
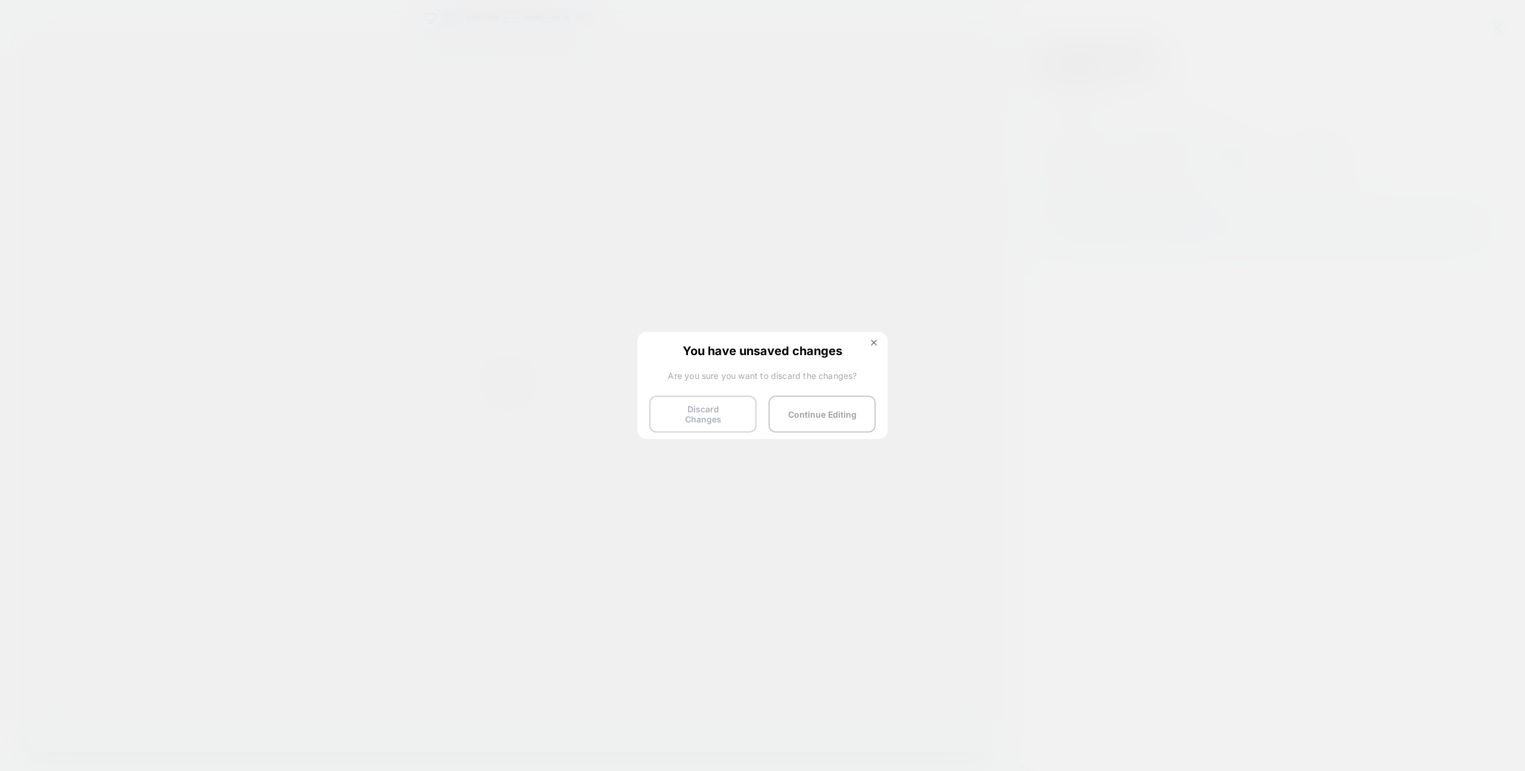
click at [712, 415] on button "Discard Changes" at bounding box center [702, 413] width 107 height 37
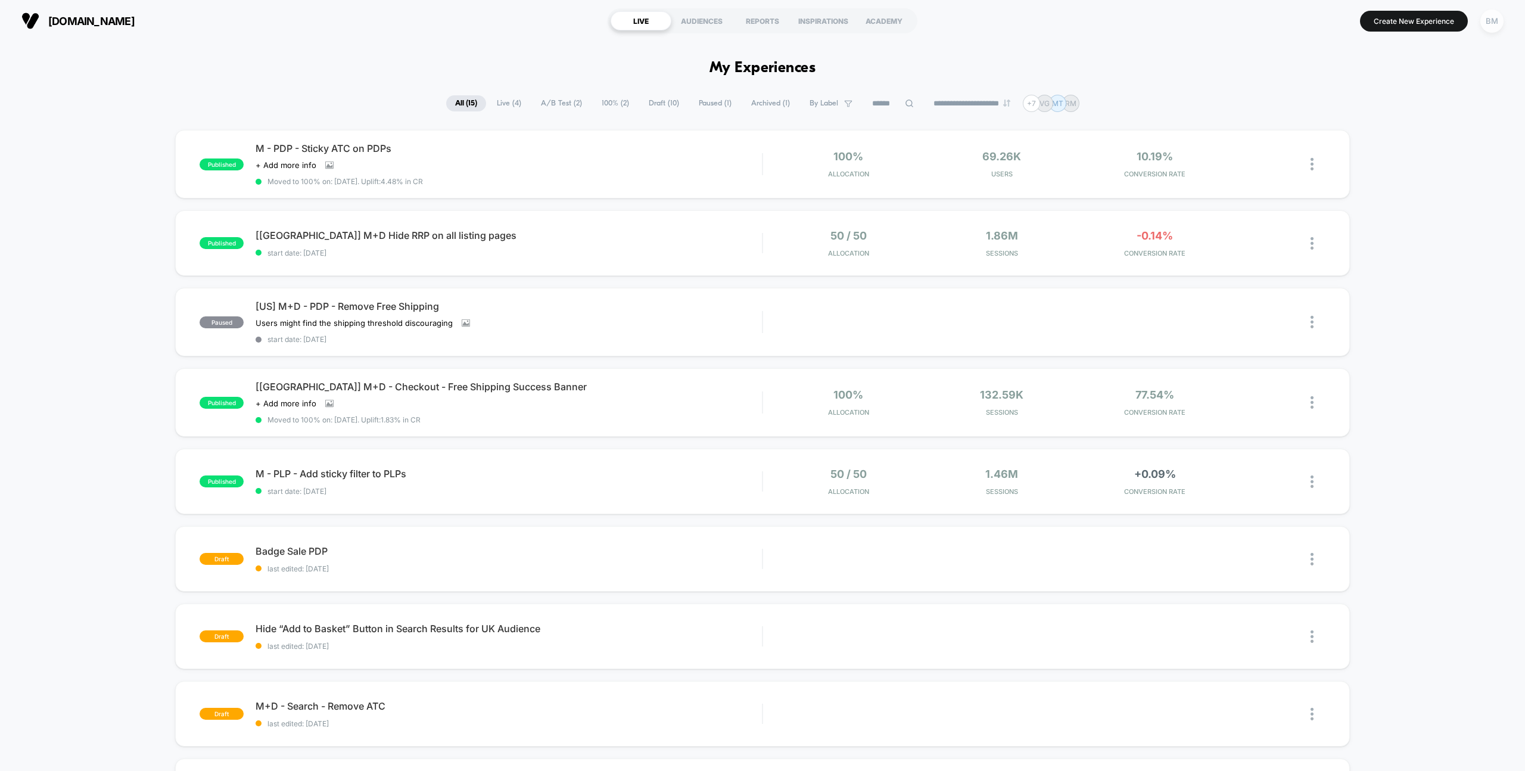
click at [1493, 17] on div "BM" at bounding box center [1491, 21] width 23 height 23
click at [1400, 102] on span "Connected Stores" at bounding box center [1420, 103] width 142 height 10
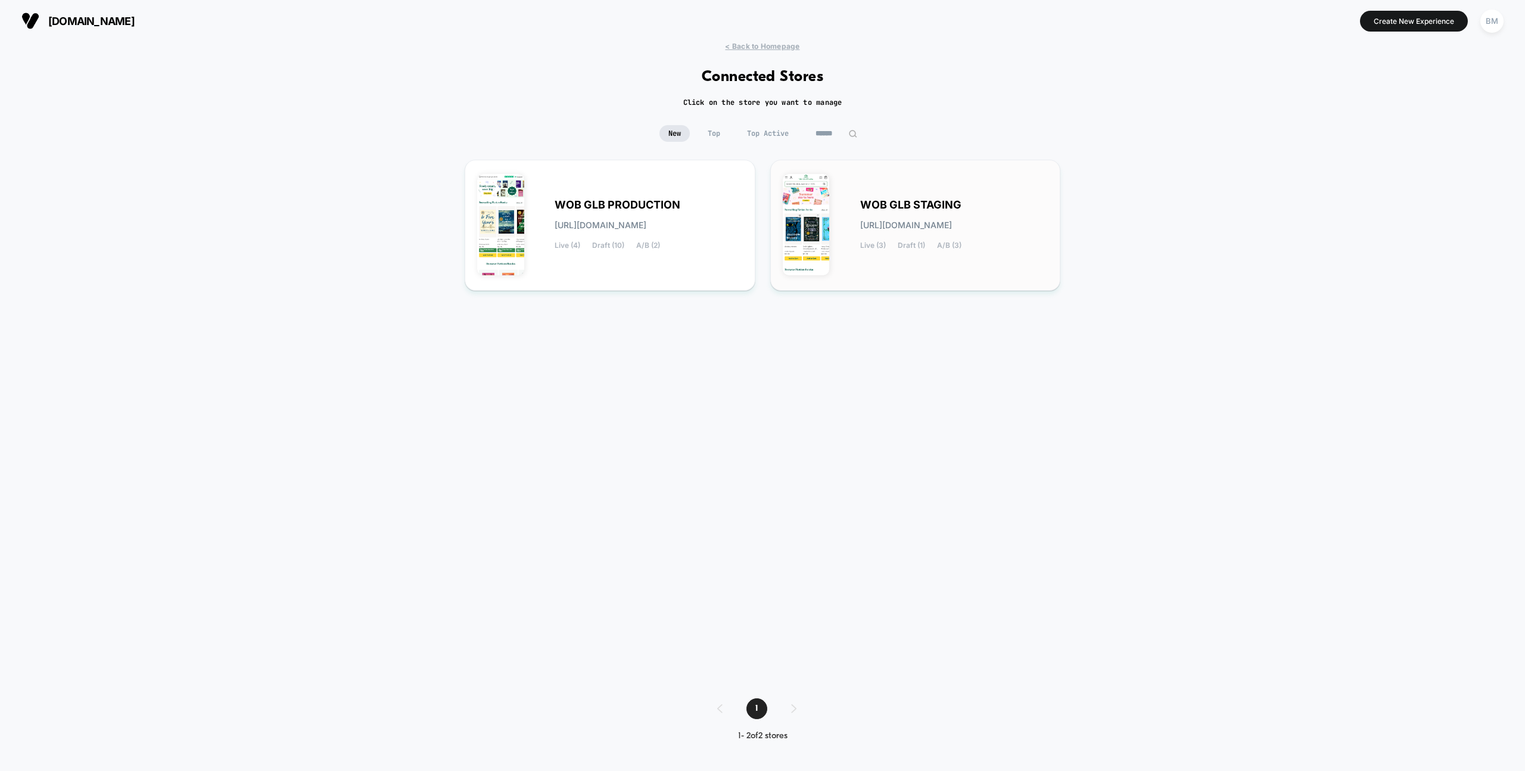
click at [799, 203] on img at bounding box center [806, 224] width 47 height 101
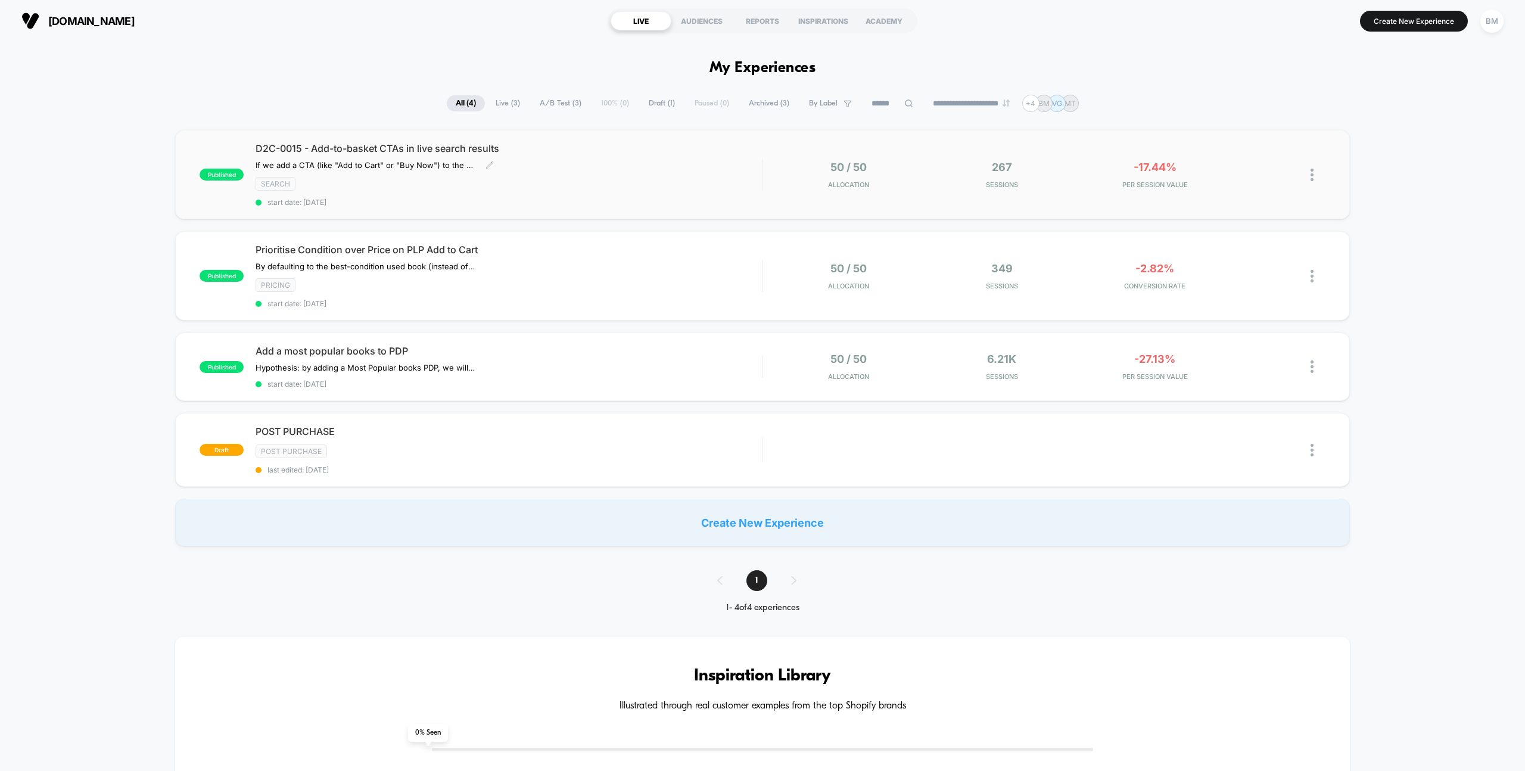
click at [314, 149] on span "D2C-0015 - Add-to-basket CTAs in live search results" at bounding box center [508, 148] width 506 height 12
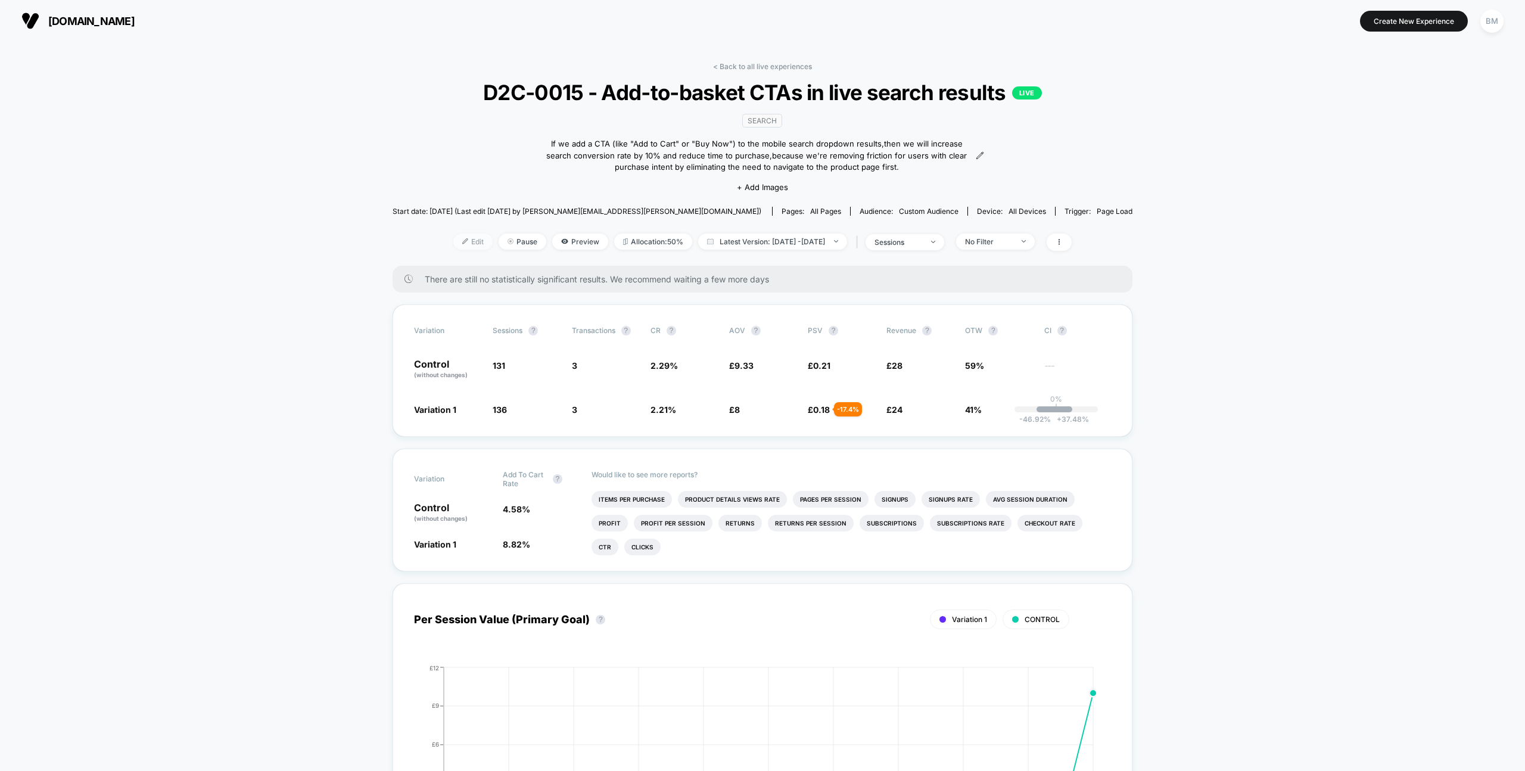
click at [453, 236] on span "Edit" at bounding box center [472, 241] width 39 height 16
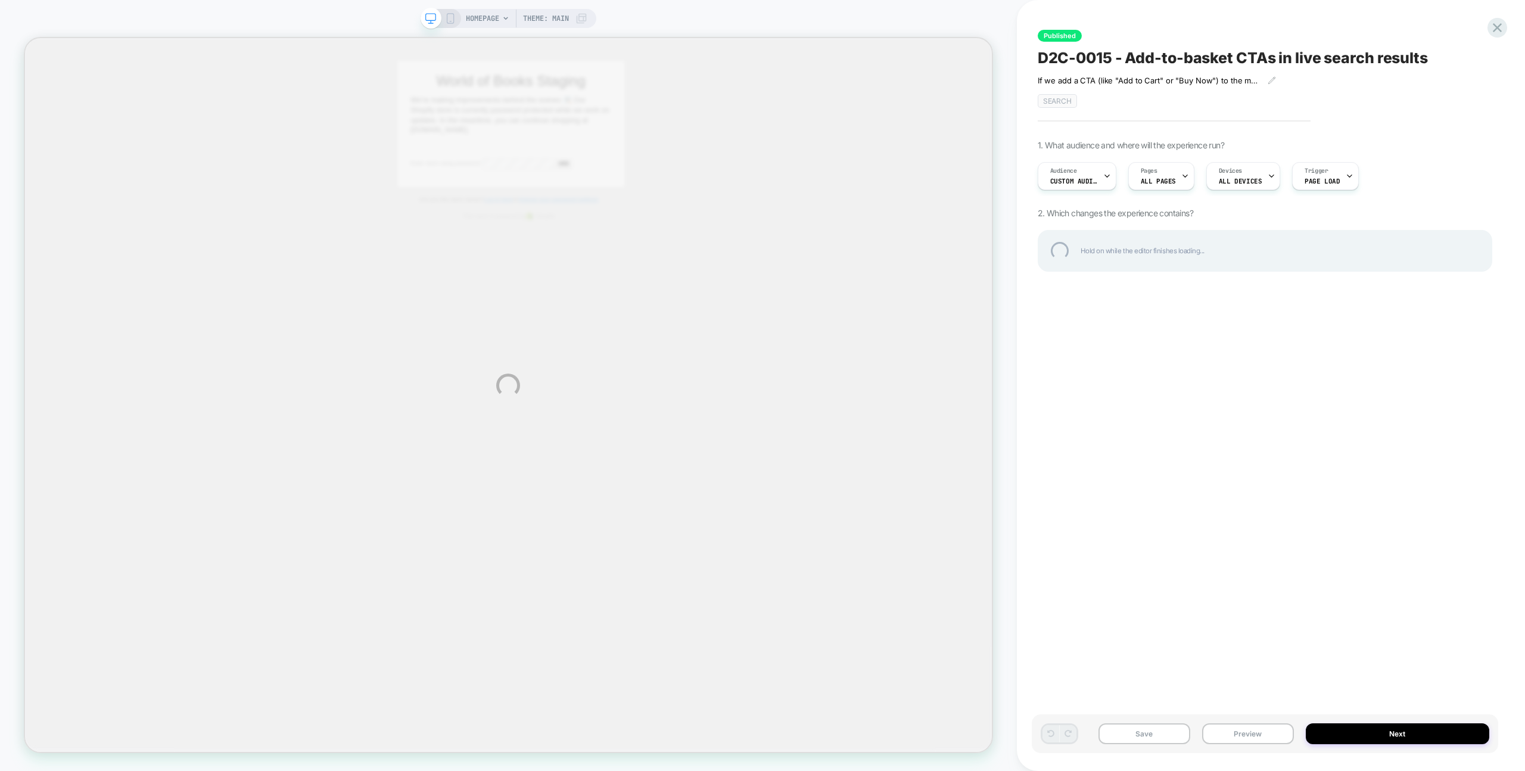
drag, startPoint x: 1036, startPoint y: 56, endPoint x: 1261, endPoint y: 56, distance: 225.1
click at [1254, 60] on div "HOMEPAGE Theme: MAIN Published D2C-0015 - Add-to-basket CTAs in live search res…" at bounding box center [762, 385] width 1525 height 771
click at [1261, 56] on div "D2C-0015 - Add-to-basket CTAs in live search results" at bounding box center [1264, 58] width 454 height 18
click at [1261, 56] on textarea "**********" at bounding box center [1245, 58] width 416 height 18
click at [1217, 60] on textarea "**********" at bounding box center [1245, 58] width 416 height 18
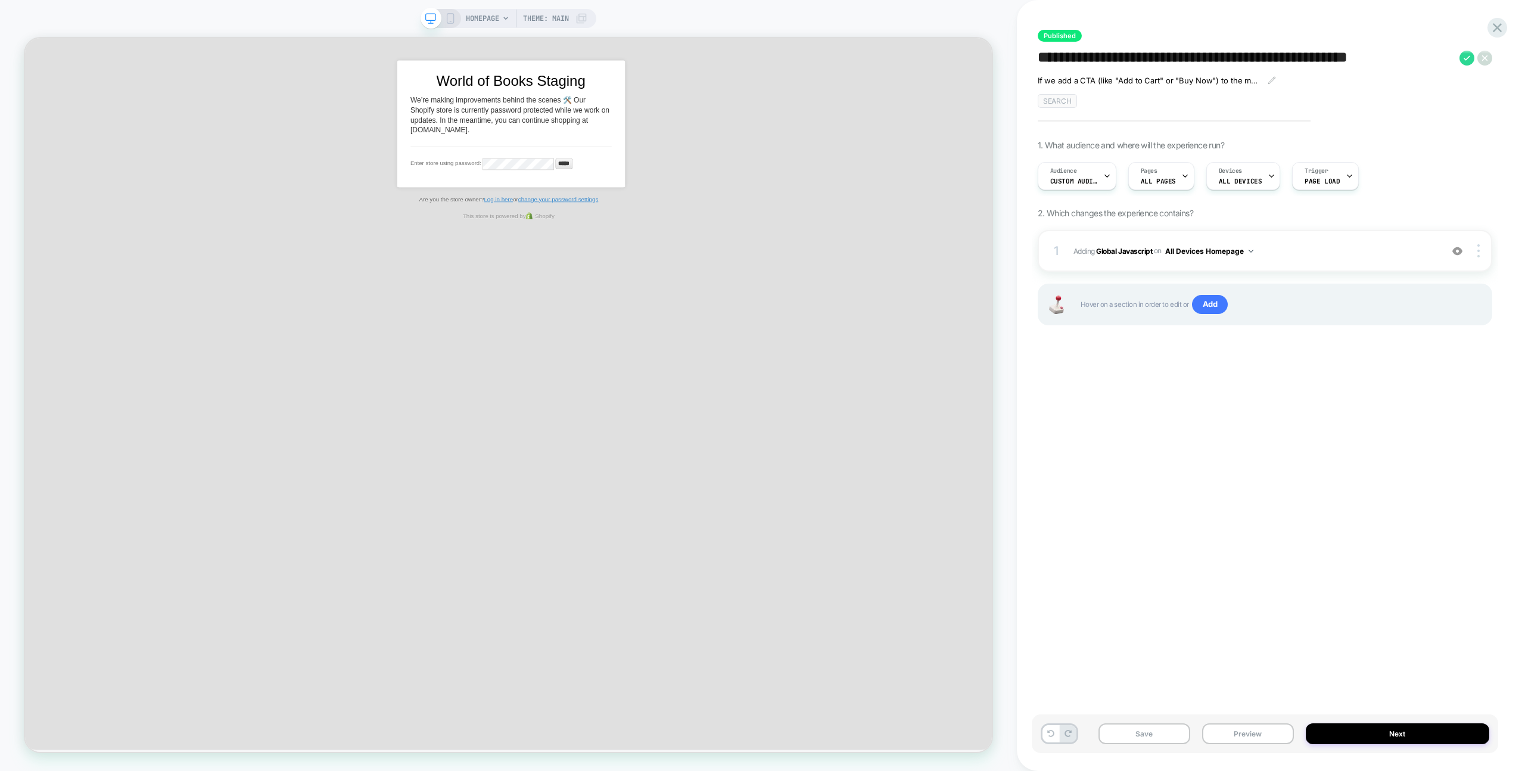
drag, startPoint x: 1040, startPoint y: 57, endPoint x: 1431, endPoint y: 65, distance: 390.8
click at [1431, 65] on textarea "**********" at bounding box center [1245, 58] width 416 height 18
click at [1093, 177] on span "Custom Audience" at bounding box center [1074, 181] width 48 height 8
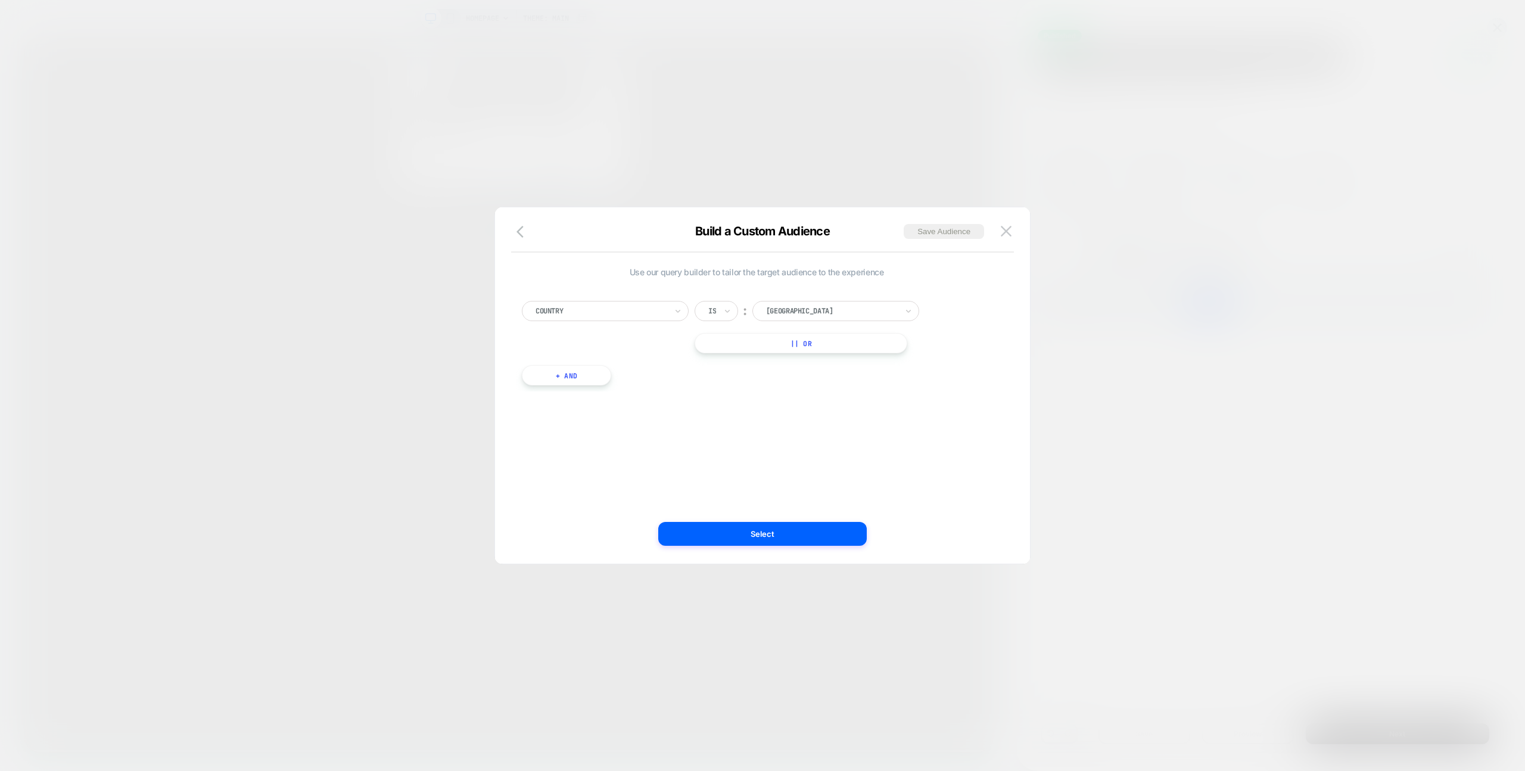
click at [1119, 126] on div at bounding box center [762, 385] width 1525 height 771
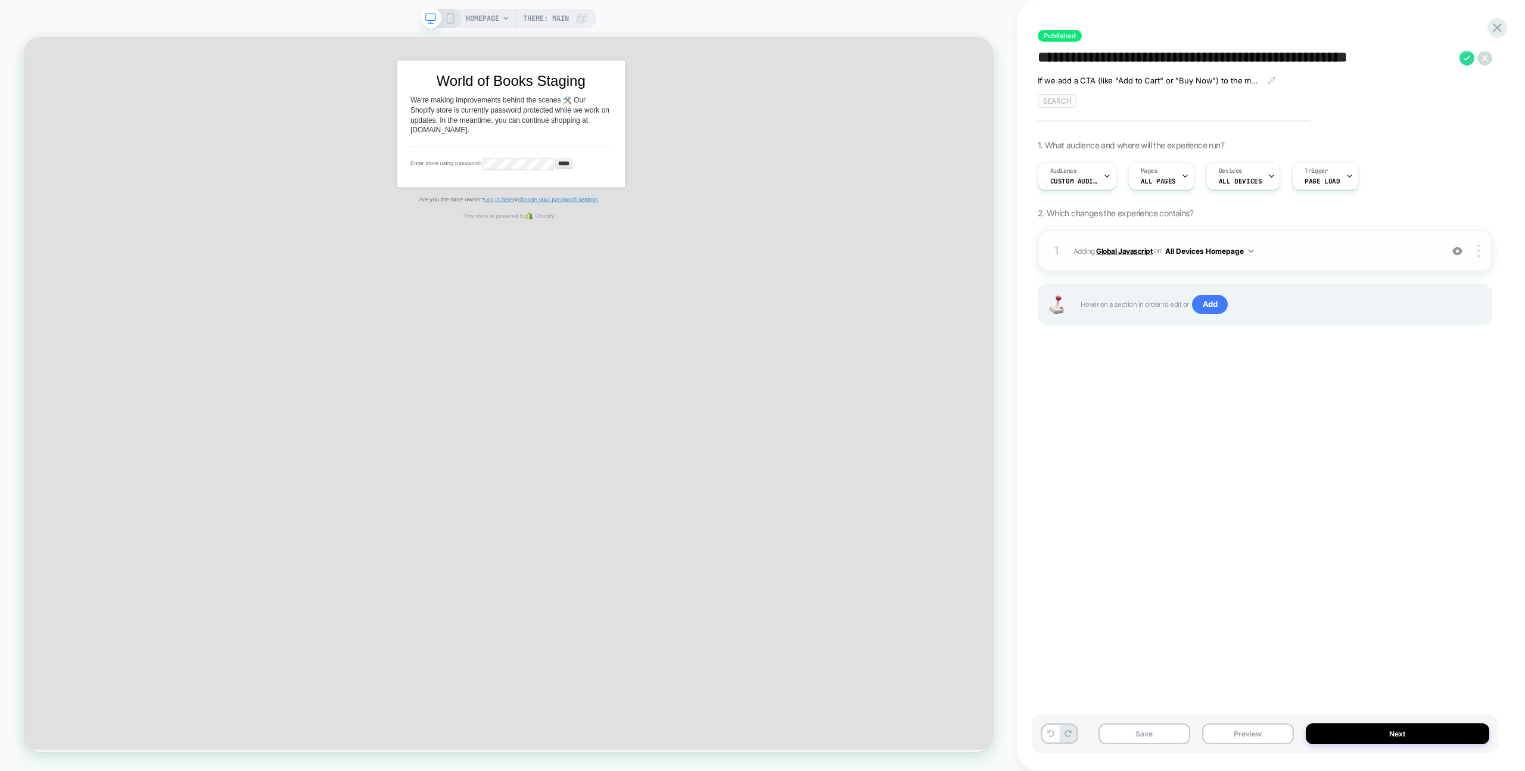
click at [1135, 253] on b "Global Javascript" at bounding box center [1124, 250] width 56 height 9
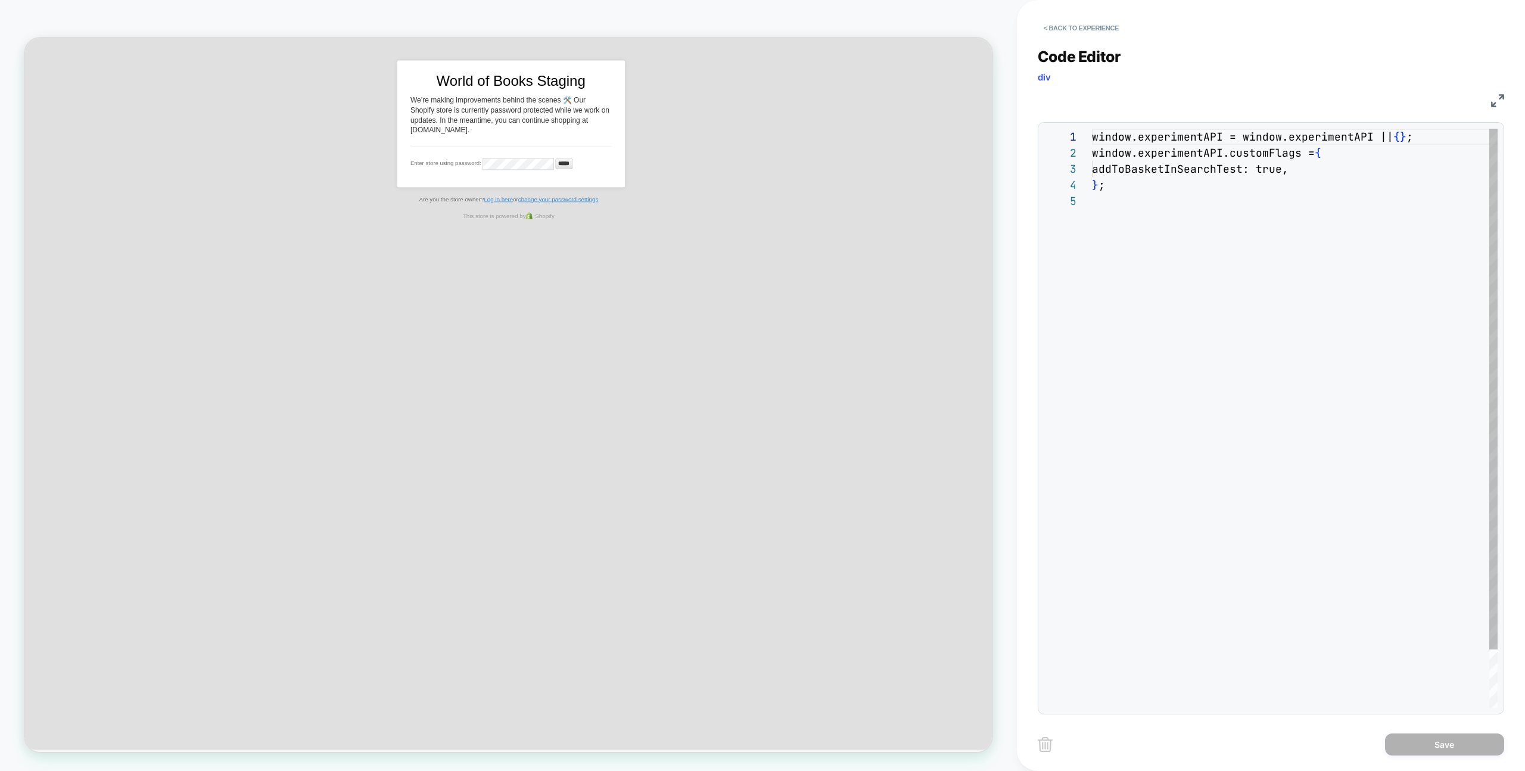
scroll to position [64, 0]
click at [1147, 226] on div "window.experimentAPI = window.experimentAPI || { } ; window.experimentAPI.custo…" at bounding box center [1295, 450] width 406 height 643
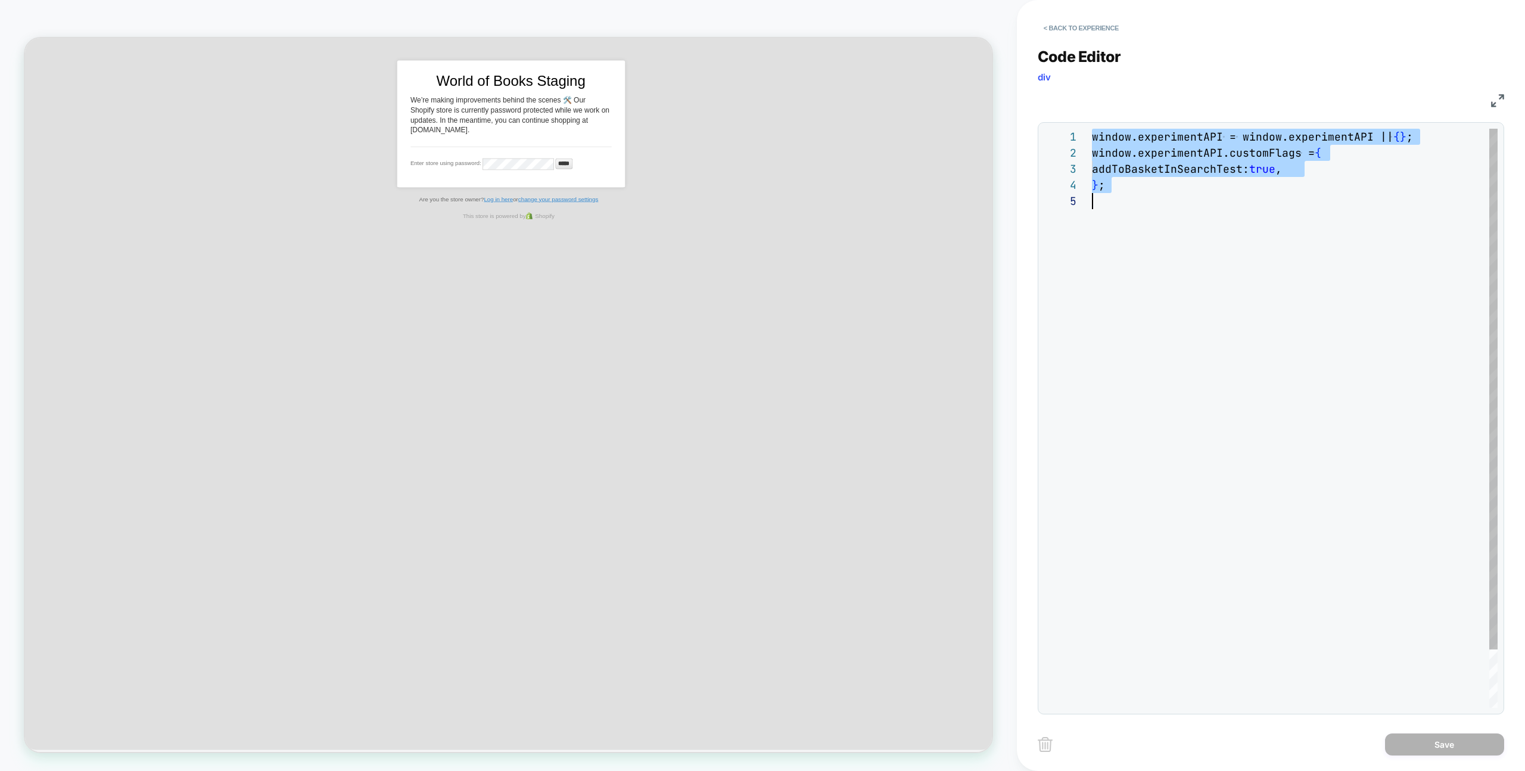
scroll to position [0, 0]
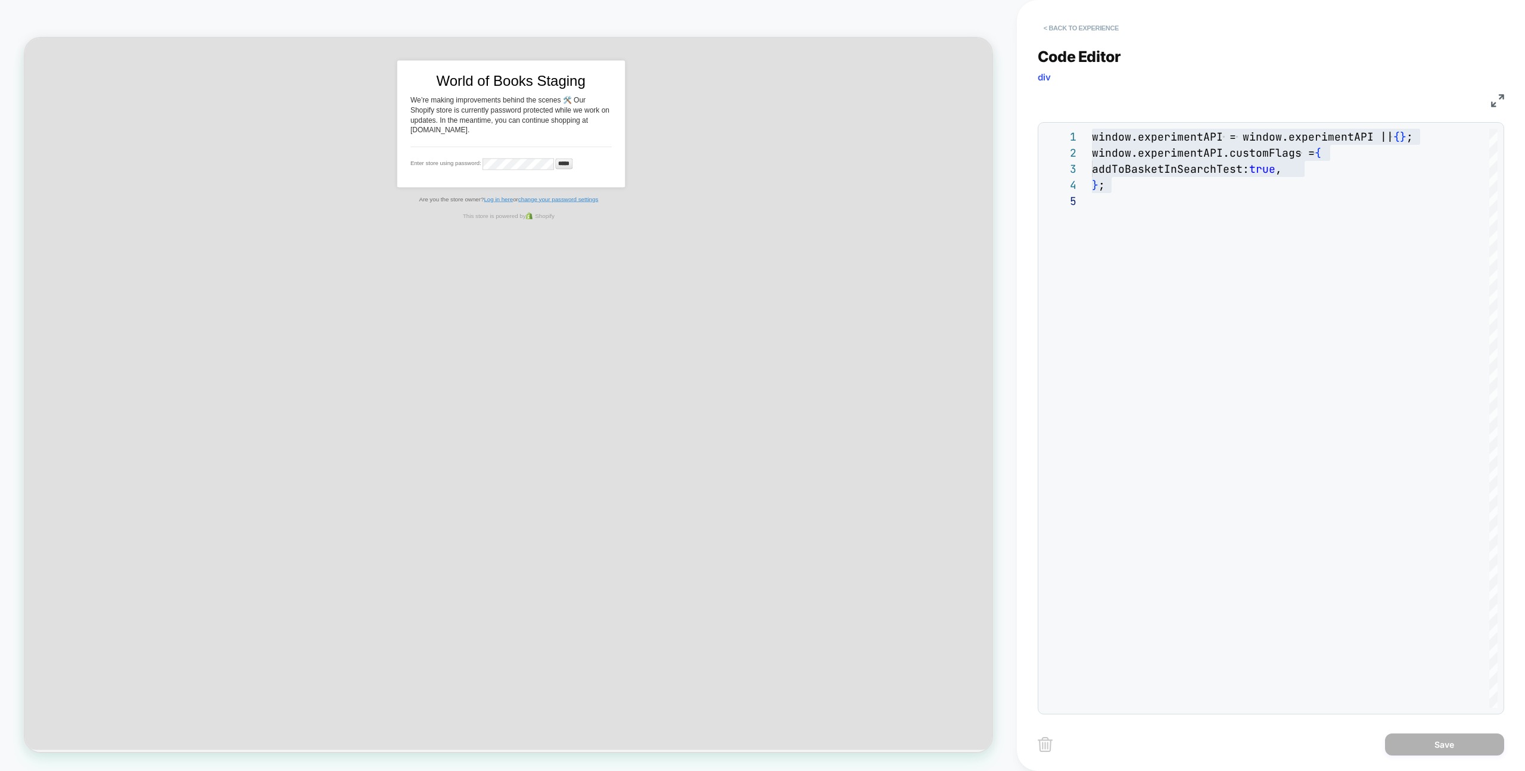
click at [1076, 21] on button "< Back to experience" at bounding box center [1080, 27] width 87 height 19
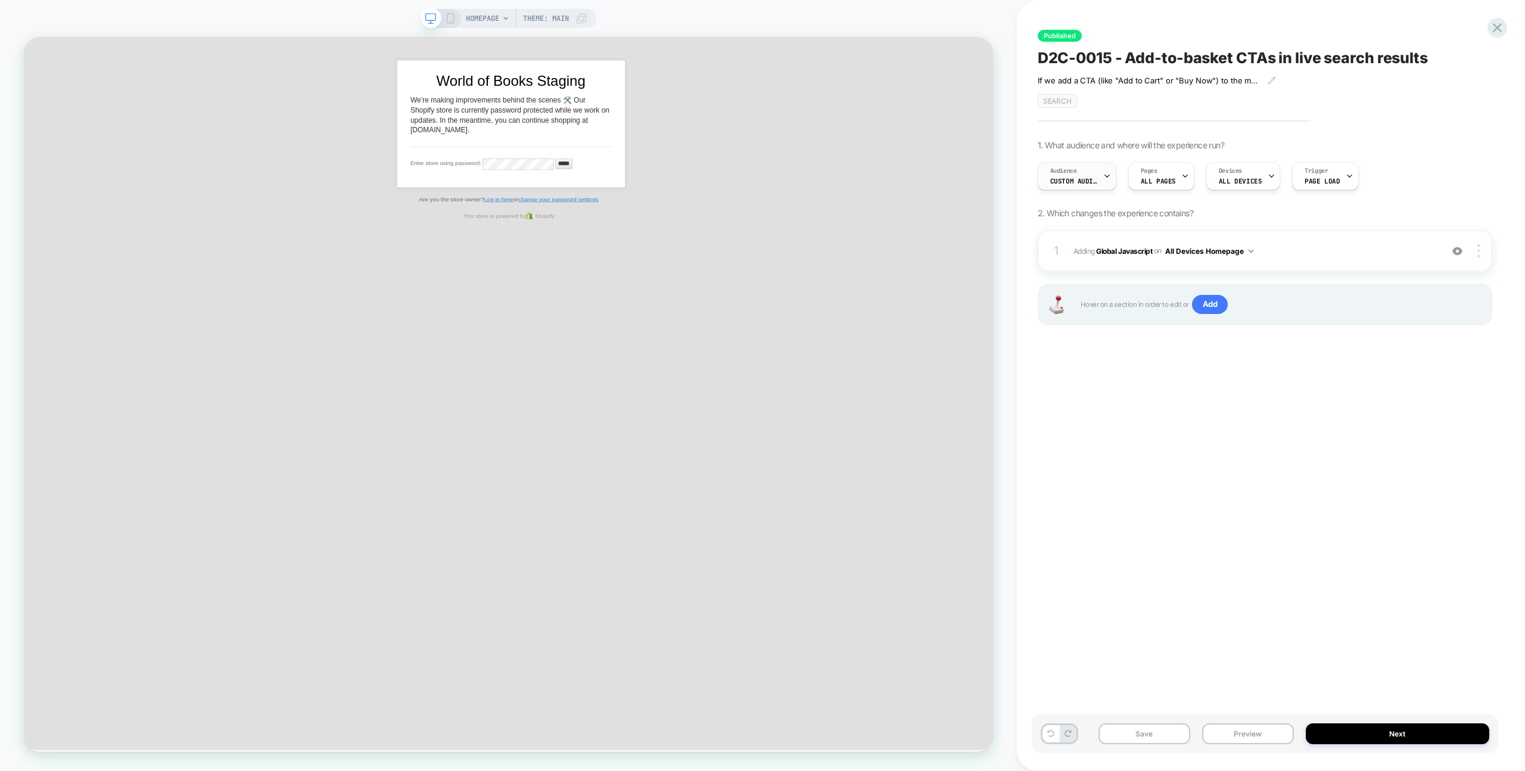
click at [1089, 164] on div "Audience Custom Audience" at bounding box center [1073, 176] width 71 height 27
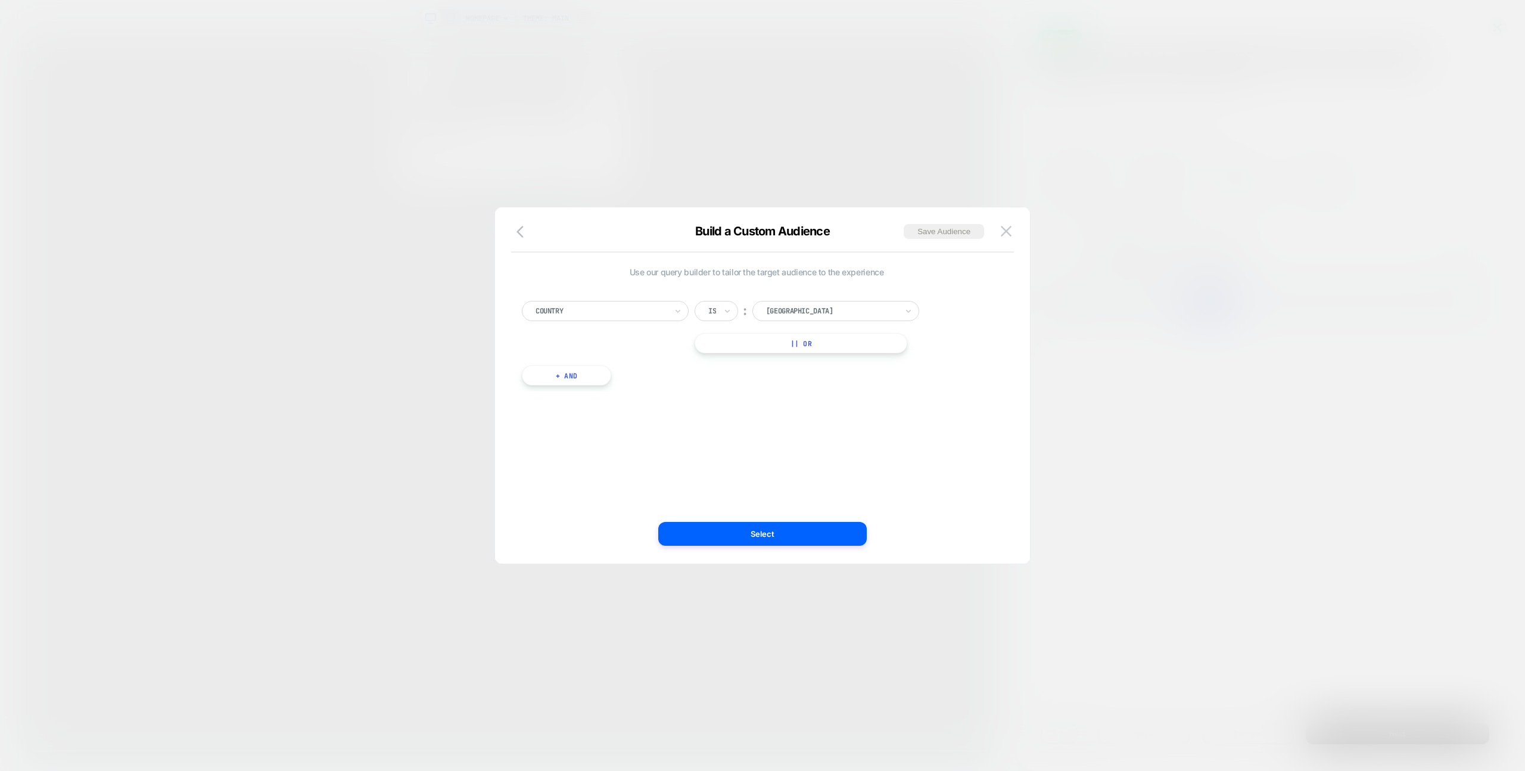
click at [1132, 123] on div at bounding box center [762, 385] width 1525 height 771
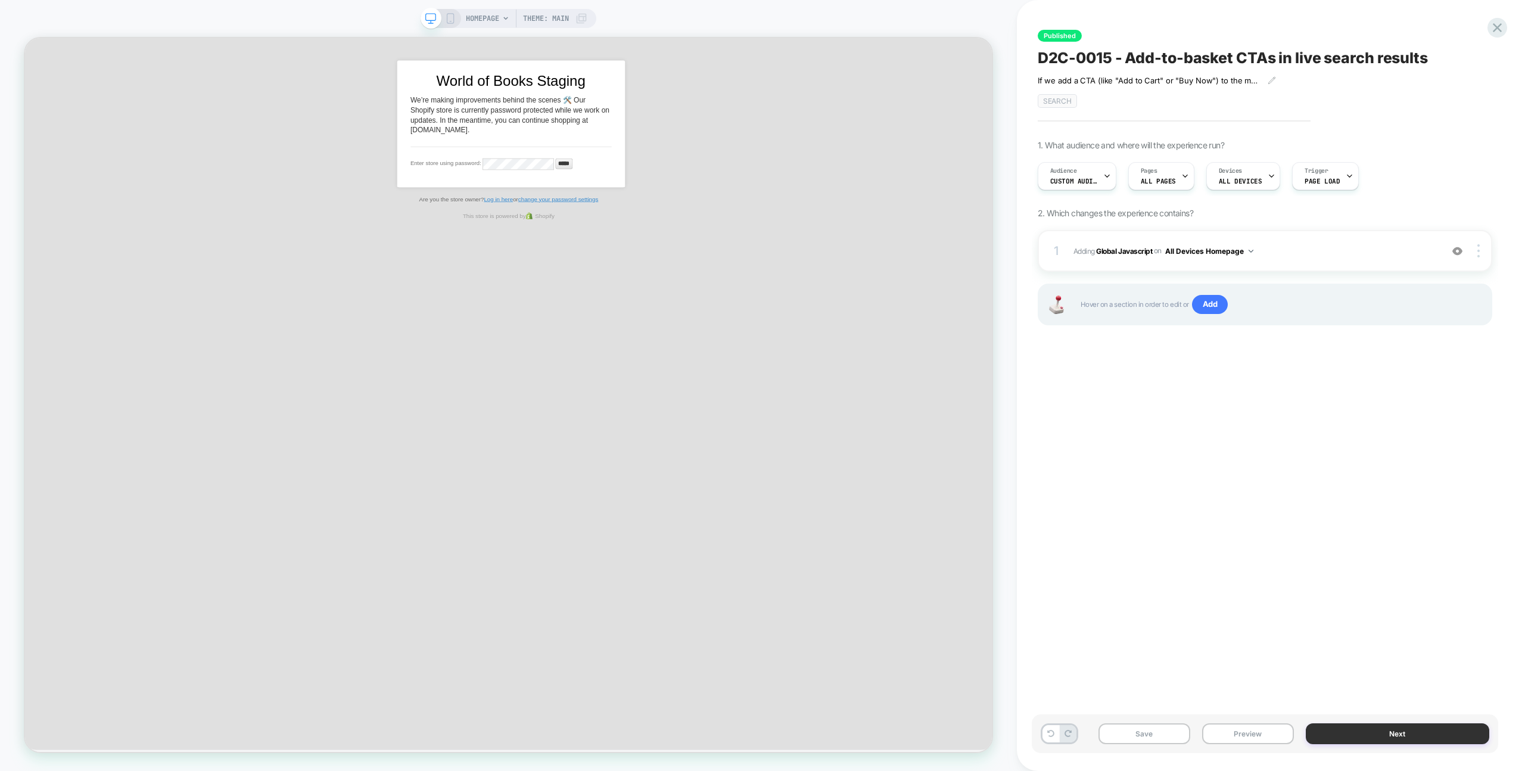
click at [1339, 736] on button "Next" at bounding box center [1396, 733] width 183 height 21
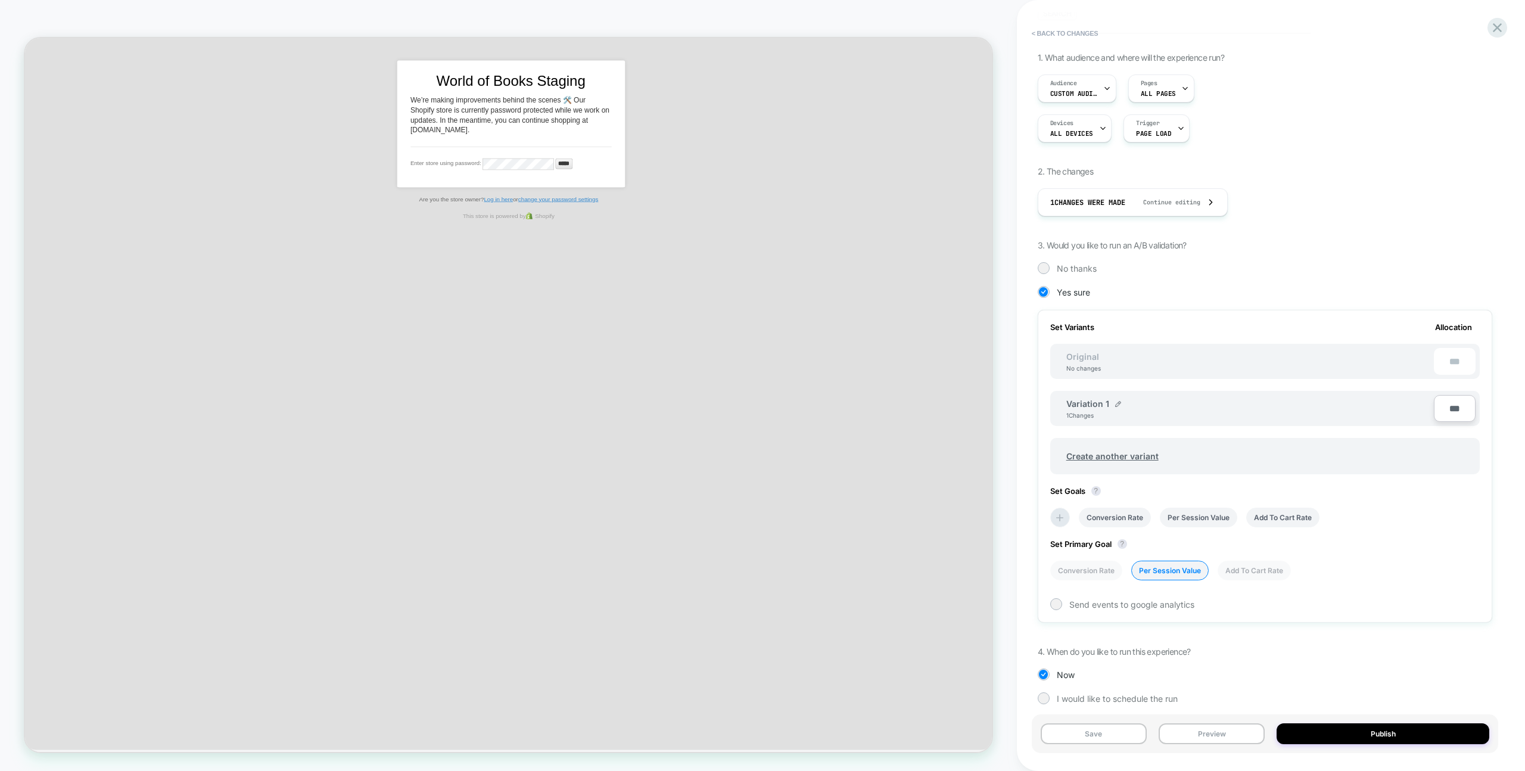
scroll to position [116, 0]
